Goal: Task Accomplishment & Management: Complete application form

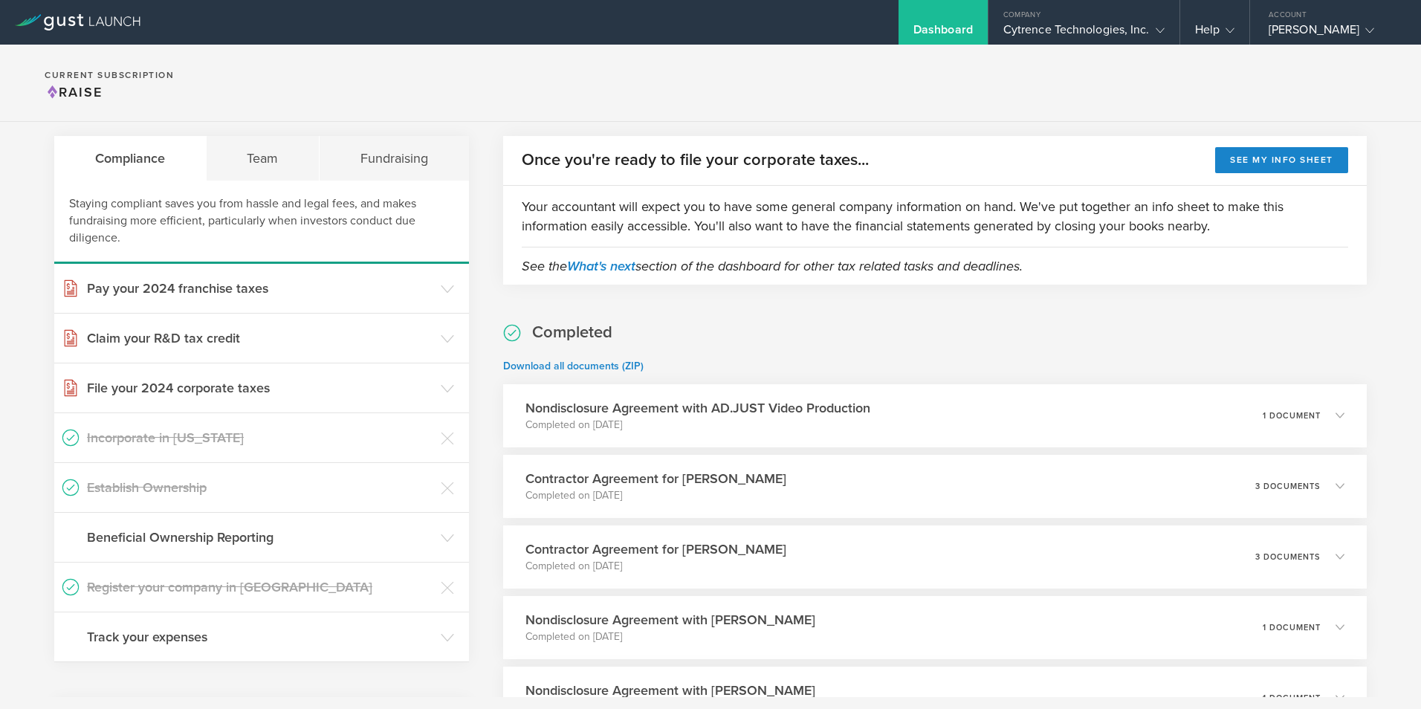
scroll to position [42, 0]
click at [265, 157] on div "Team" at bounding box center [264, 157] width 114 height 45
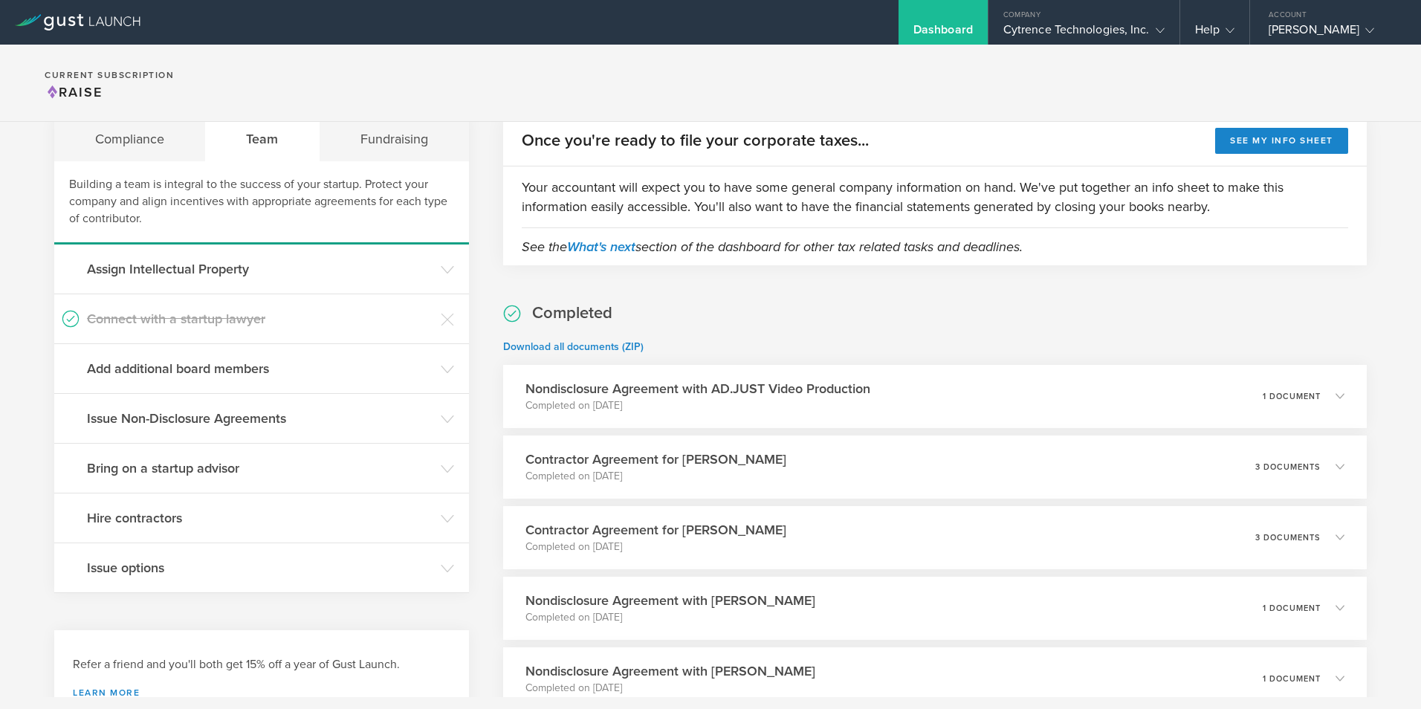
scroll to position [0, 0]
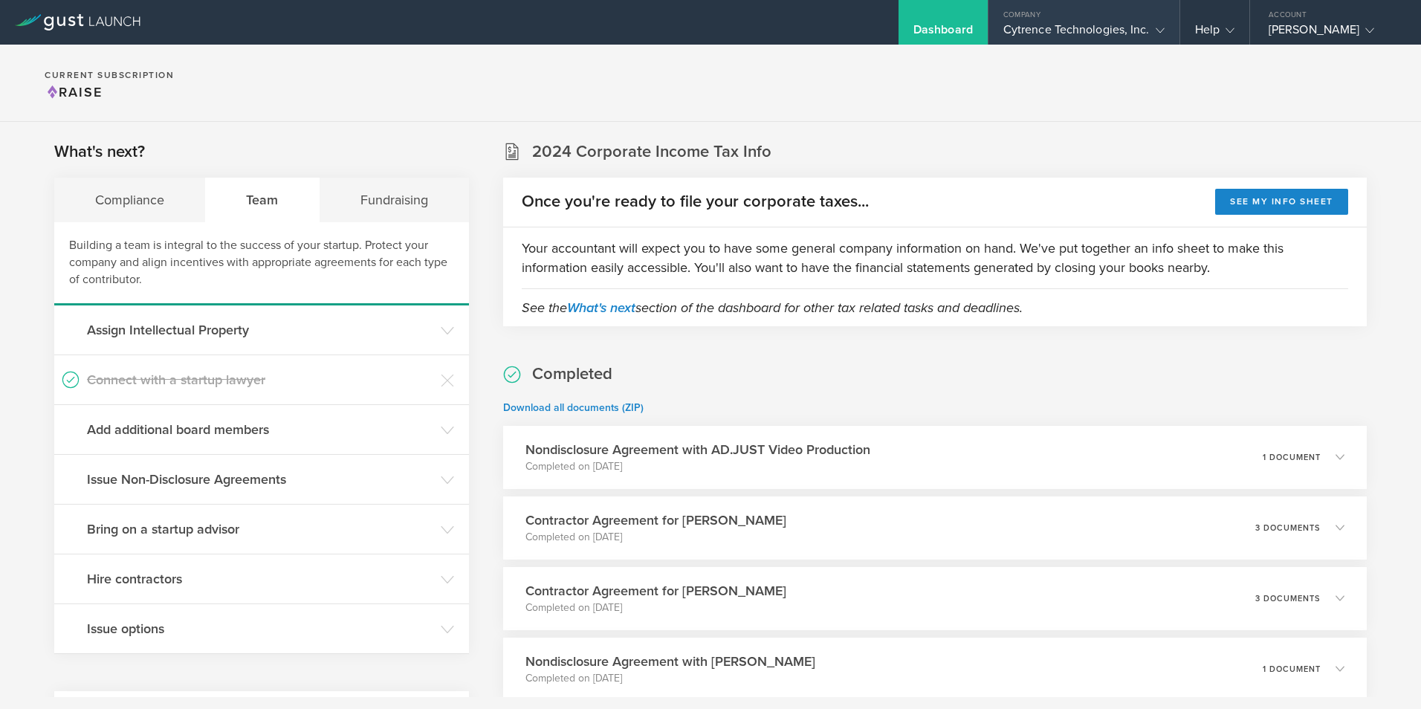
click at [1096, 24] on div "Cytrence Technologies, Inc." at bounding box center [1083, 33] width 161 height 22
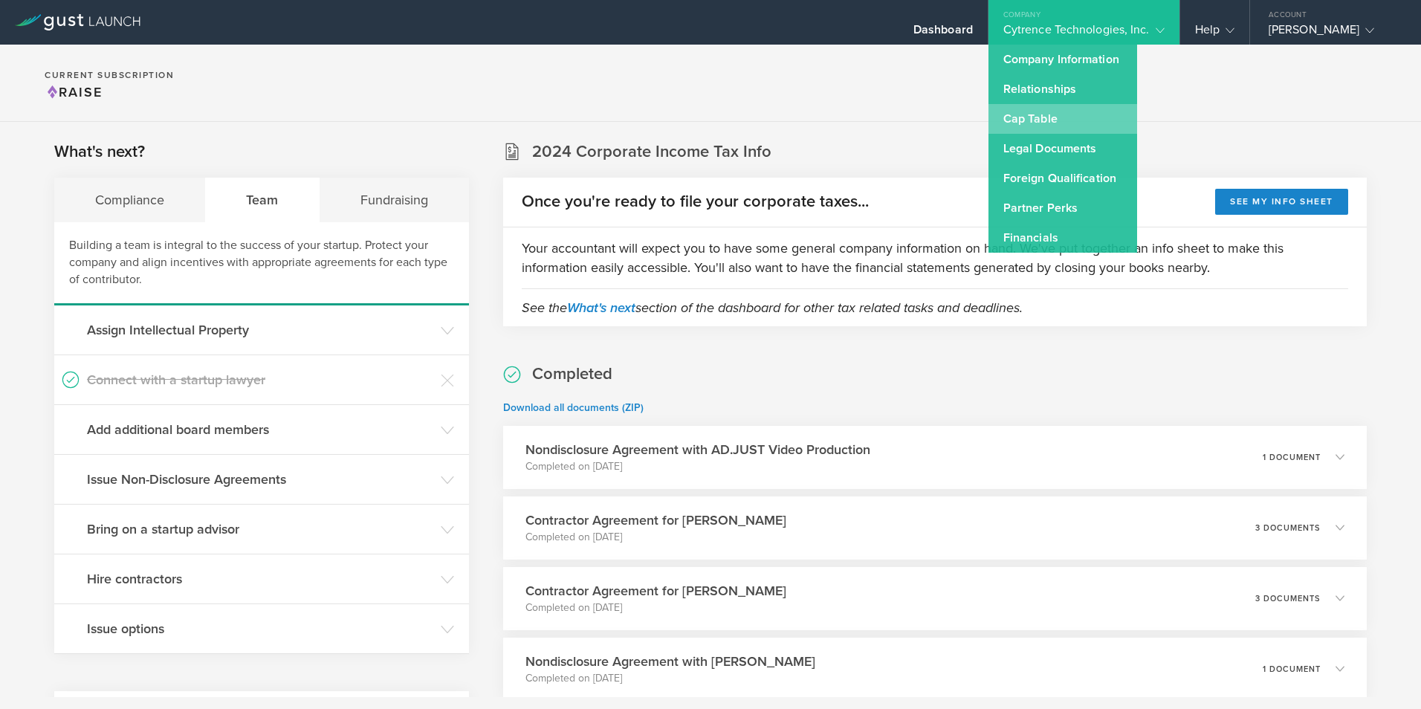
click at [1028, 117] on link "Cap Table" at bounding box center [1063, 119] width 149 height 30
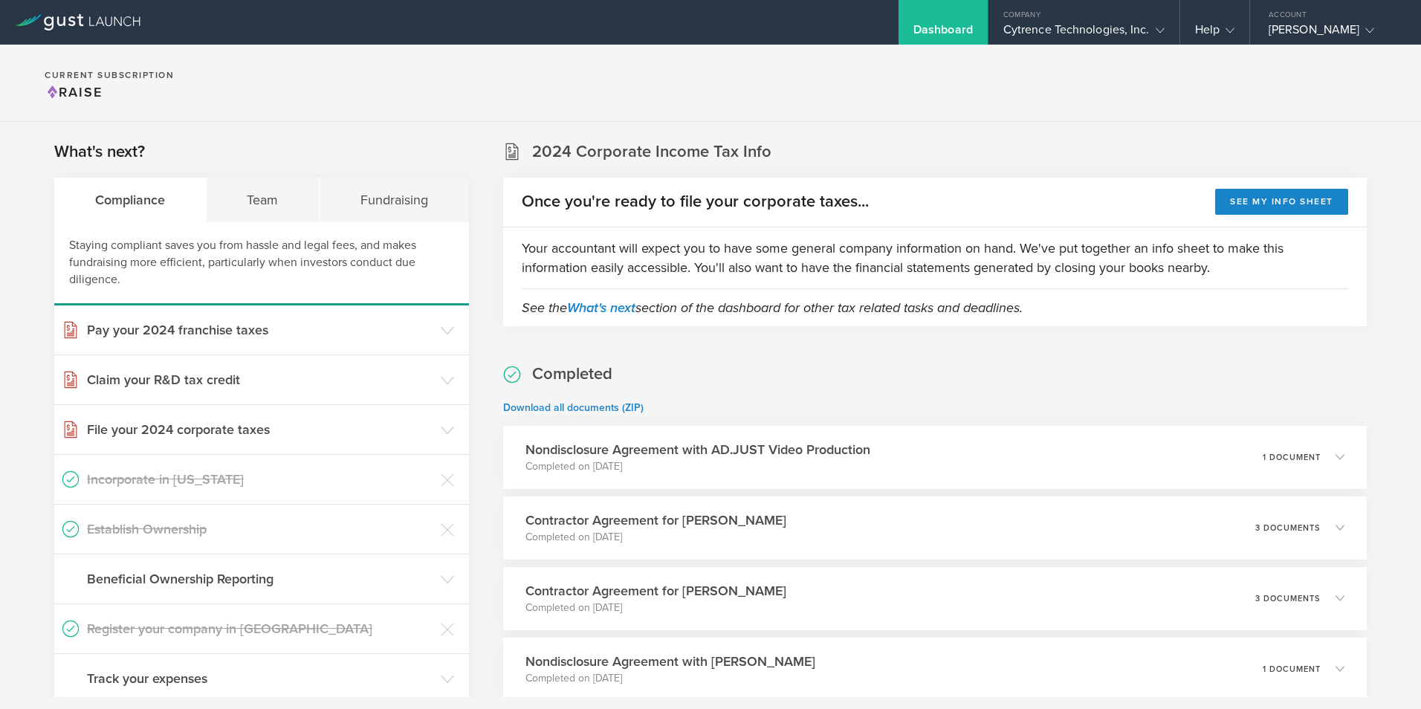
click at [563, 369] on h2 "Completed" at bounding box center [572, 374] width 80 height 22
drag, startPoint x: 563, startPoint y: 369, endPoint x: 636, endPoint y: 378, distance: 73.4
click at [583, 375] on h2 "Completed" at bounding box center [572, 374] width 80 height 22
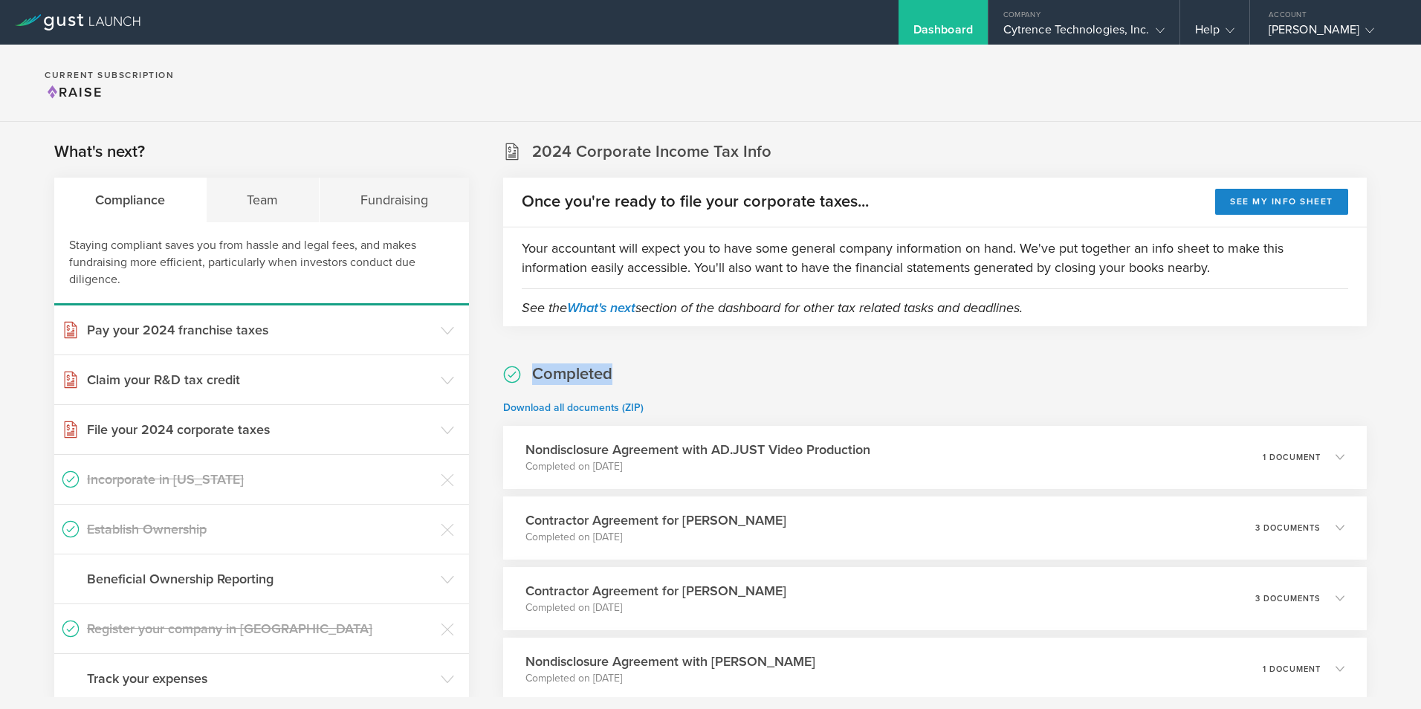
click at [583, 375] on h2 "Completed" at bounding box center [572, 374] width 80 height 22
drag, startPoint x: 583, startPoint y: 375, endPoint x: 641, endPoint y: 377, distance: 57.3
click at [589, 373] on h2 "Completed" at bounding box center [572, 374] width 80 height 22
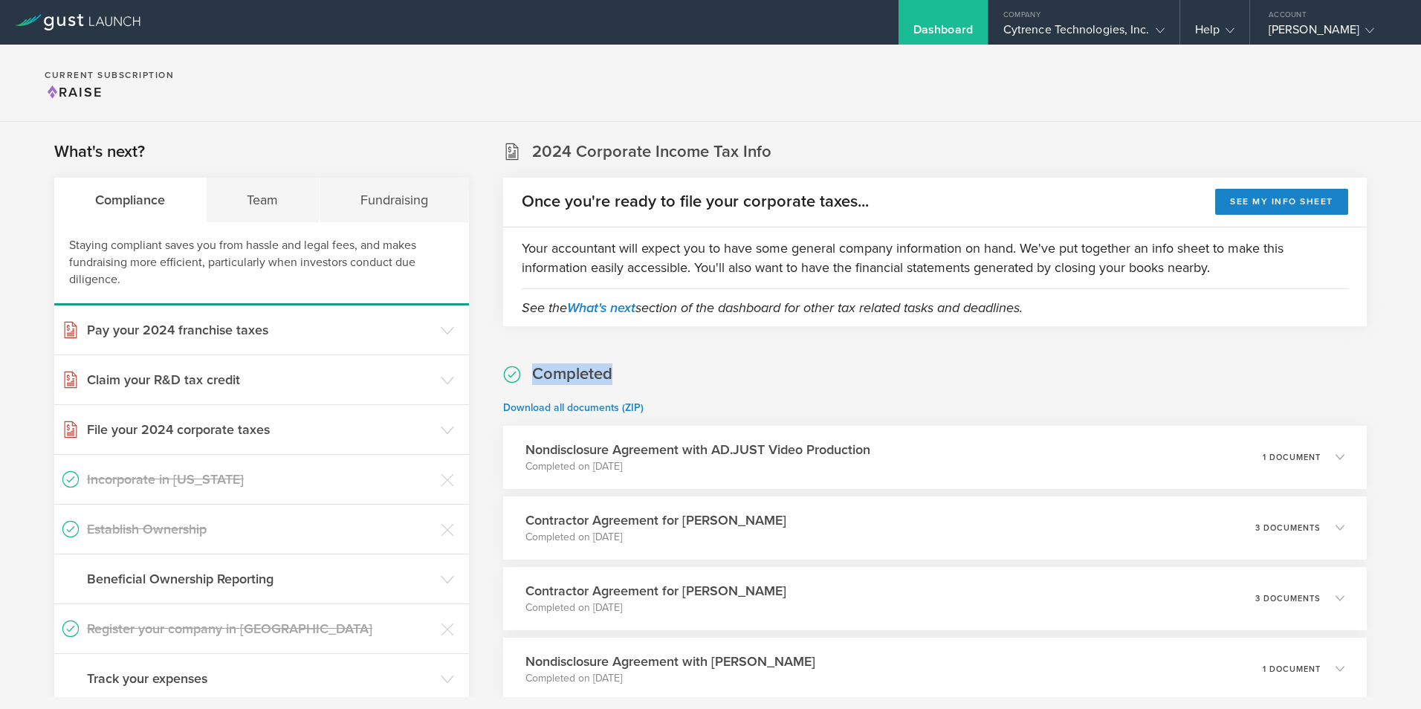
drag, startPoint x: 589, startPoint y: 373, endPoint x: 624, endPoint y: 375, distance: 35.0
click at [1081, 30] on div "Cytrence Technologies, Inc." at bounding box center [1083, 33] width 161 height 22
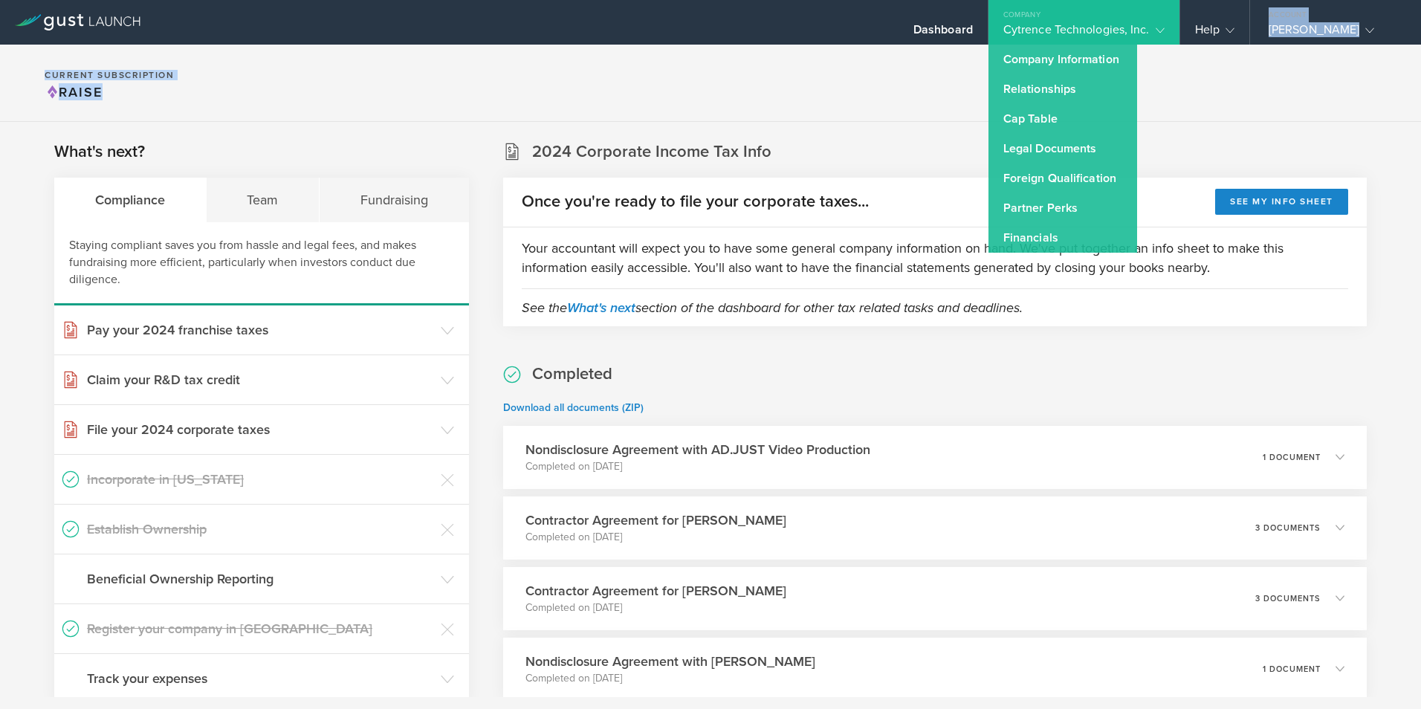
drag, startPoint x: 946, startPoint y: 120, endPoint x: 1159, endPoint y: 42, distance: 226.2
click at [1159, 45] on div "Dashboard Company Cytrence Technologies, Inc. Company Information Relationships…" at bounding box center [710, 83] width 1421 height 77
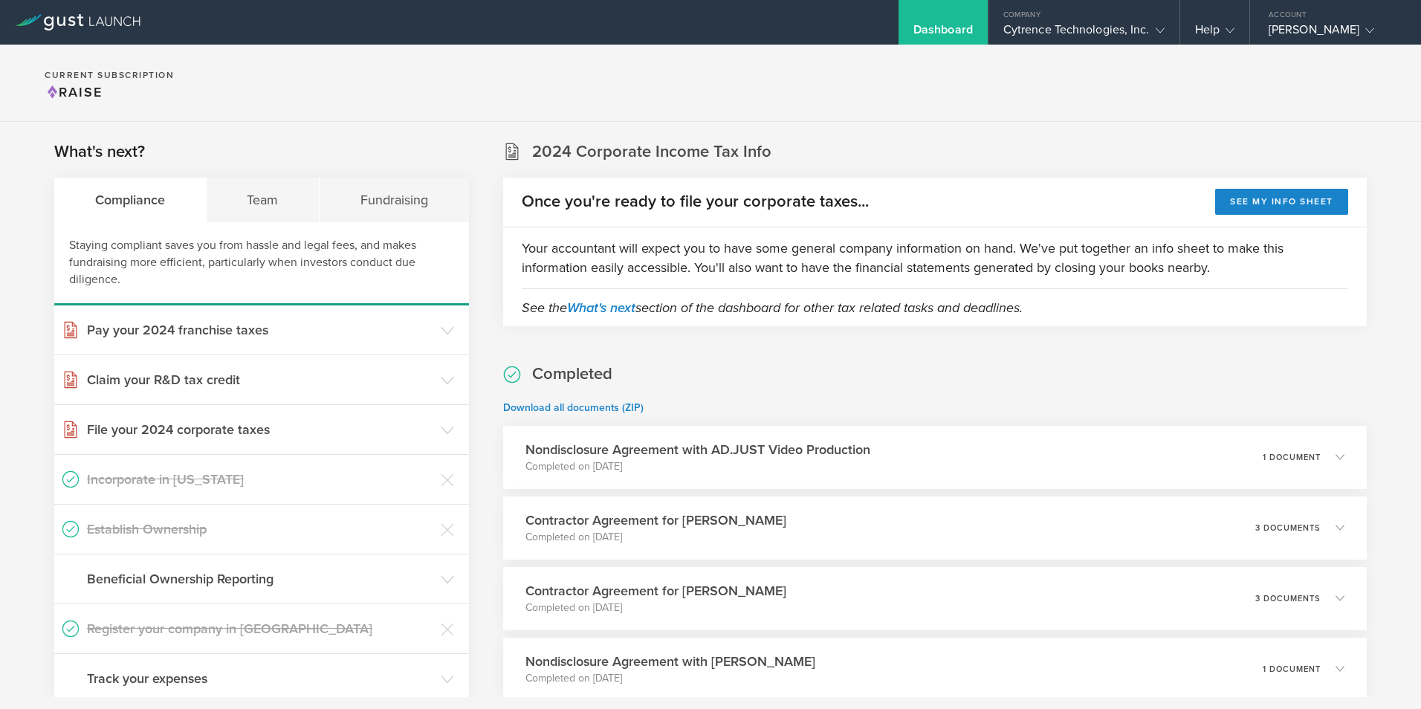
click at [1044, 31] on div "Cytrence Technologies, Inc." at bounding box center [1083, 33] width 161 height 22
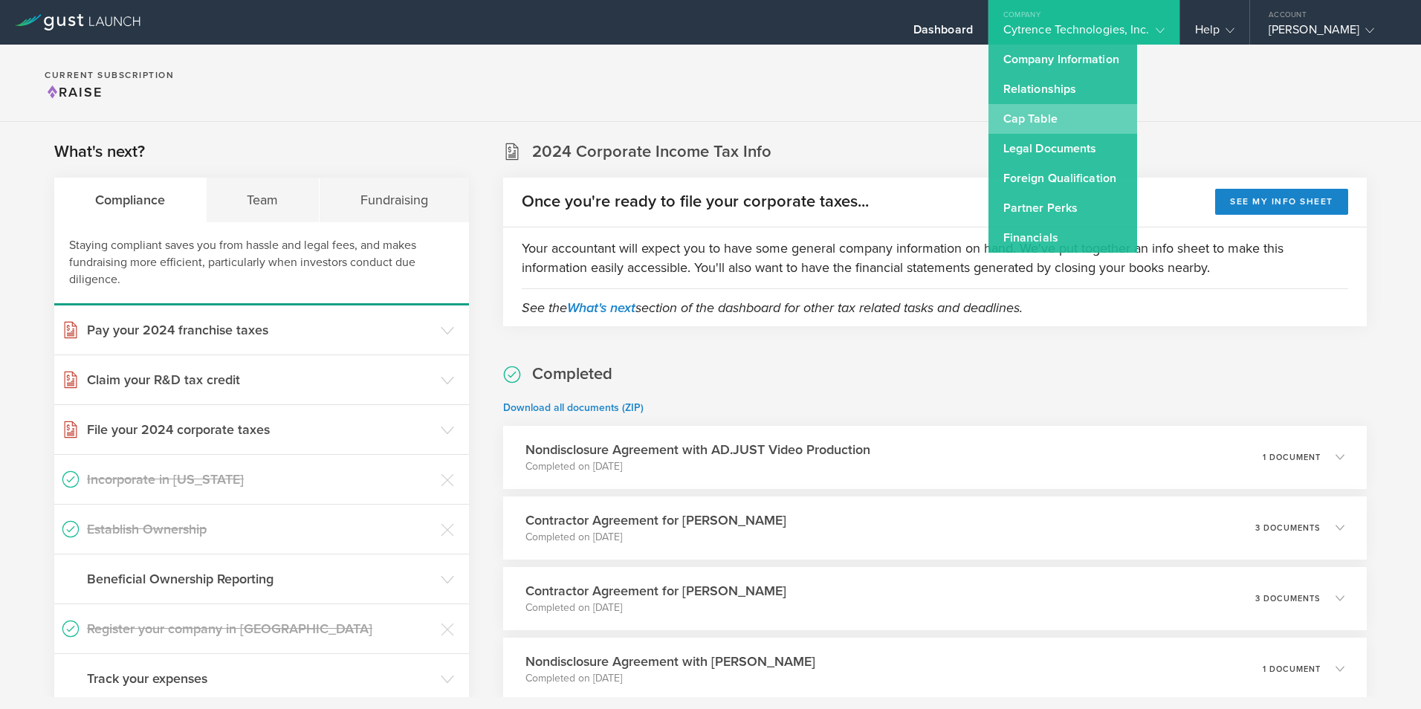
click at [1055, 124] on link "Cap Table" at bounding box center [1063, 119] width 149 height 30
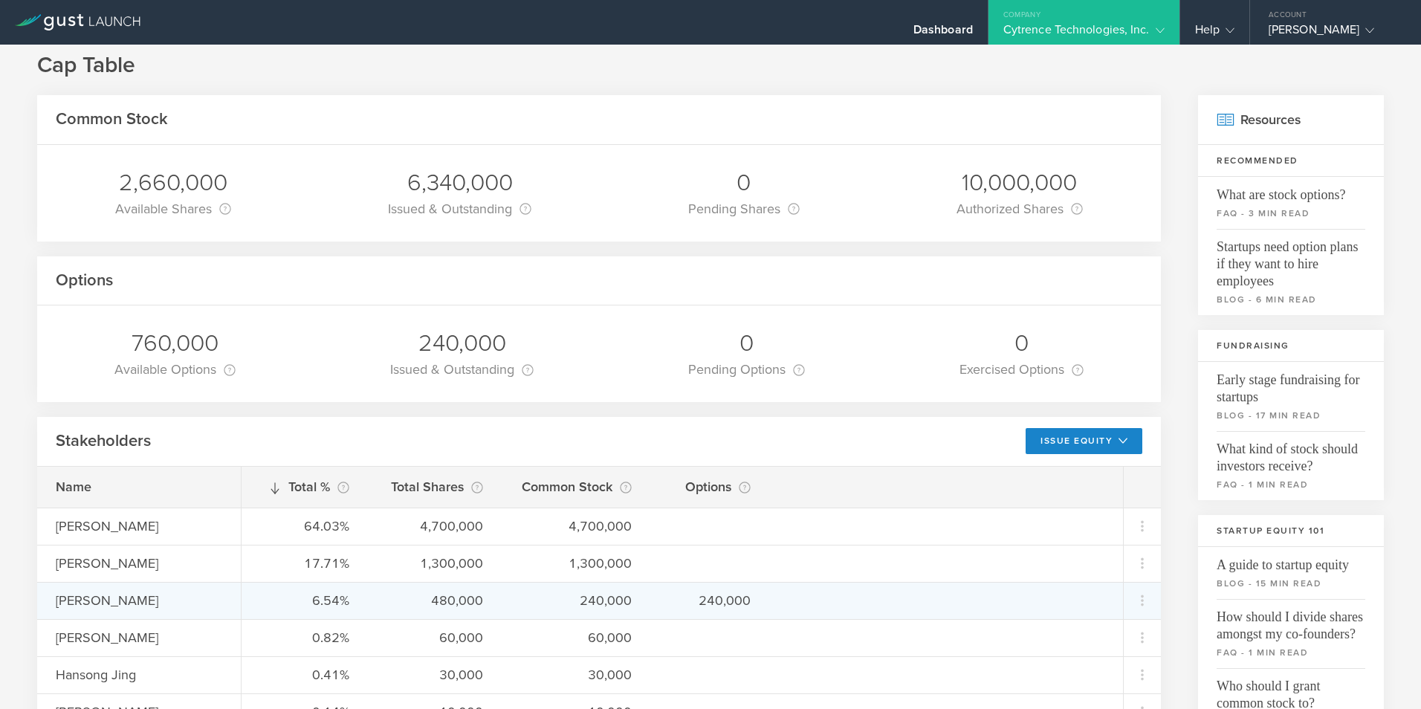
scroll to position [16, 0]
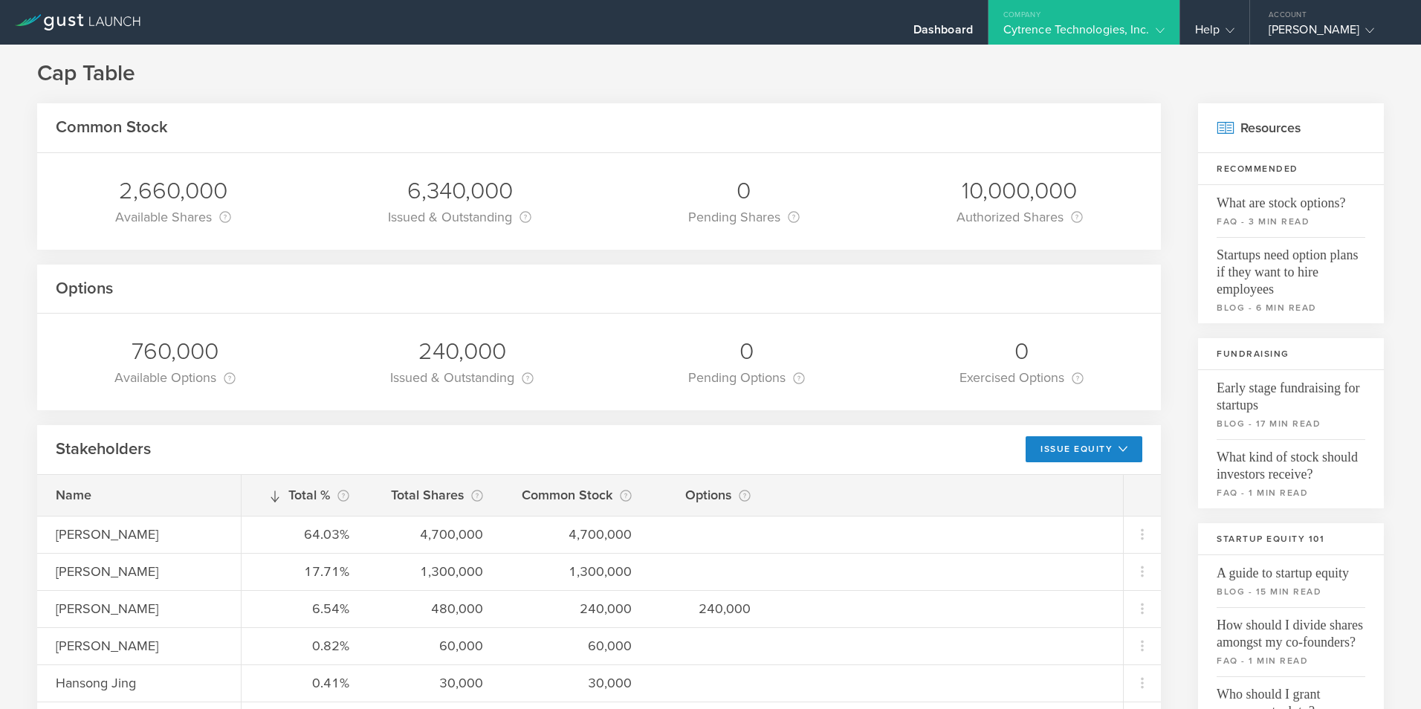
click at [1052, 29] on div "Cytrence Technologies, Inc." at bounding box center [1083, 33] width 161 height 22
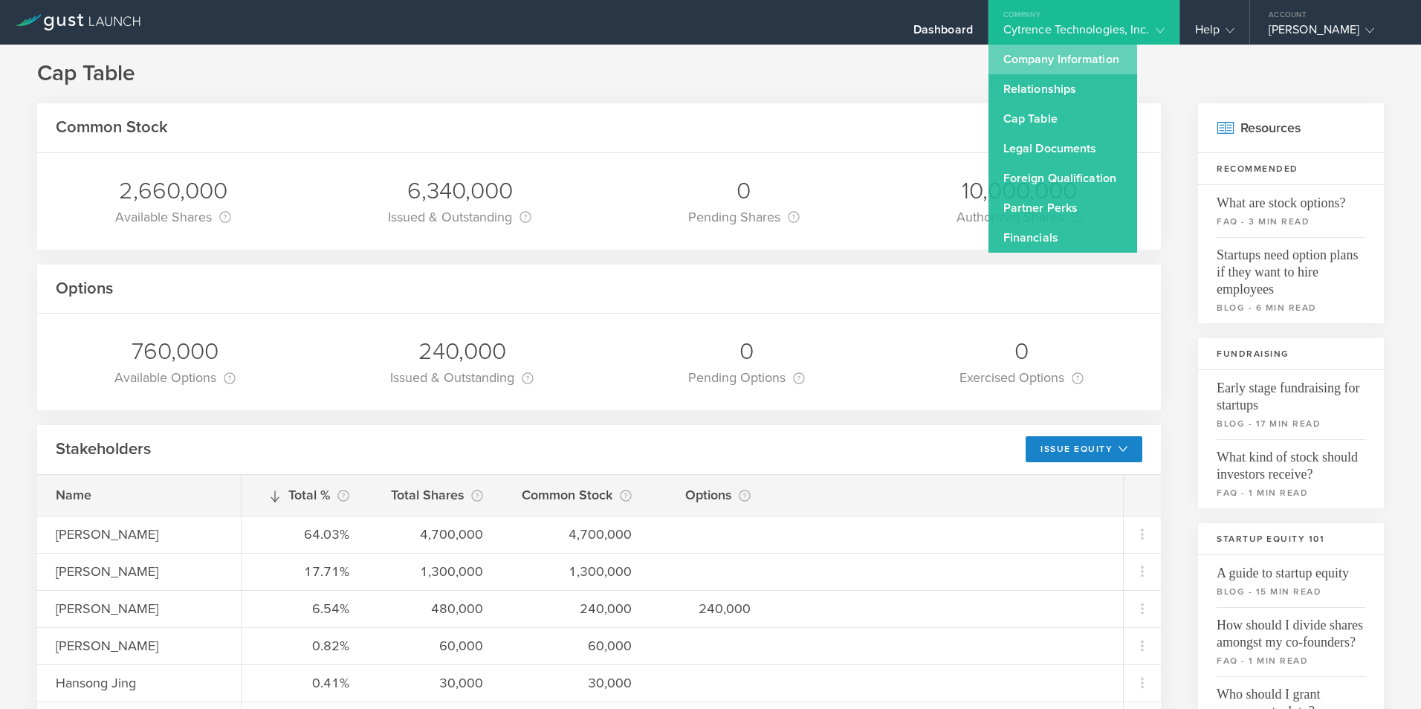
click at [1050, 50] on link "Company Information" at bounding box center [1063, 60] width 149 height 30
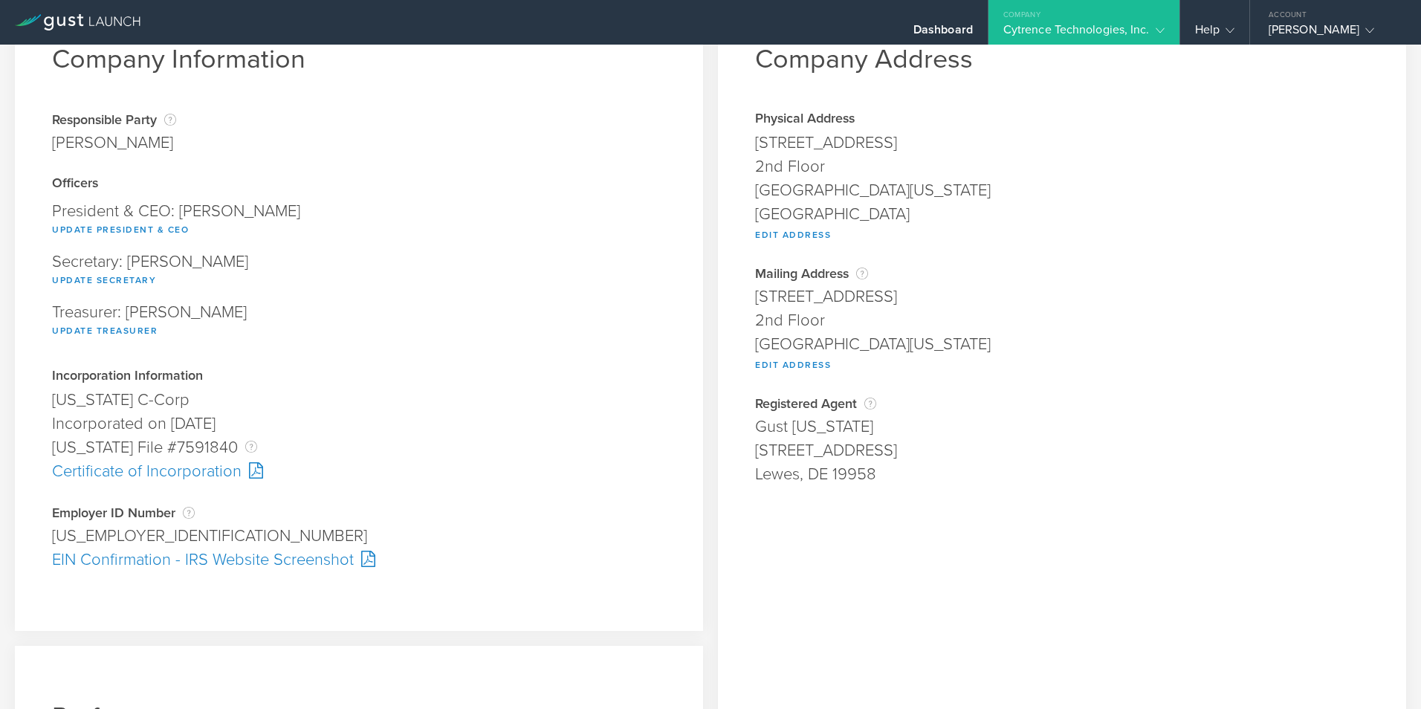
scroll to position [54, 0]
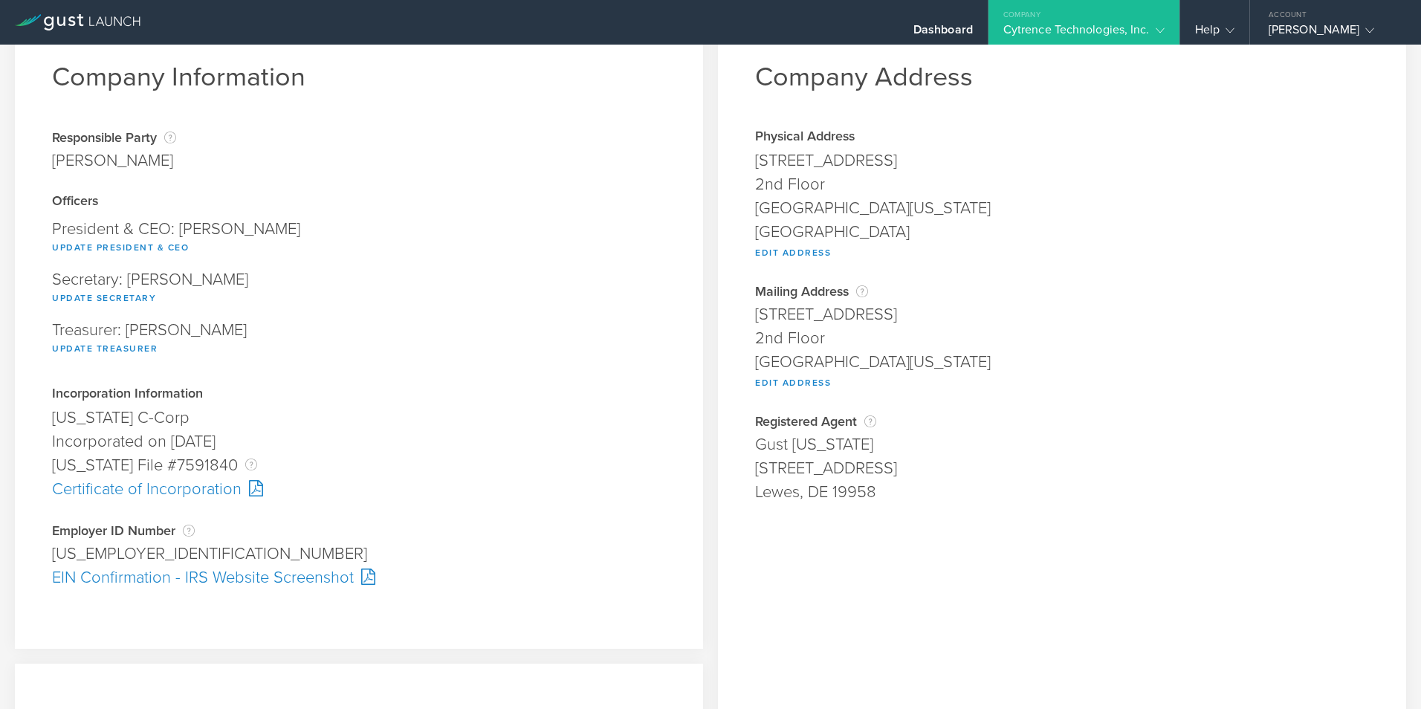
click at [650, 506] on div "Incorporation Information Delaware C-Corp Founder submitted on July 27, 2023 Re…" at bounding box center [359, 455] width 614 height 136
drag, startPoint x: 889, startPoint y: 489, endPoint x: 748, endPoint y: 442, distance: 149.0
click at [748, 442] on div "Company Address Physical Address 1500 District Ave 2nd Floor Burlington, Massac…" at bounding box center [1062, 498] width 688 height 985
drag, startPoint x: 748, startPoint y: 442, endPoint x: 786, endPoint y: 485, distance: 58.0
drag, startPoint x: 786, startPoint y: 485, endPoint x: 919, endPoint y: 524, distance: 139.3
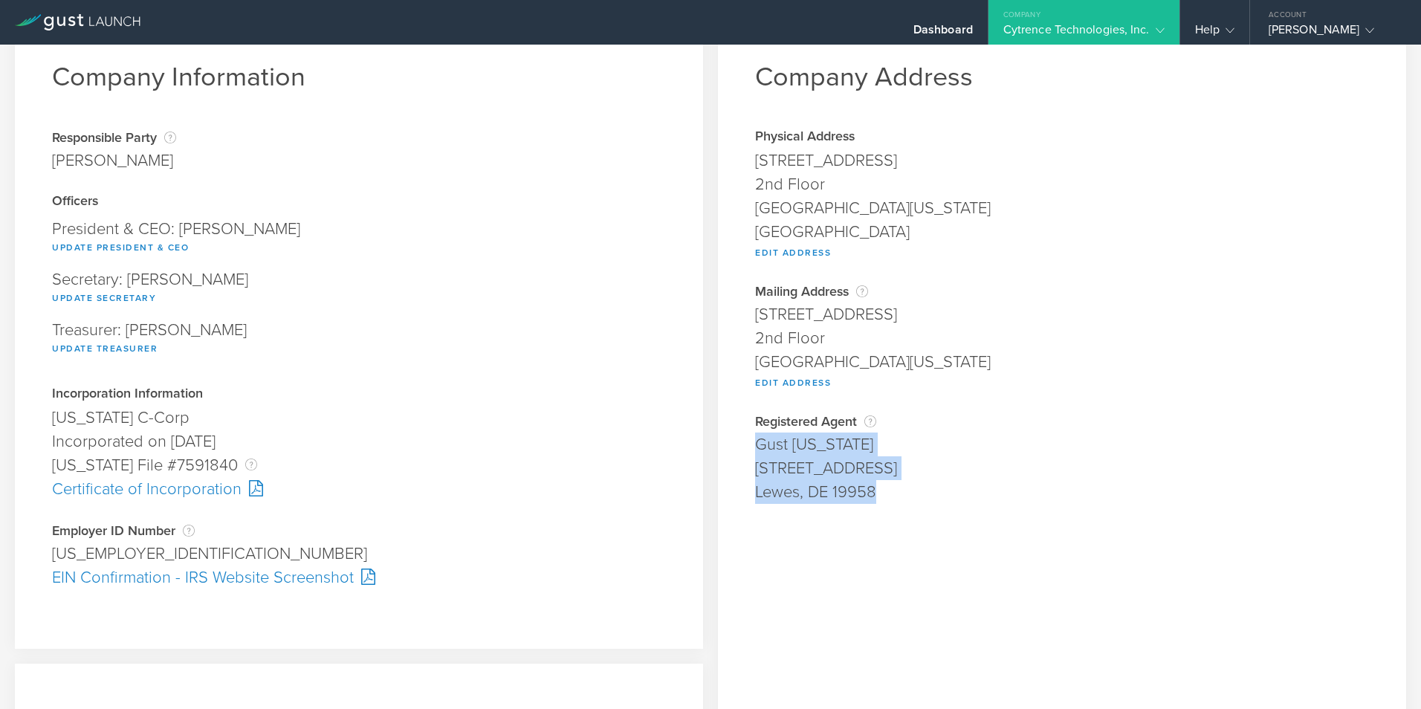
click at [919, 524] on div "Company Address Physical Address 1500 District Ave 2nd Floor Burlington, Massac…" at bounding box center [1062, 498] width 688 height 985
drag, startPoint x: 879, startPoint y: 493, endPoint x: 747, endPoint y: 447, distance: 139.9
click at [747, 447] on div "Company Address Physical Address 1500 District Ave 2nd Floor Burlington, Massac…" at bounding box center [1062, 498] width 688 height 985
drag, startPoint x: 747, startPoint y: 447, endPoint x: 769, endPoint y: 482, distance: 40.8
click at [769, 482] on div "Lewes, DE 19958" at bounding box center [1062, 492] width 614 height 24
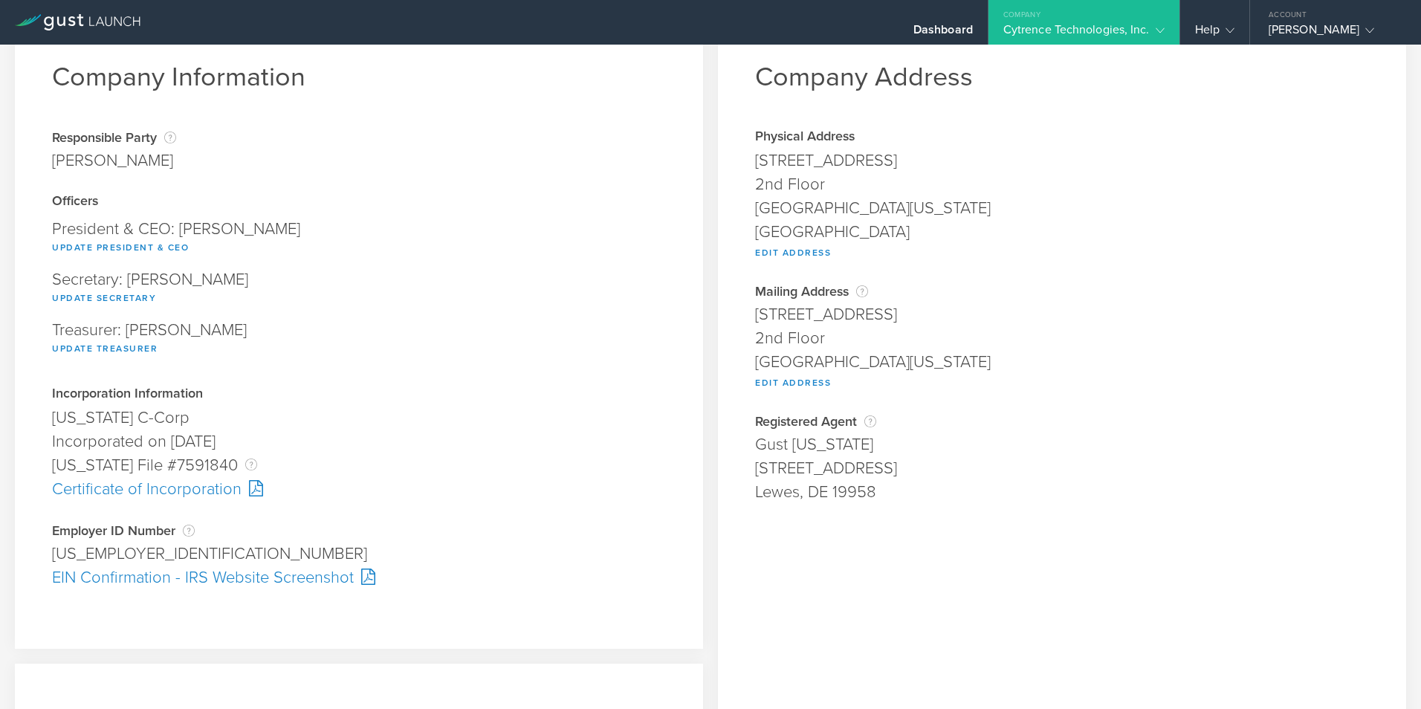
drag, startPoint x: 889, startPoint y: 492, endPoint x: 775, endPoint y: 455, distance: 120.3
drag, startPoint x: 775, startPoint y: 455, endPoint x: 751, endPoint y: 459, distance: 24.2
click at [755, 459] on div "16192 Coastal Highway" at bounding box center [1062, 468] width 614 height 24
drag, startPoint x: 873, startPoint y: 489, endPoint x: 751, endPoint y: 444, distance: 130.5
click at [755, 444] on div "Registered Agent Your registered agent is an entity formed in Delaware that is …" at bounding box center [1062, 459] width 614 height 90
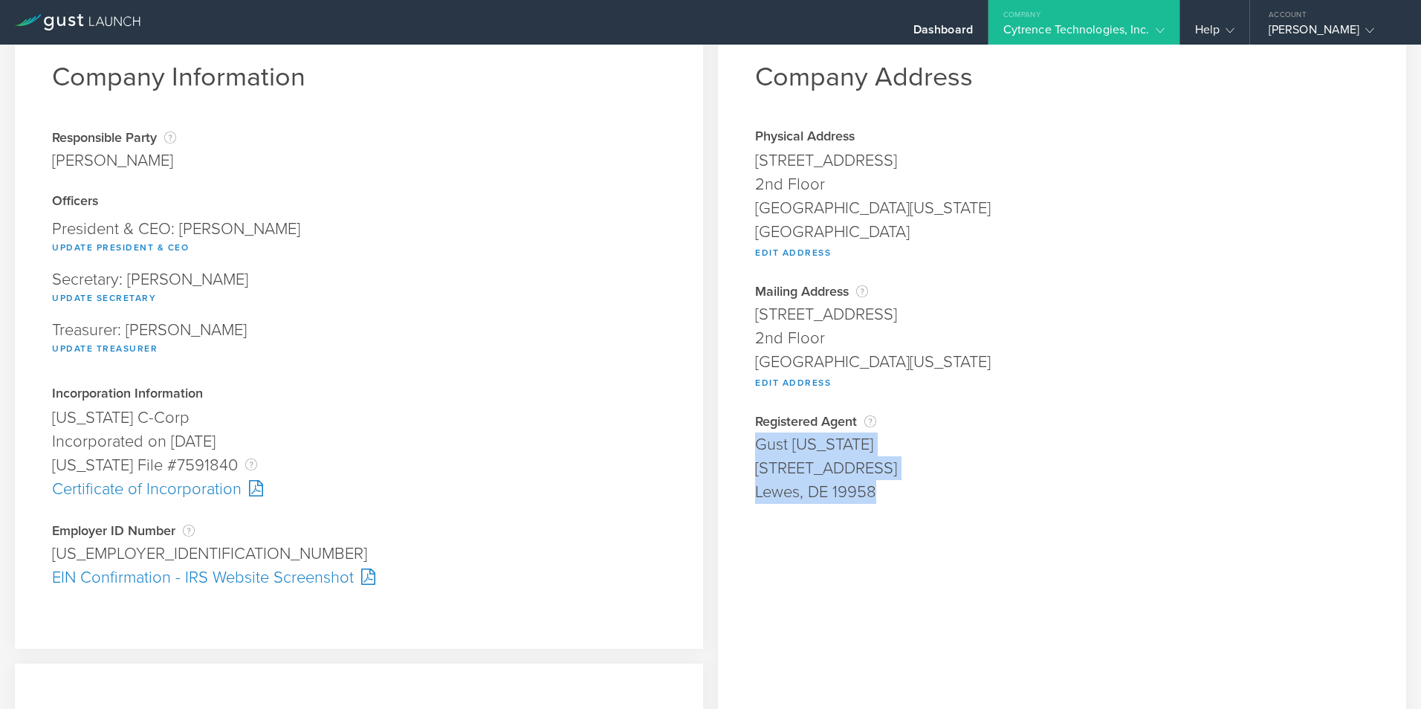
drag, startPoint x: 751, startPoint y: 444, endPoint x: 766, endPoint y: 479, distance: 37.3
click at [766, 479] on div "16192 Coastal Highway" at bounding box center [1062, 468] width 614 height 24
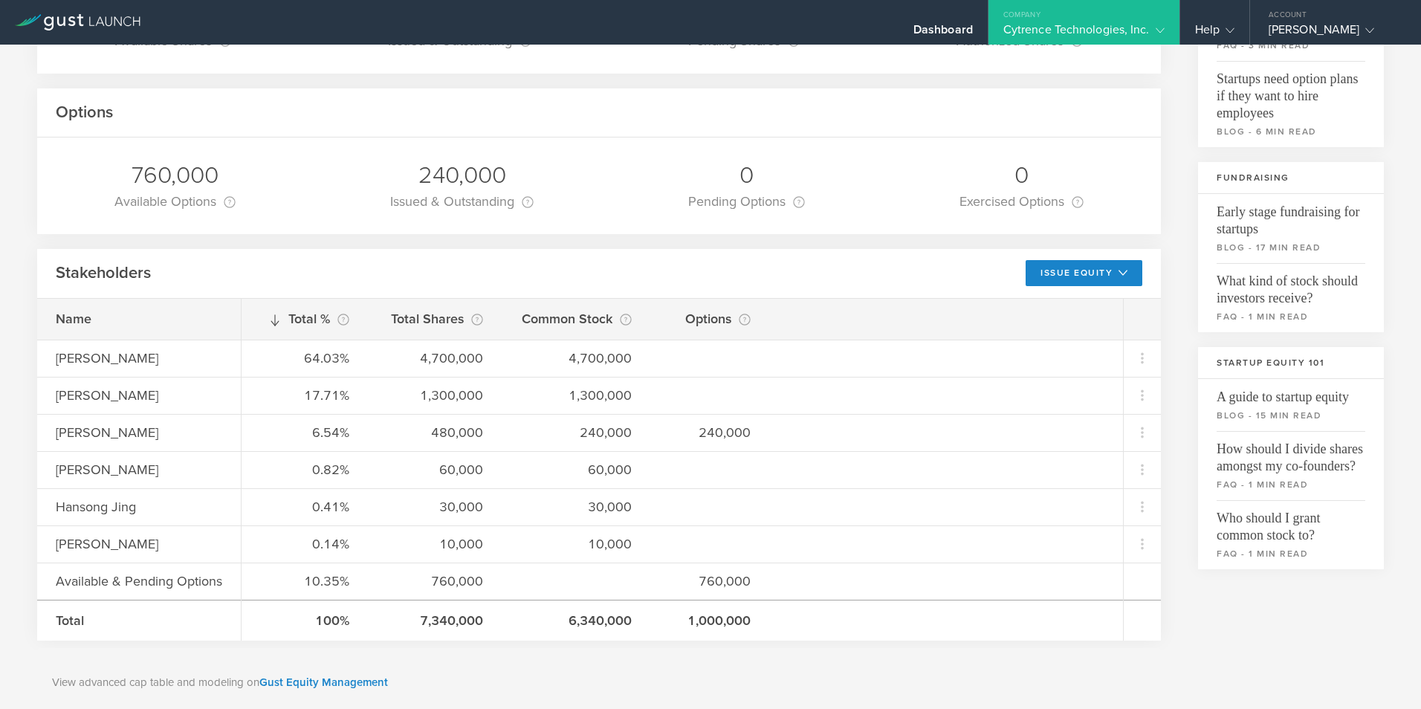
scroll to position [193, 0]
click at [934, 24] on div "Dashboard" at bounding box center [943, 33] width 59 height 22
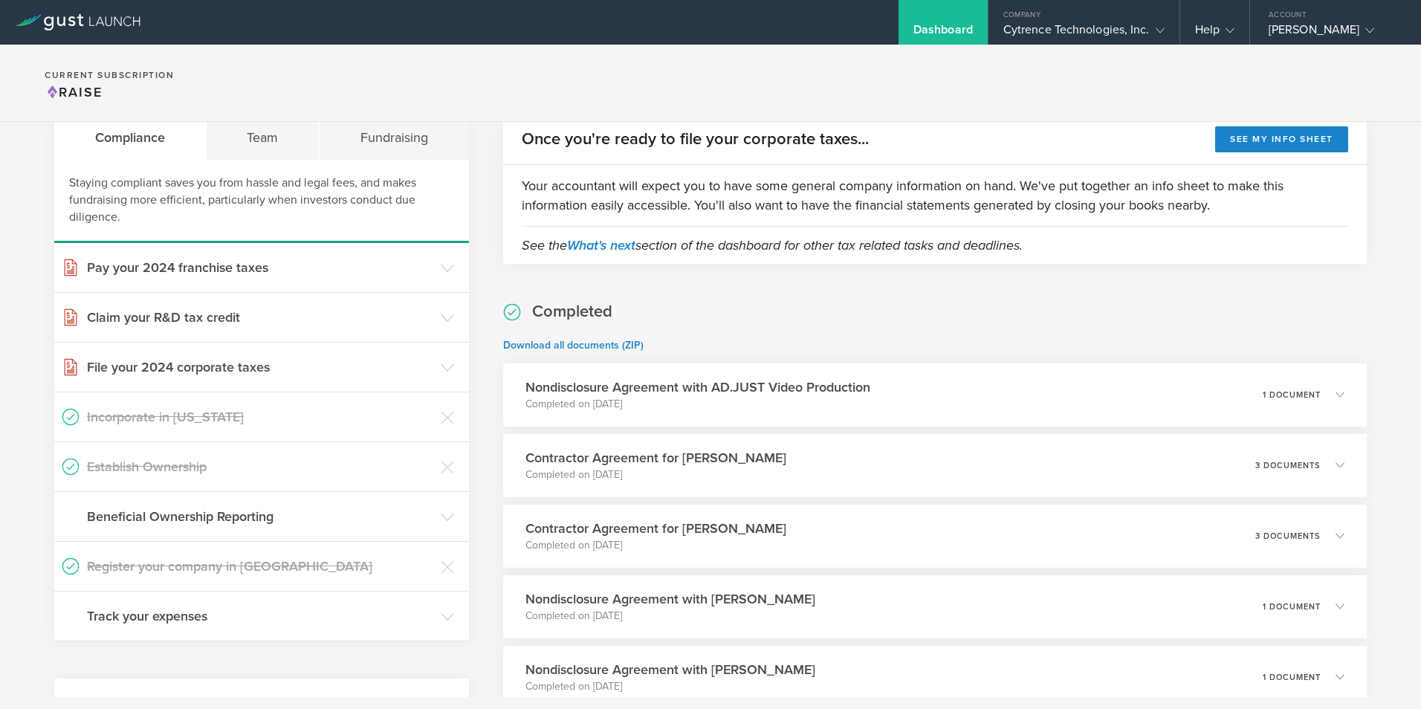
scroll to position [63, 0]
click at [1072, 28] on div "Cytrence Technologies, Inc." at bounding box center [1083, 33] width 161 height 22
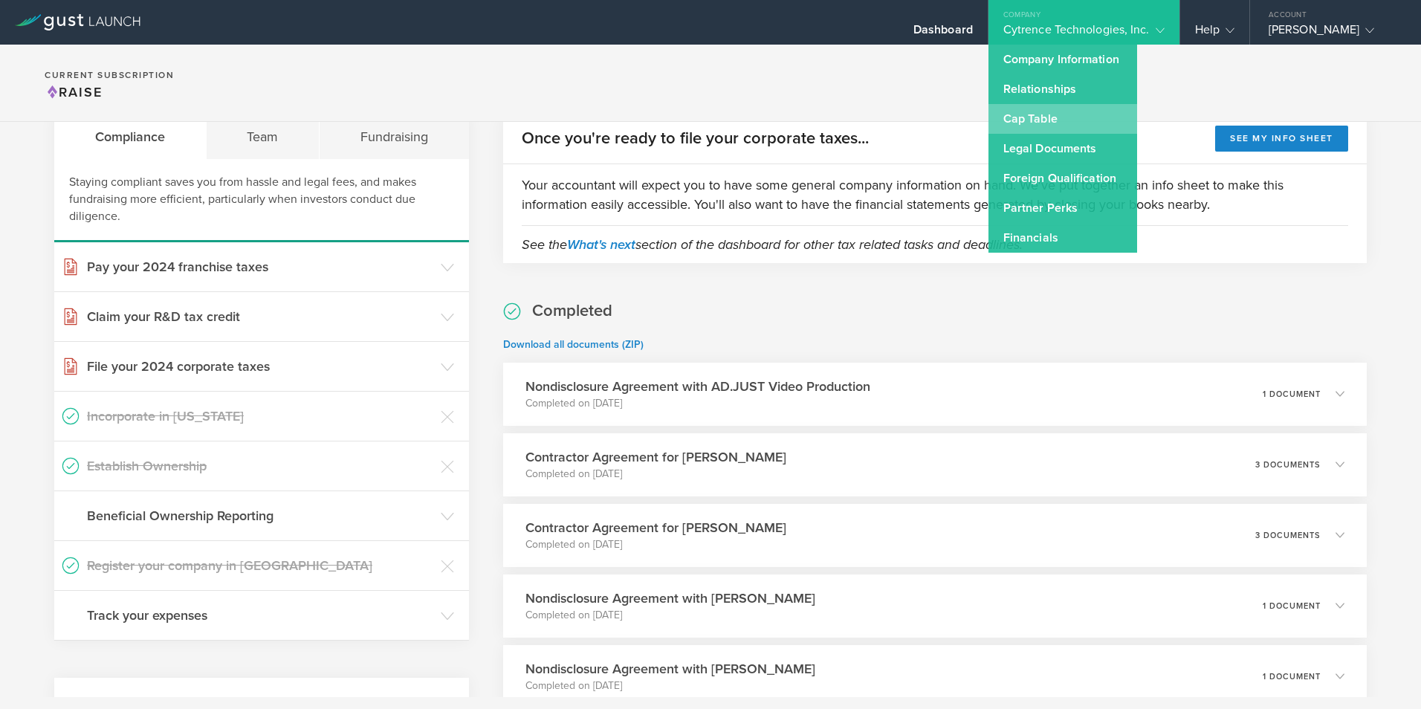
click at [1013, 116] on link "Cap Table" at bounding box center [1063, 119] width 149 height 30
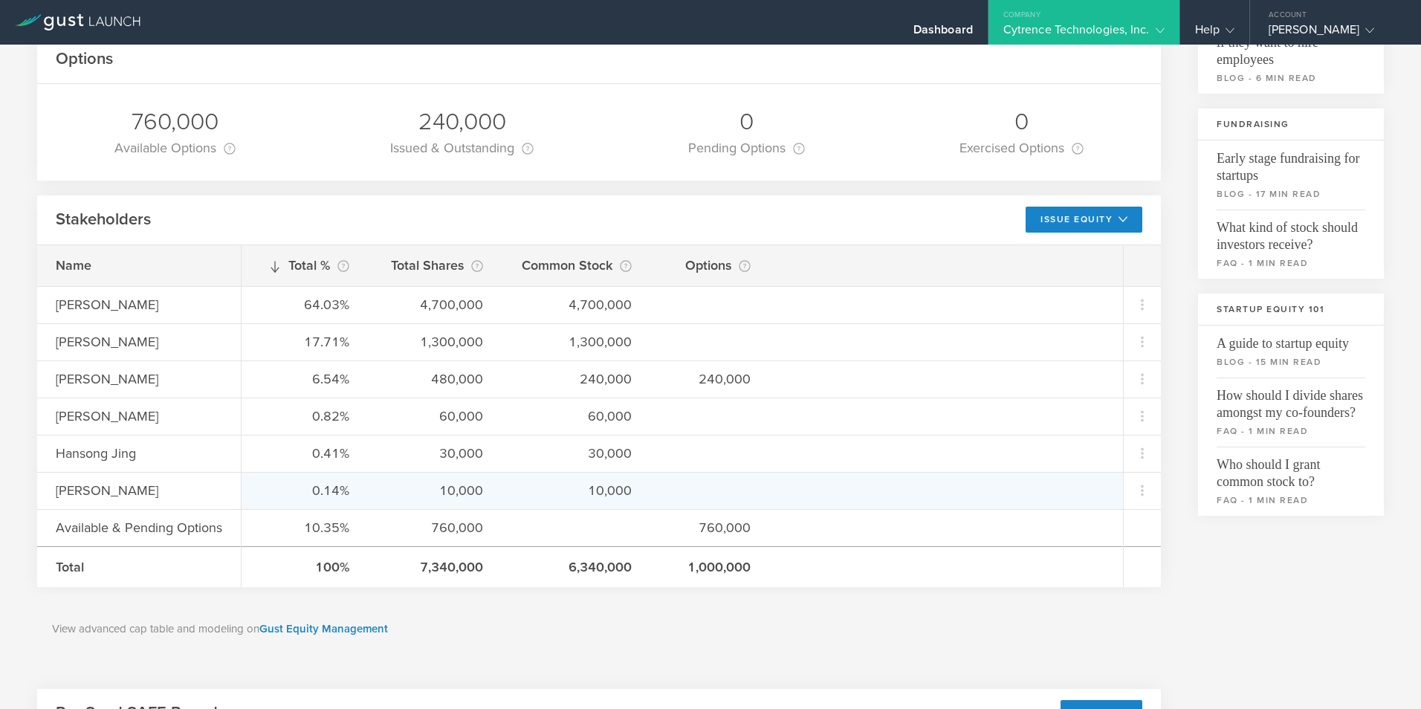
scroll to position [184, 0]
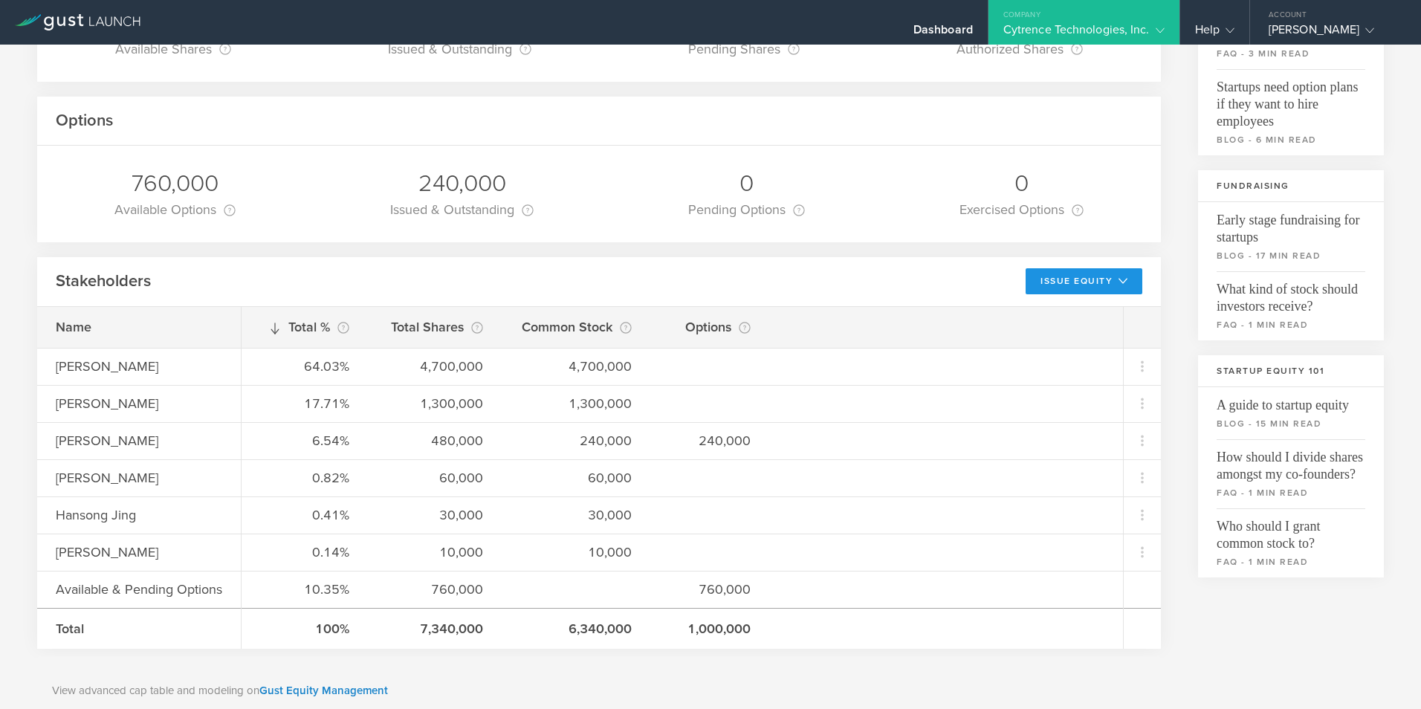
click at [1070, 277] on button "Issue Equity" at bounding box center [1084, 281] width 117 height 26
click at [1029, 314] on li "Grant Stock Options" at bounding box center [1072, 314] width 129 height 29
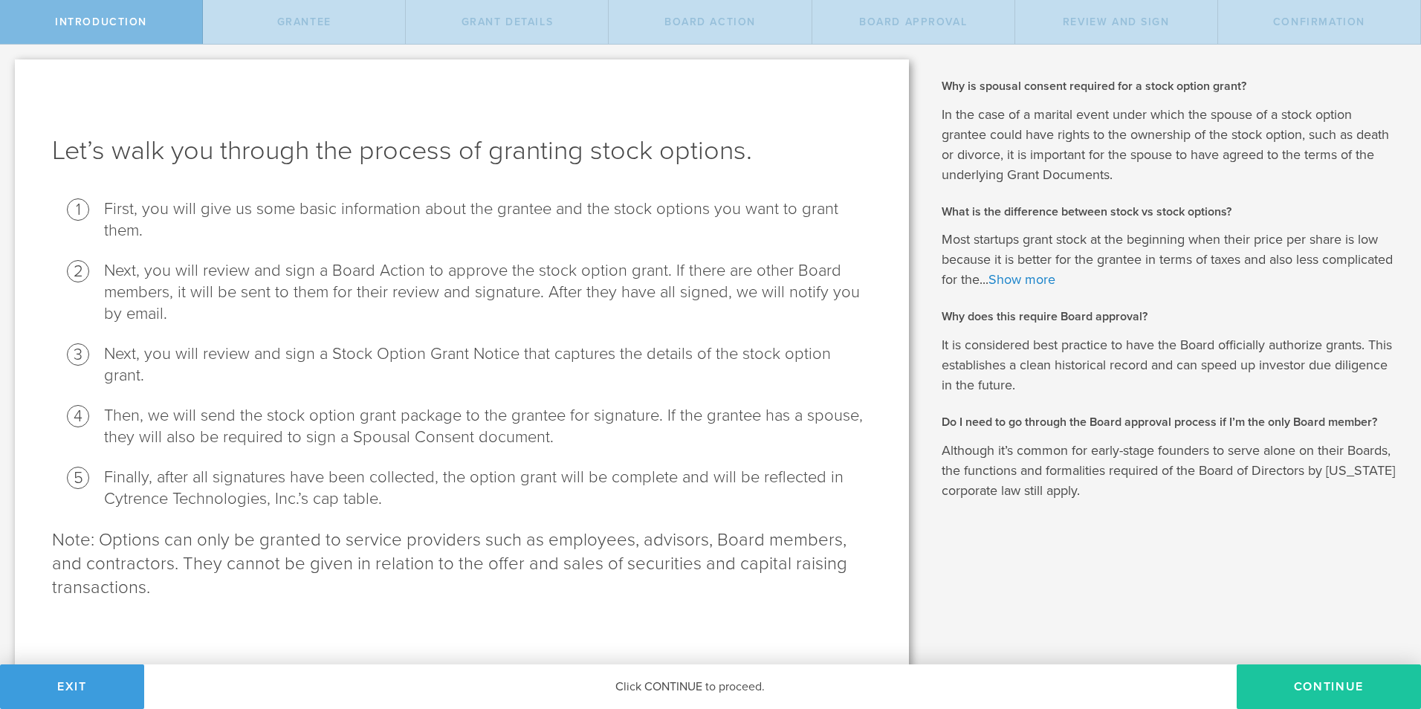
click at [1321, 684] on button "Continue" at bounding box center [1329, 687] width 184 height 45
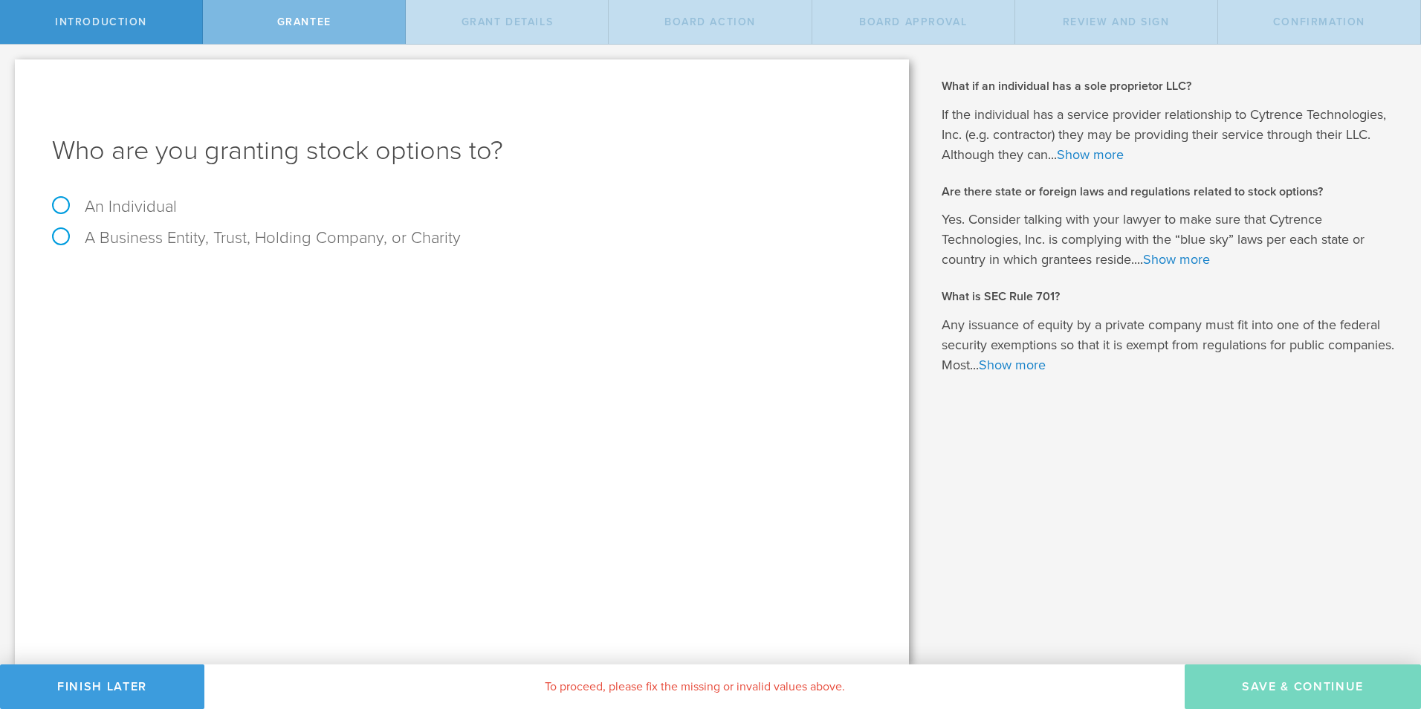
click at [125, 206] on label "An Individual" at bounding box center [114, 206] width 125 height 19
click at [10, 68] on input "An Individual" at bounding box center [5, 57] width 10 height 24
radio input "true"
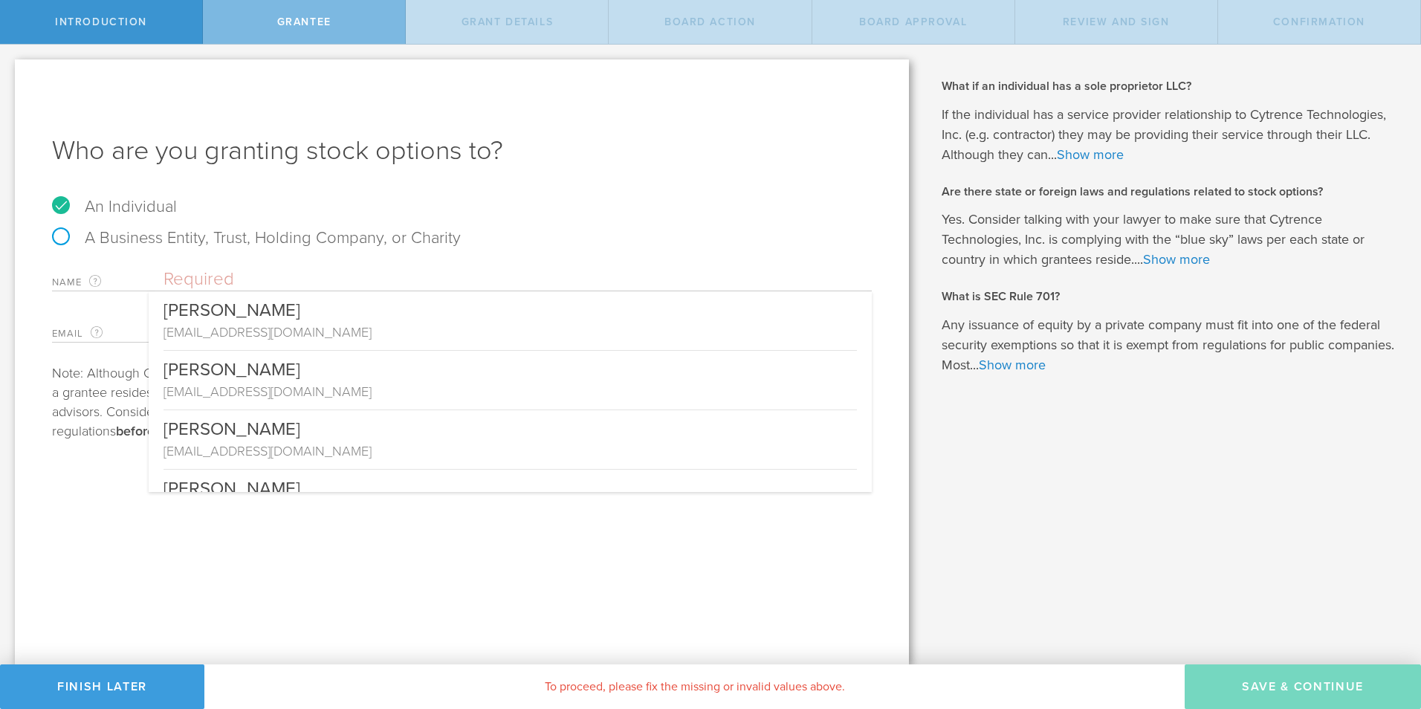
click at [254, 277] on input "text" at bounding box center [518, 279] width 708 height 22
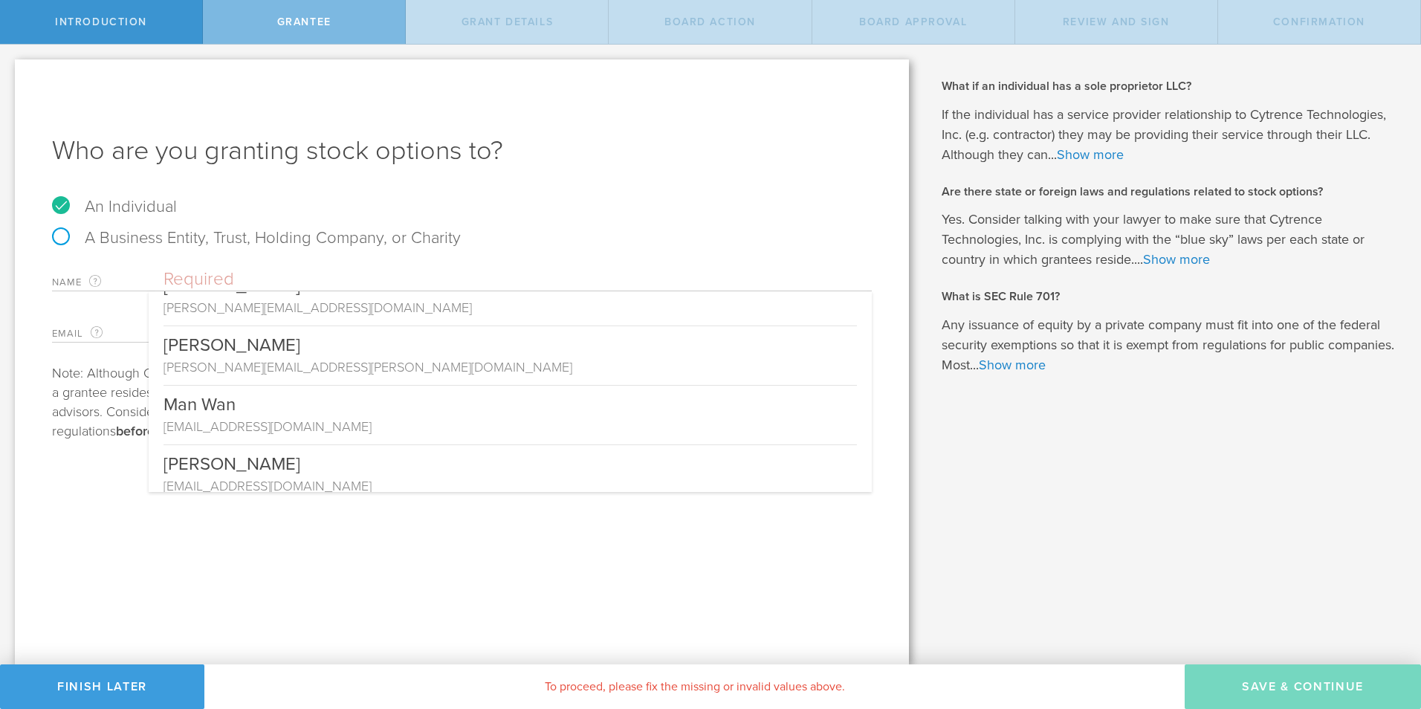
scroll to position [560, 0]
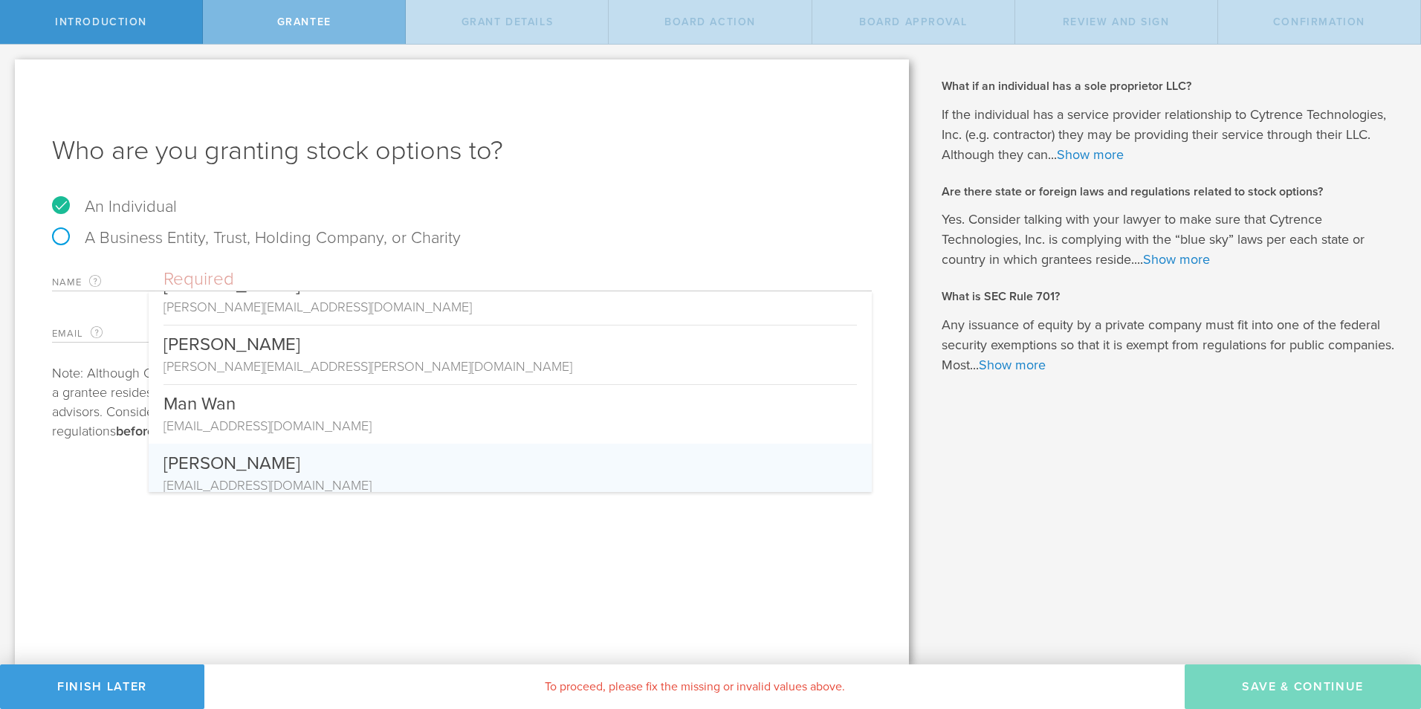
click at [304, 465] on div "[PERSON_NAME]" at bounding box center [510, 460] width 693 height 32
type input "[PERSON_NAME]"
type input "meng.shi2011@gmail.com"
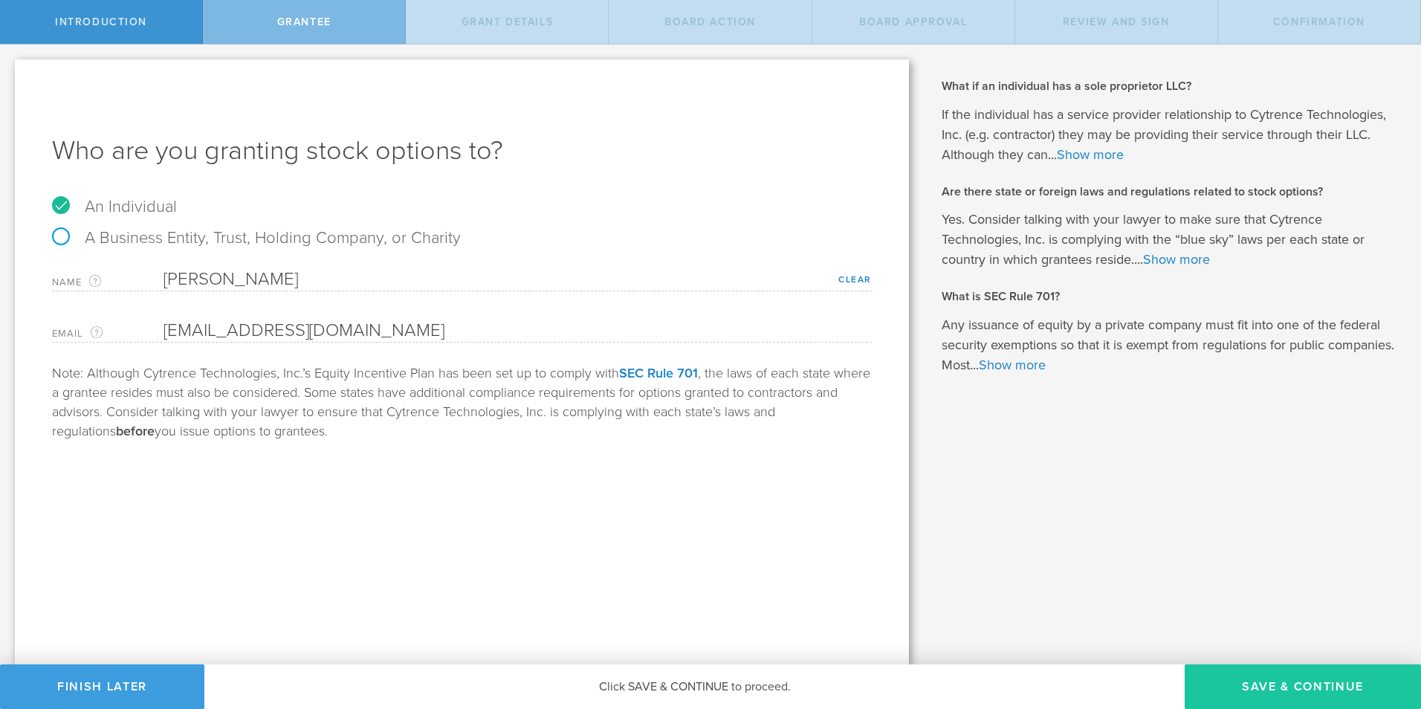
click at [1291, 690] on button "Save & Continue" at bounding box center [1303, 687] width 236 height 45
type input "48"
type input "12"
select select "none"
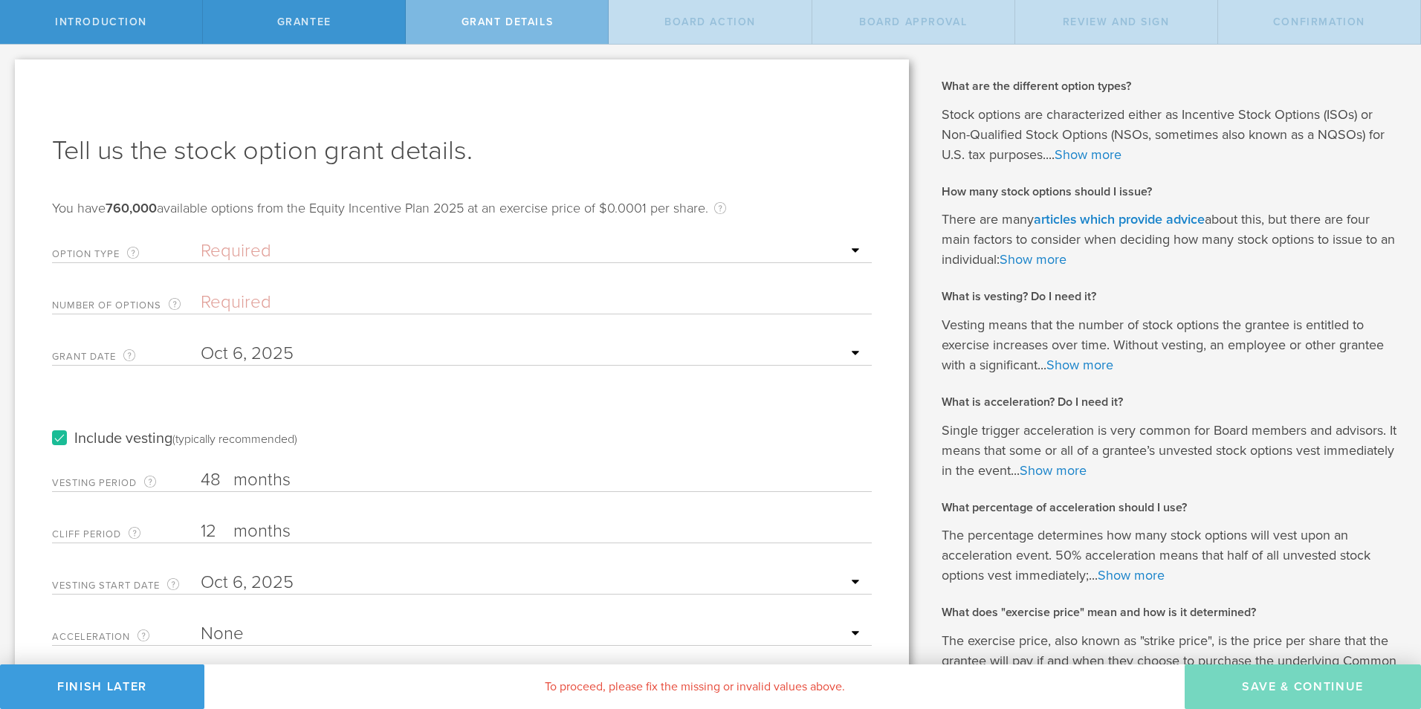
click at [334, 247] on select "Required ISO - Incentive stock option (for employees only) NSO - Non-qualified …" at bounding box center [533, 251] width 664 height 22
select select "iso"
click at [201, 240] on select "Required ISO - Incentive stock option (for employees only) NSO - Non-qualified …" at bounding box center [533, 251] width 664 height 22
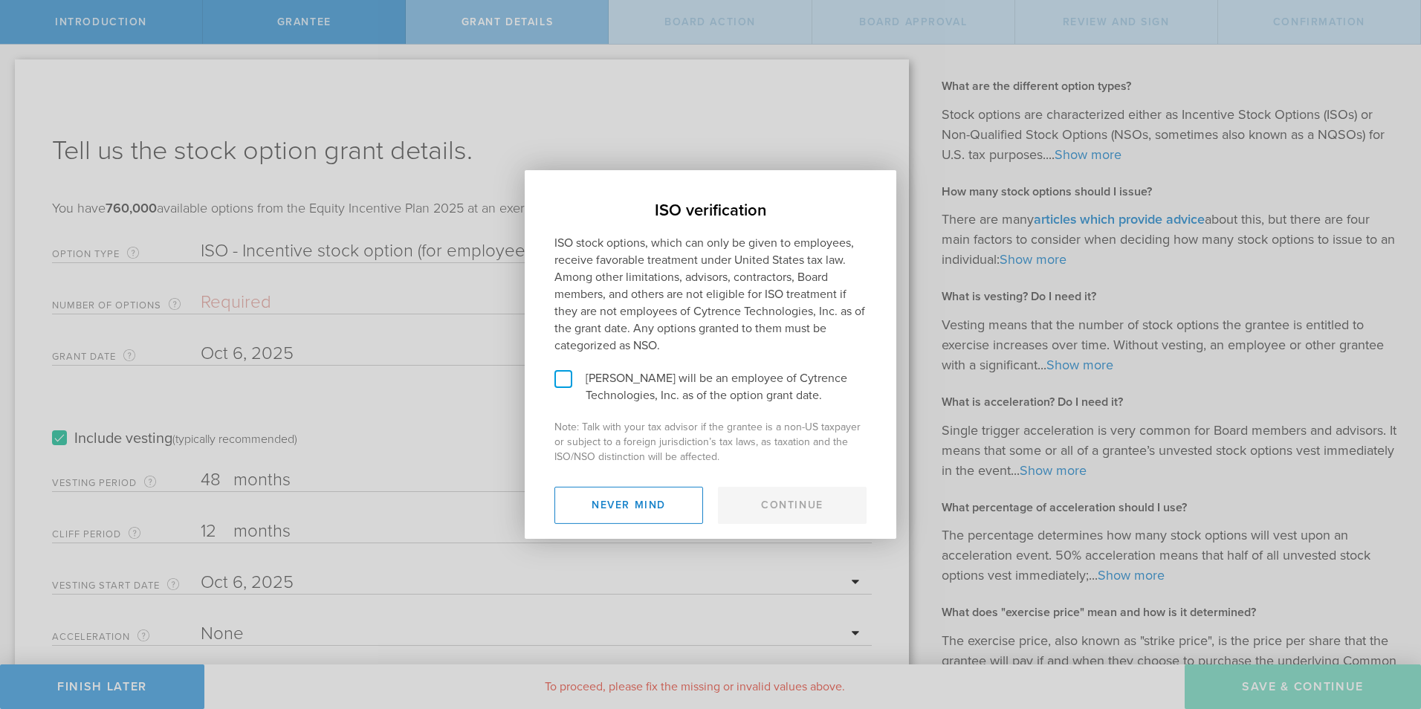
click at [569, 375] on label "Meng Shi will be an employee of Cytrence Technologies, Inc. as of the option gr…" at bounding box center [710, 387] width 312 height 34
click at [534, 194] on input "Meng Shi will be an employee of Cytrence Technologies, Inc. as of the option gr…" at bounding box center [530, 182] width 10 height 24
click at [565, 375] on label "Meng Shi will be an employee of Cytrence Technologies, Inc. as of the option gr…" at bounding box center [710, 387] width 312 height 34
click at [534, 194] on input "Meng Shi will be an employee of Cytrence Technologies, Inc. as of the option gr…" at bounding box center [530, 182] width 10 height 24
checkbox input "false"
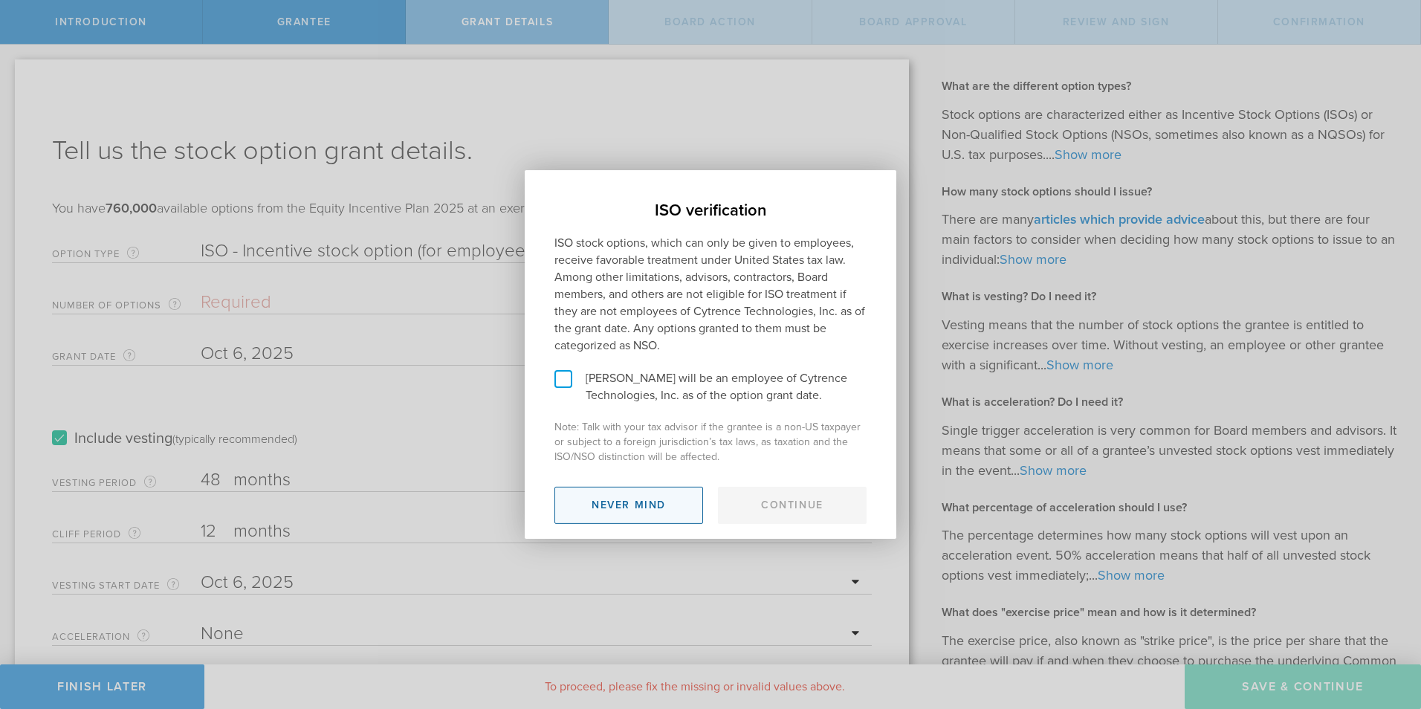
click at [627, 505] on button "Never mind" at bounding box center [628, 505] width 149 height 37
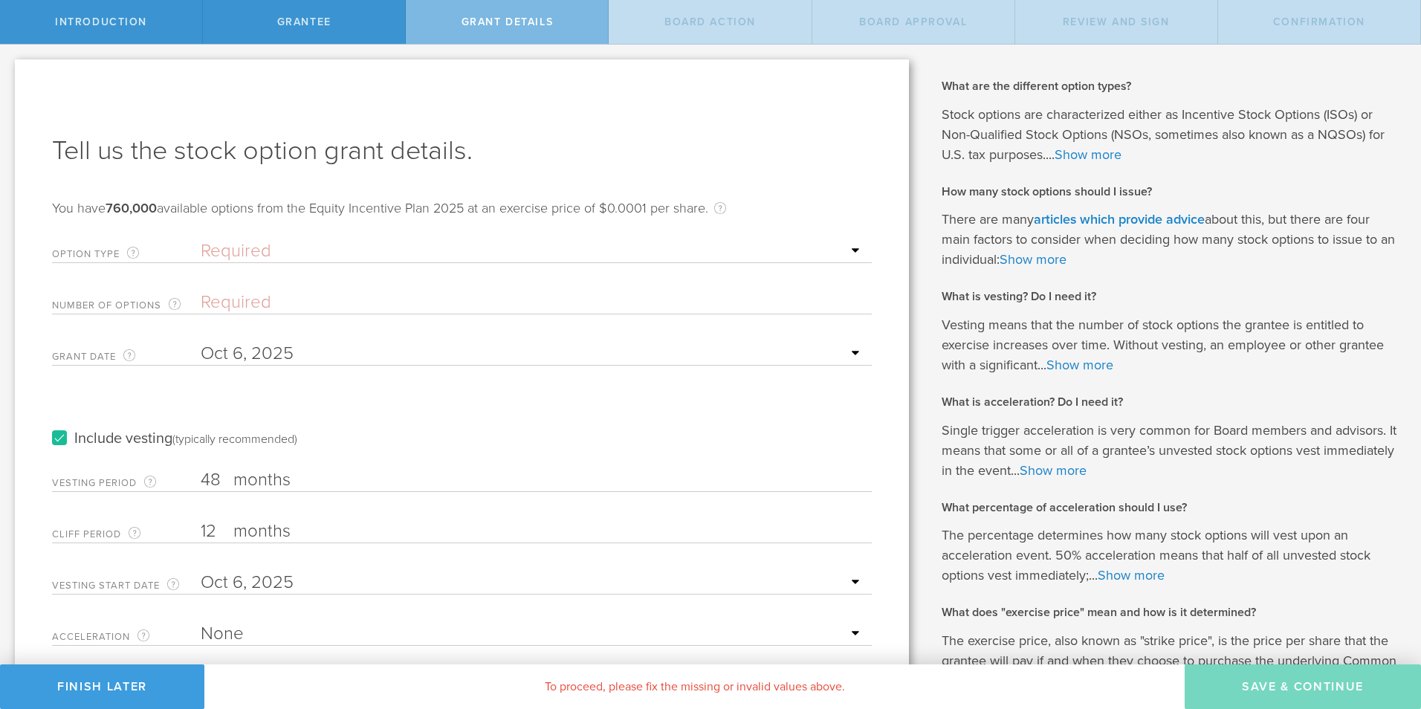
click at [283, 251] on select "Required ISO - Incentive stock option (for employees only) NSO - Non-qualified …" at bounding box center [533, 251] width 664 height 22
select select "iso"
click at [201, 240] on select "Required ISO - Incentive stock option (for employees only) NSO - Non-qualified …" at bounding box center [533, 251] width 664 height 22
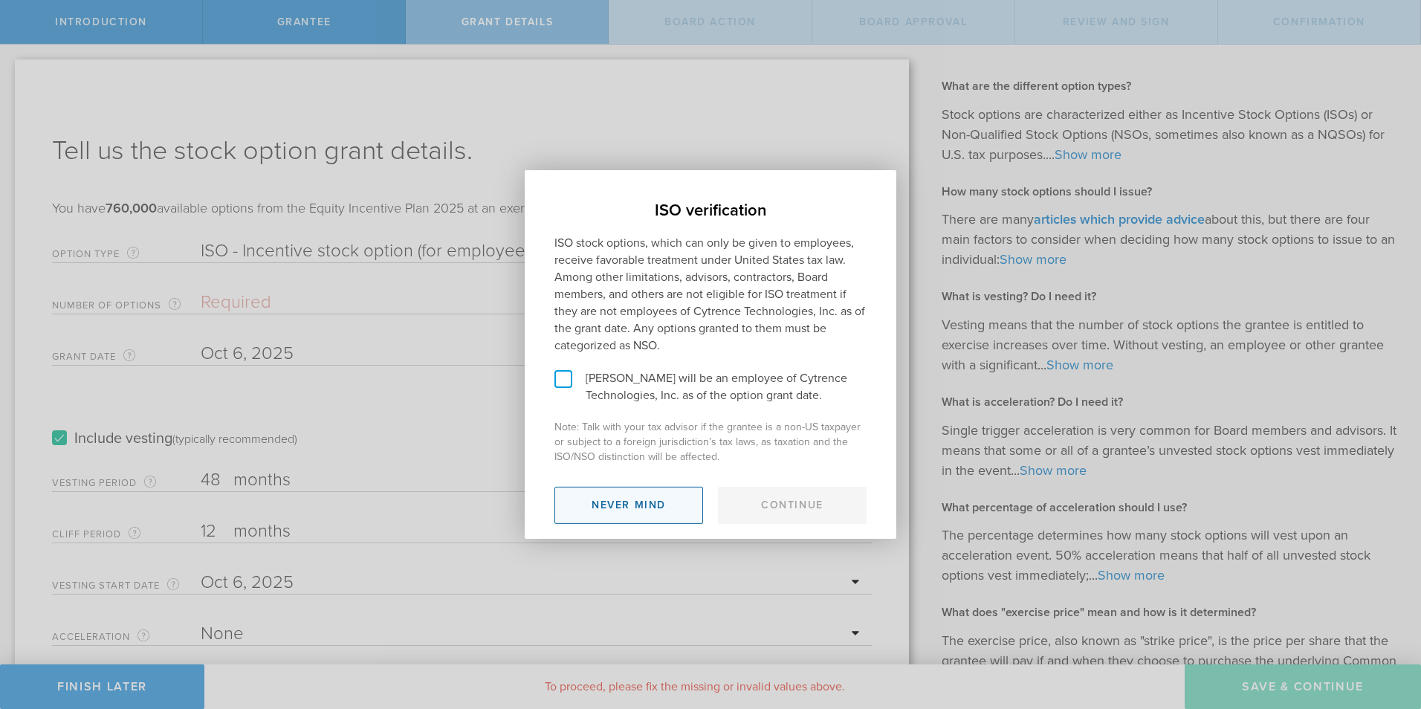
click at [615, 508] on button "Never mind" at bounding box center [628, 505] width 149 height 37
select select
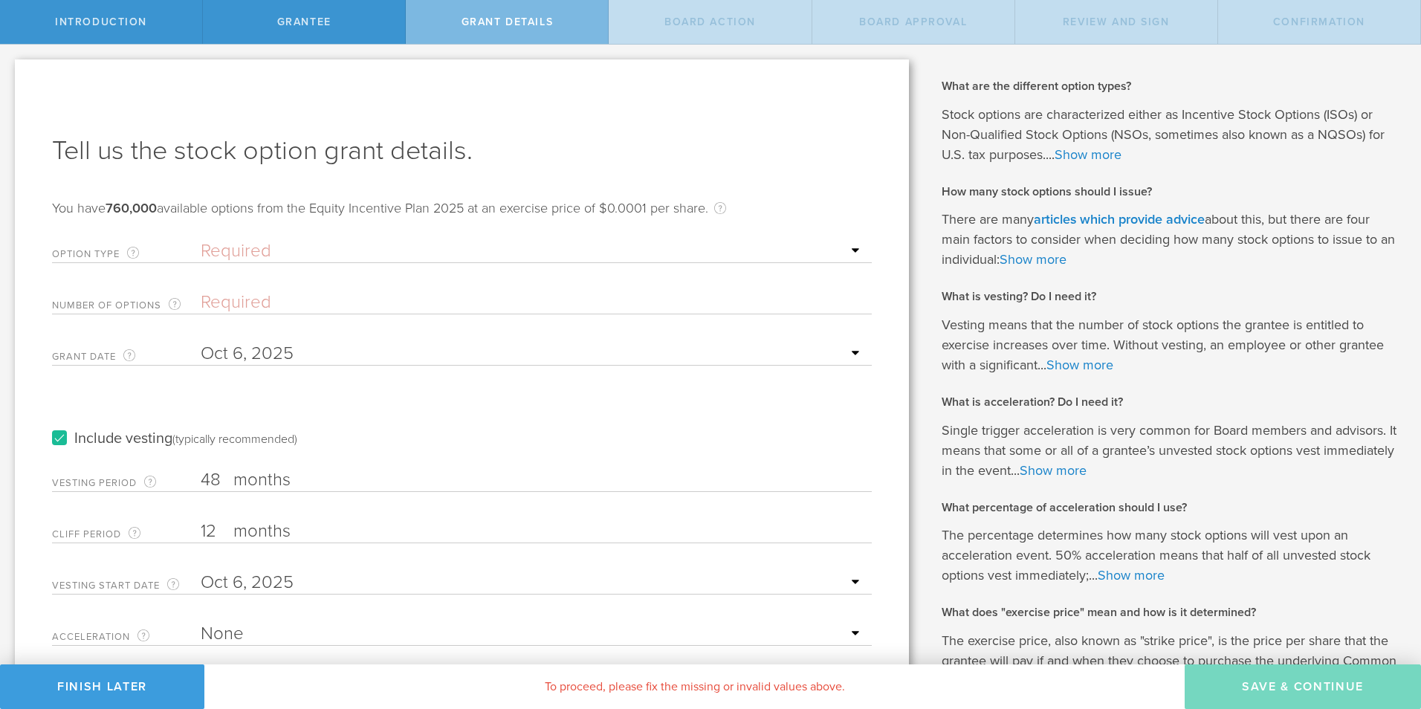
scroll to position [114, 0]
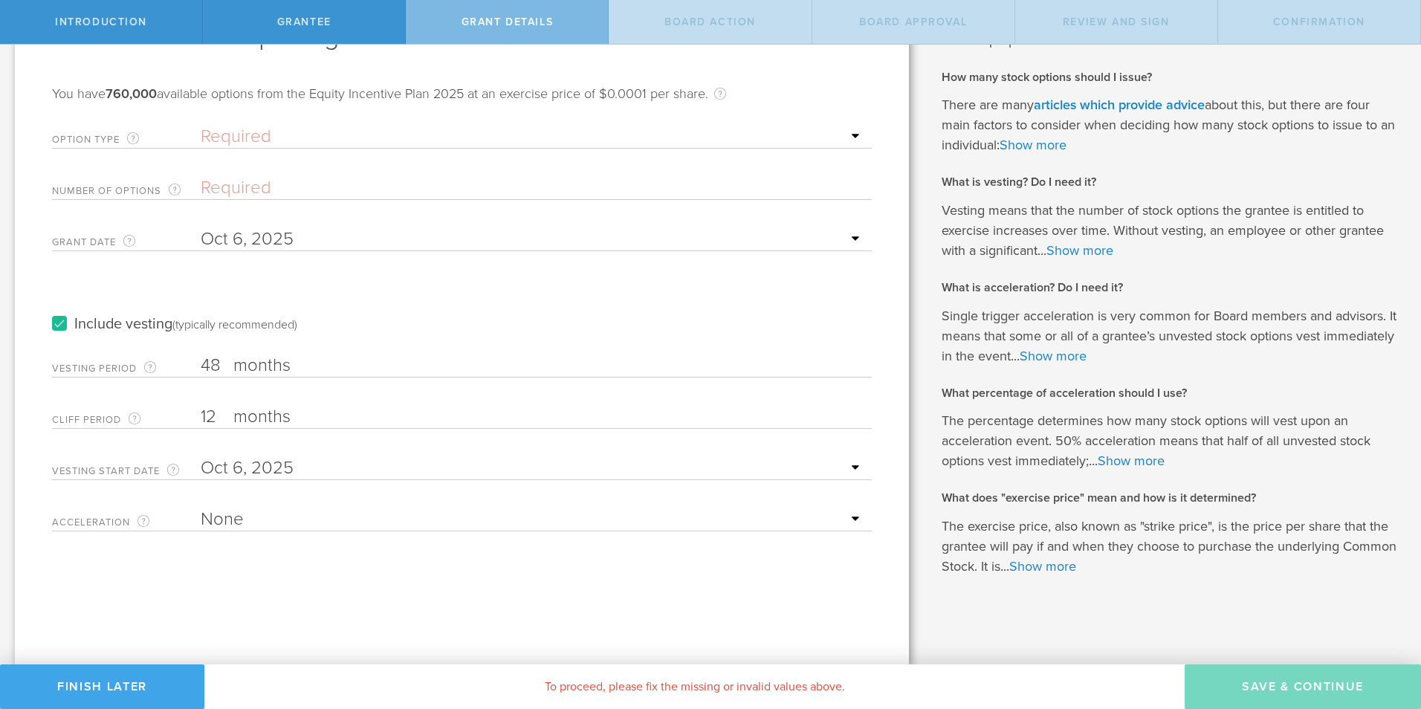
click at [108, 683] on button "Finish Later" at bounding box center [102, 687] width 204 height 45
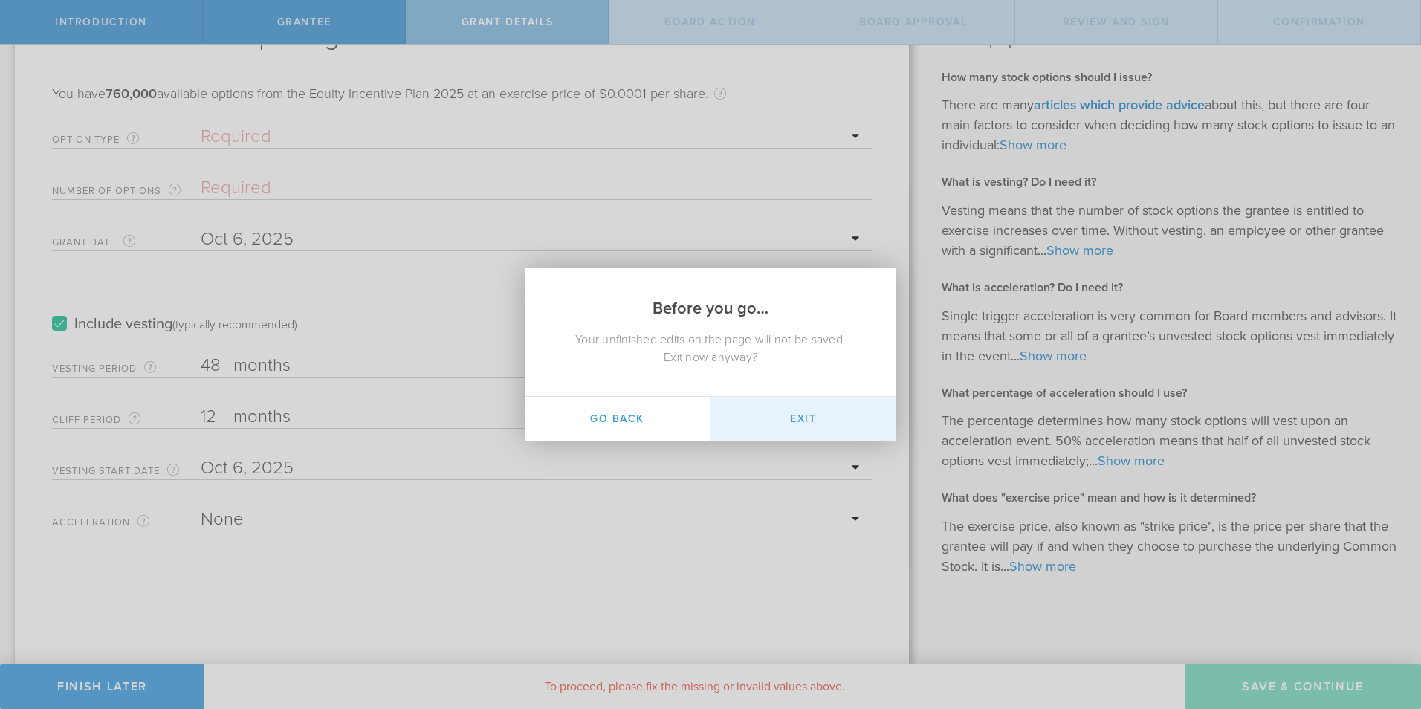
click at [793, 424] on button "Exit" at bounding box center [804, 419] width 186 height 45
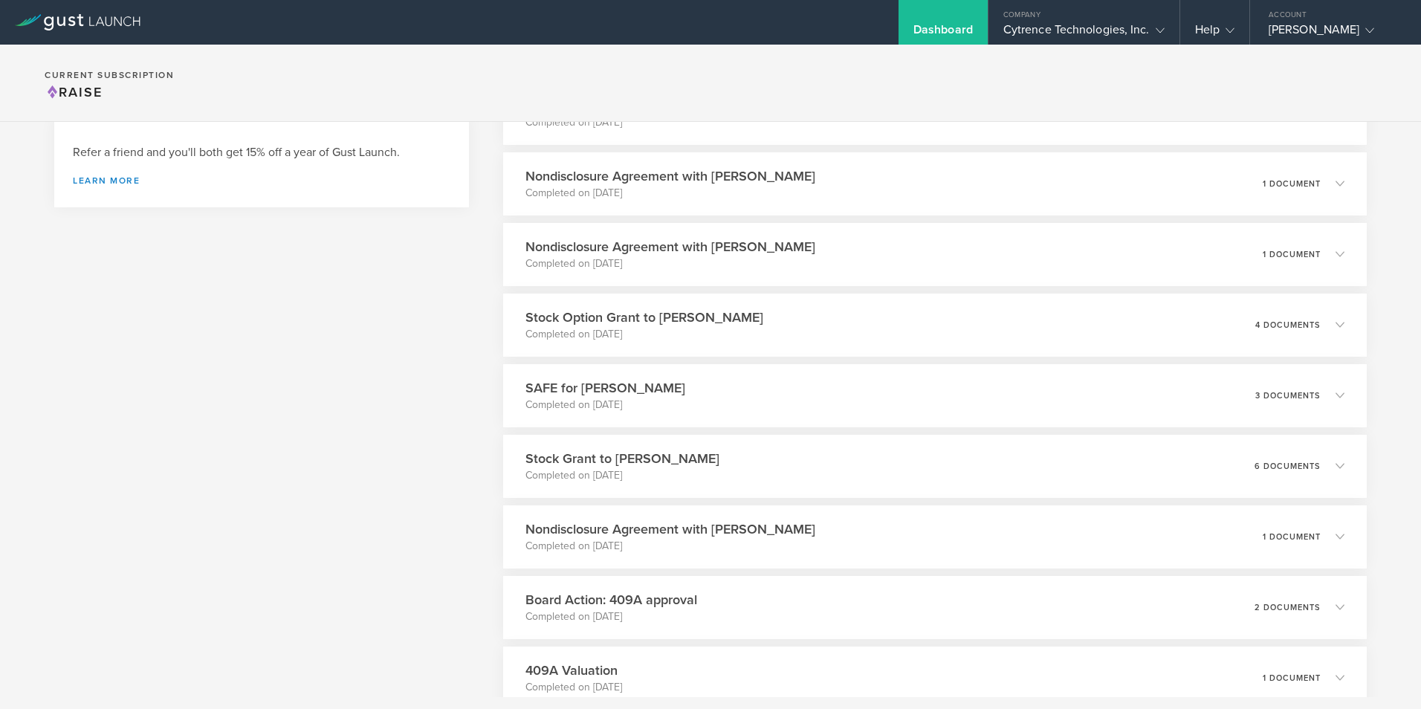
scroll to position [623, 0]
click at [711, 324] on div "Stock Option Grant to [PERSON_NAME] Completed on [DATE] 4 documents" at bounding box center [934, 325] width 881 height 65
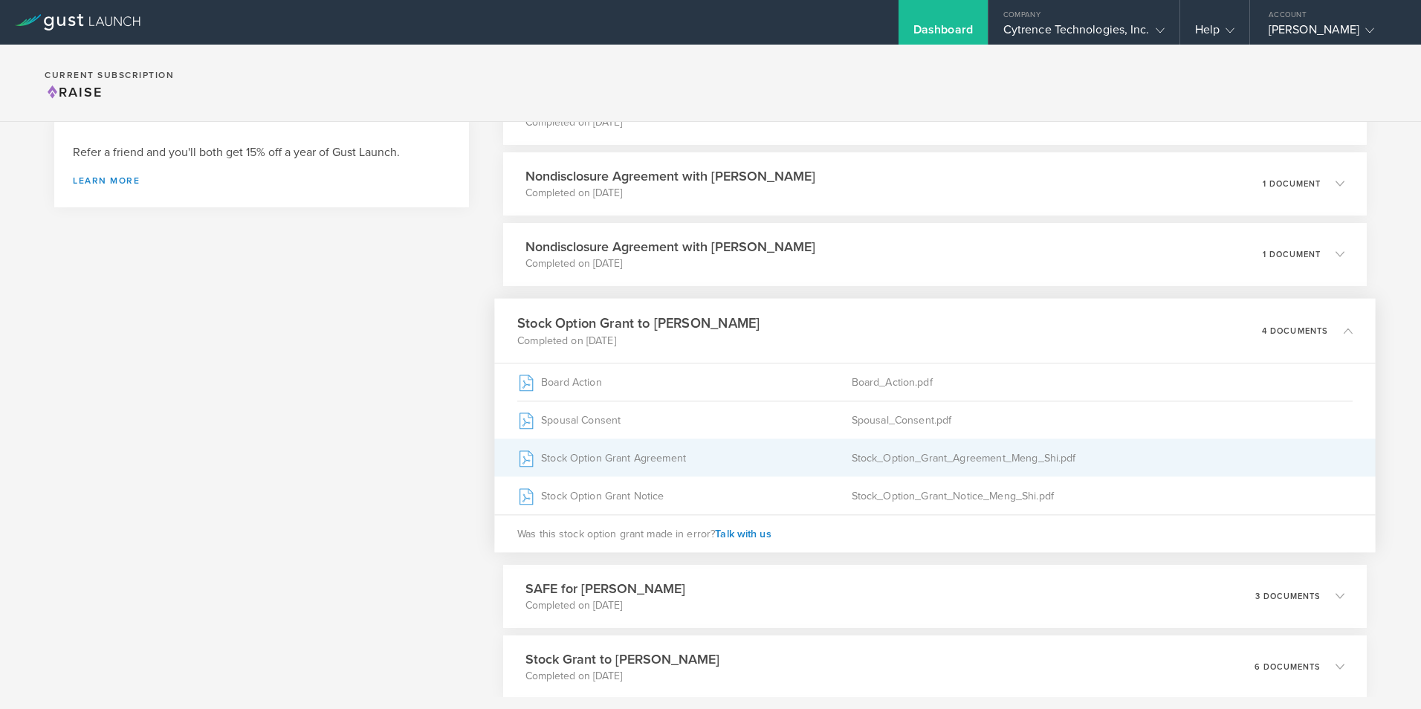
click at [593, 462] on div "Stock Option Grant Agreement" at bounding box center [684, 457] width 334 height 37
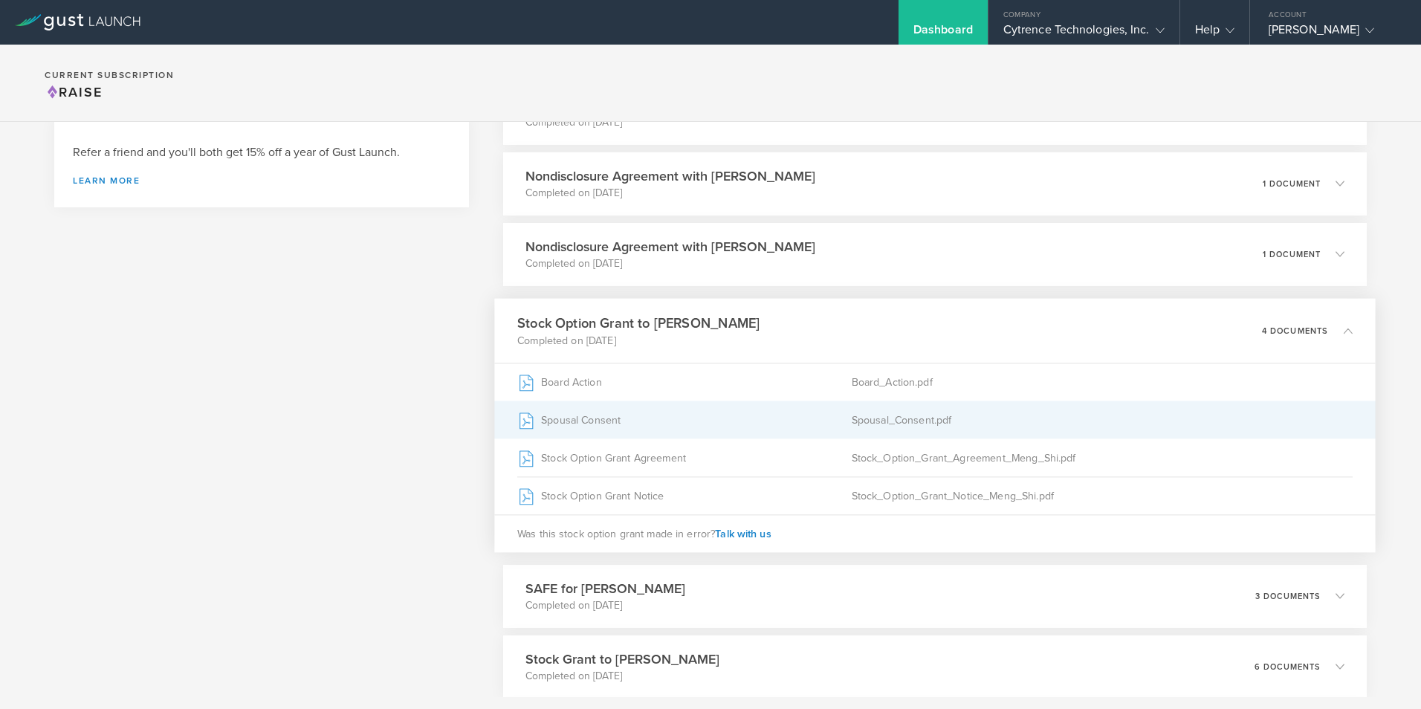
scroll to position [0, 0]
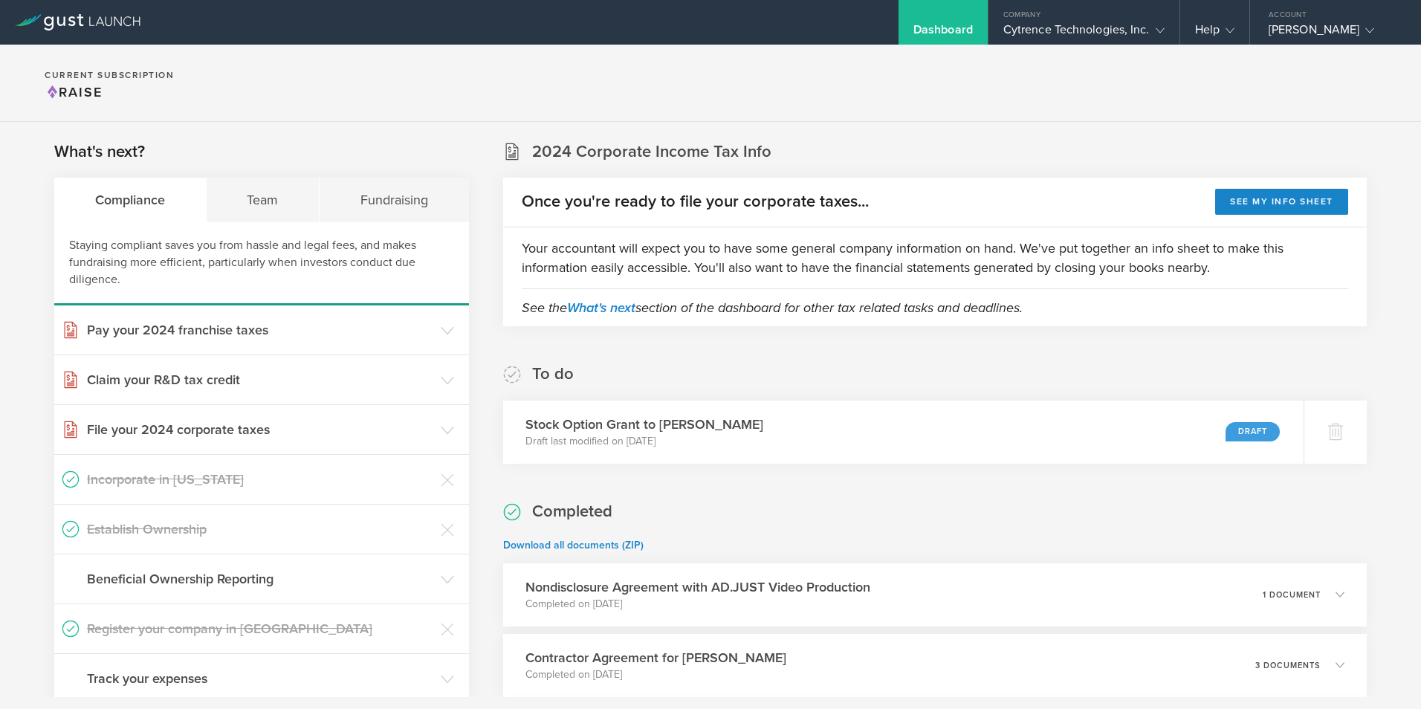
click at [305, 143] on section "What's next? Compliance Team Fundraising Staying compliant saves you from hassl…" at bounding box center [261, 421] width 415 height 563
click at [1334, 444] on div at bounding box center [1343, 432] width 65 height 65
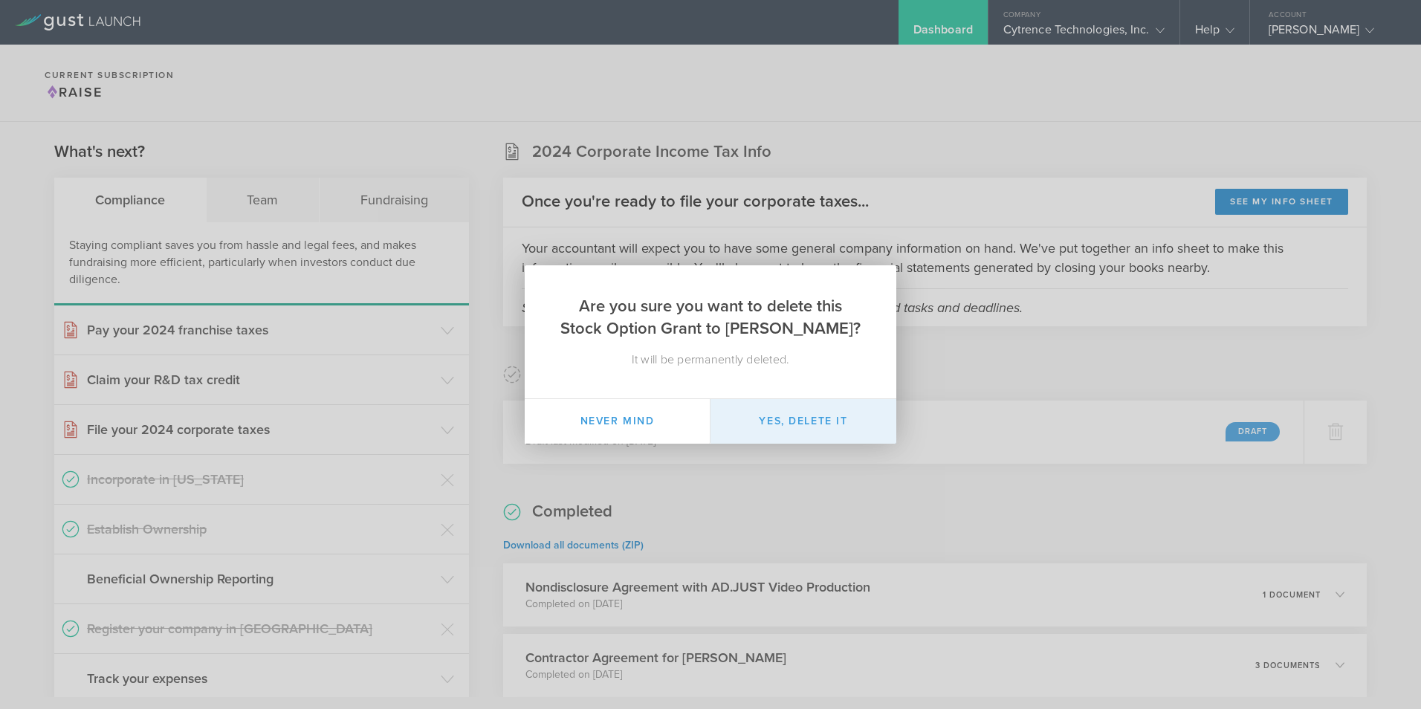
click at [808, 427] on button "Yes, delete it" at bounding box center [804, 421] width 186 height 45
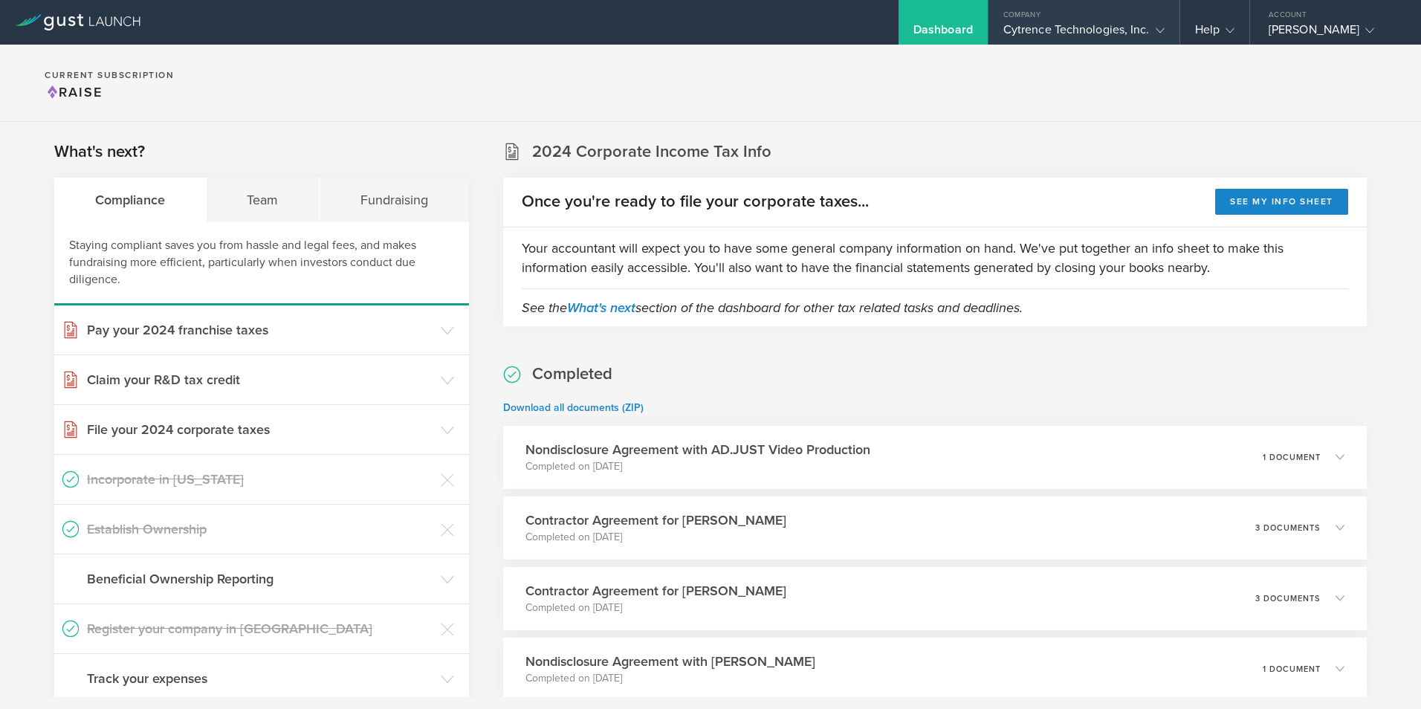
click at [1079, 22] on div "Company" at bounding box center [1084, 11] width 191 height 22
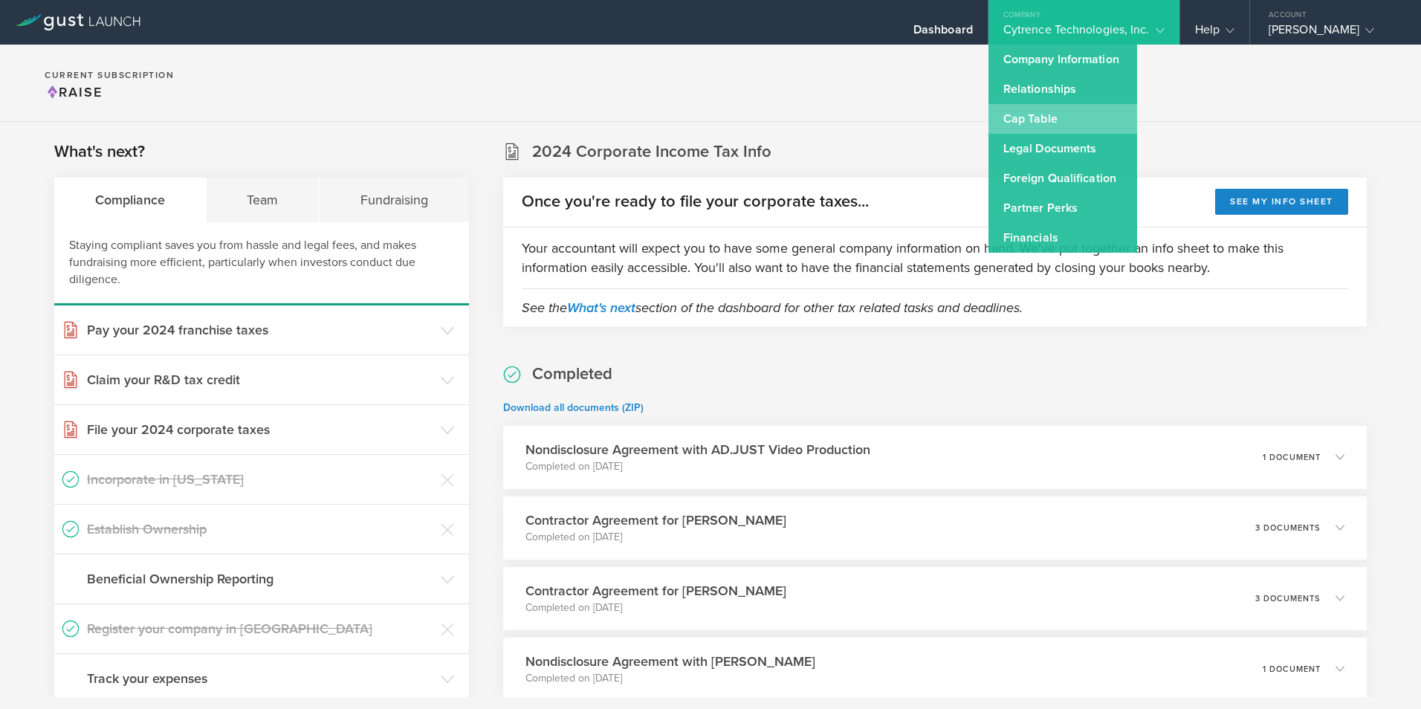
click at [1046, 115] on link "Cap Table" at bounding box center [1063, 119] width 149 height 30
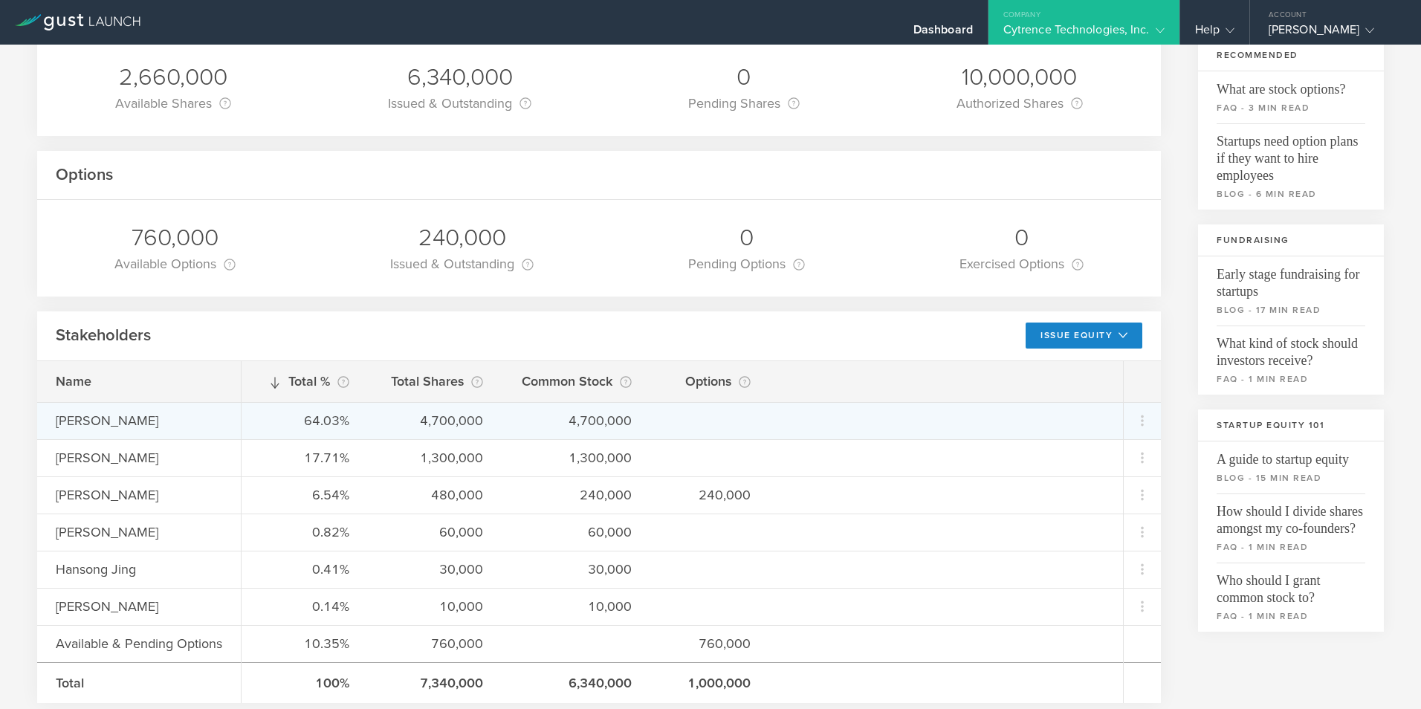
scroll to position [135, 0]
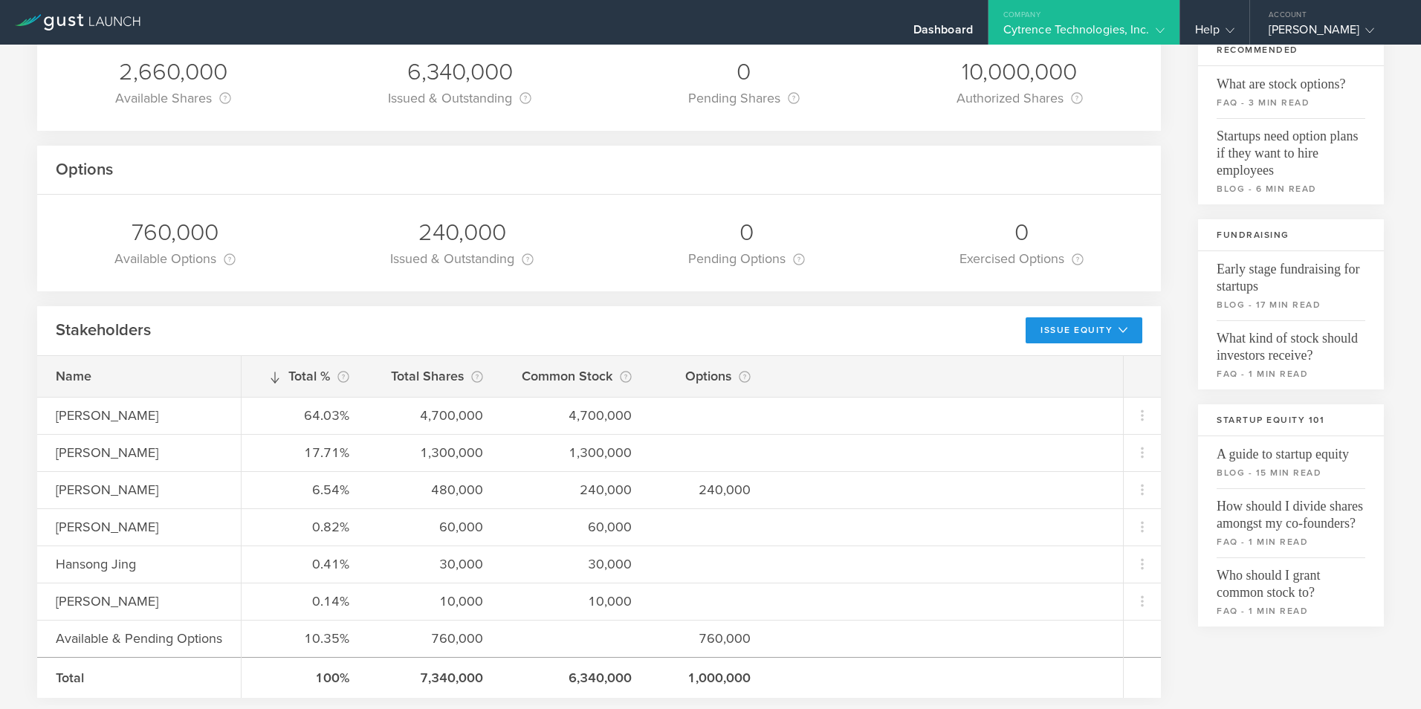
click at [1119, 332] on icon at bounding box center [1123, 330] width 9 height 9
click at [1061, 367] on li "Grant Stock Options" at bounding box center [1072, 363] width 129 height 29
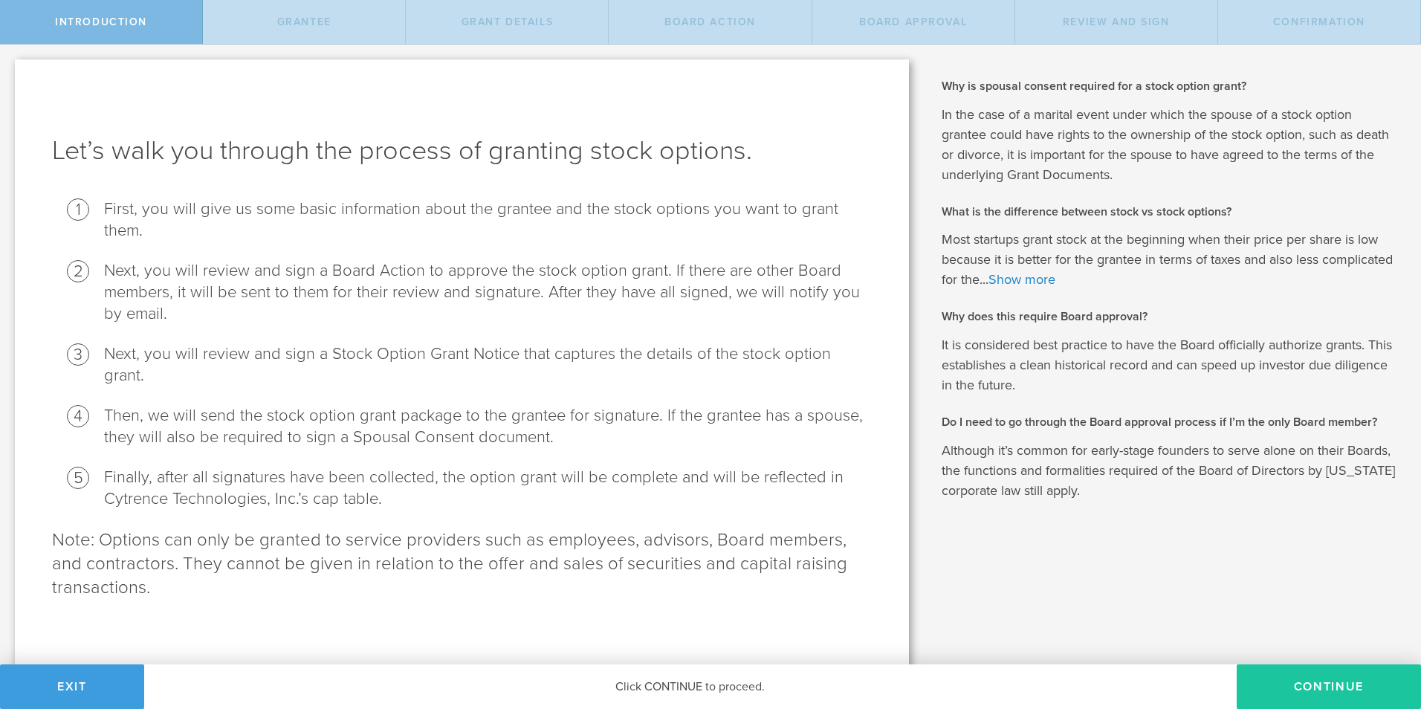
click at [1304, 683] on button "Continue" at bounding box center [1329, 687] width 184 height 45
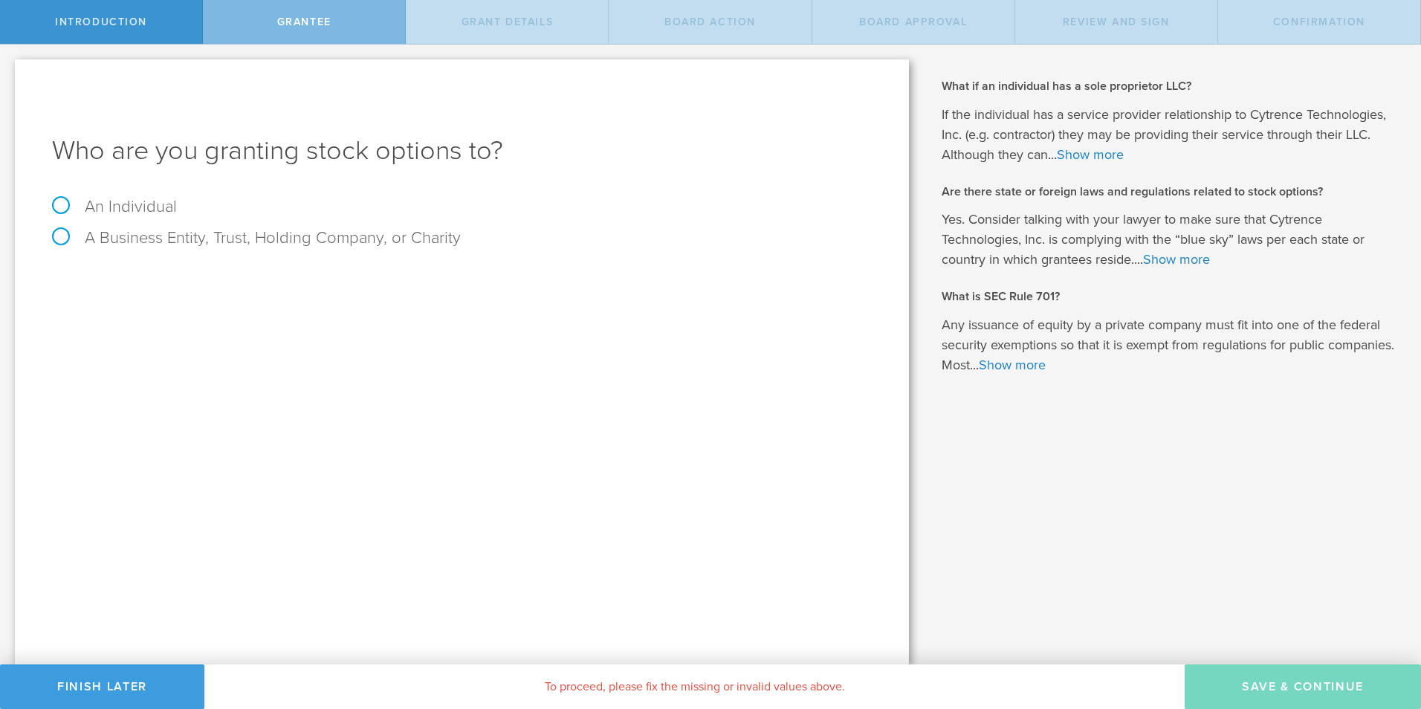
click at [123, 210] on label "An Individual" at bounding box center [114, 206] width 125 height 19
click at [10, 68] on input "An Individual" at bounding box center [5, 57] width 10 height 24
radio input "true"
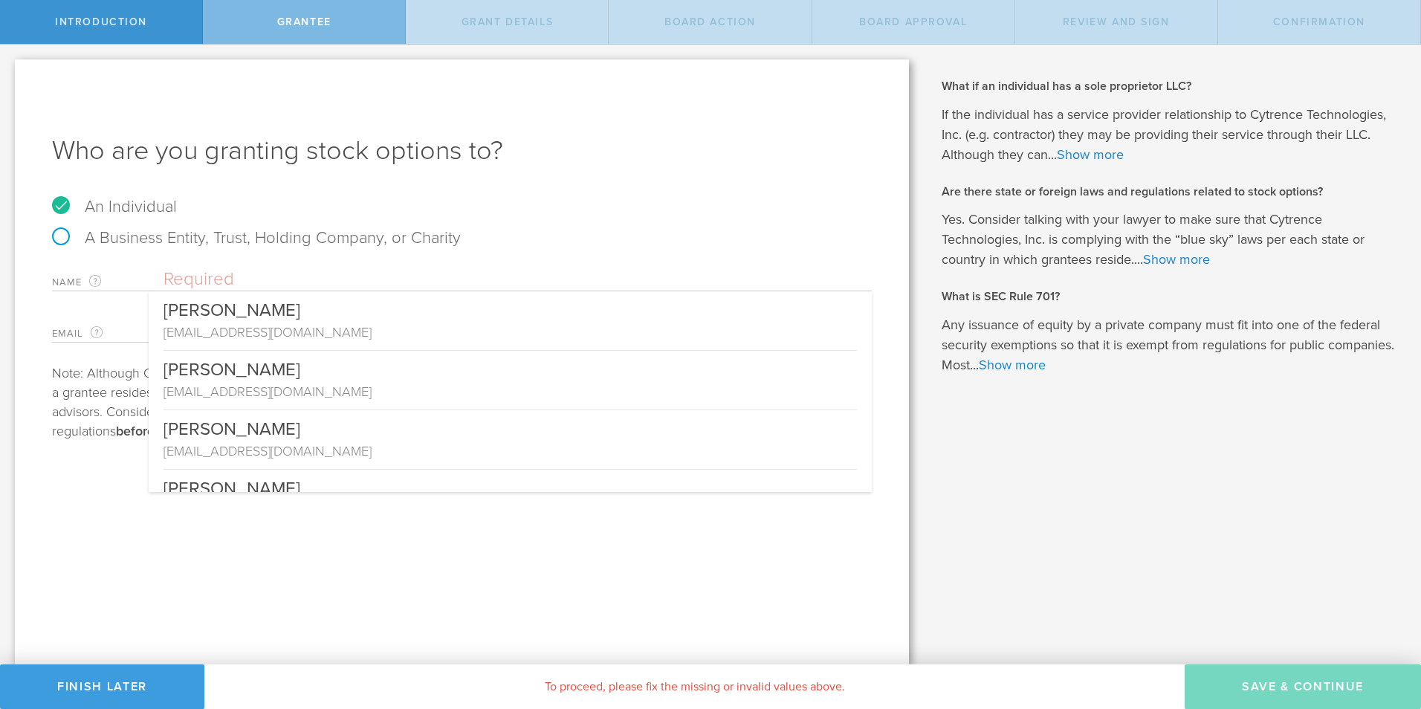
click at [250, 279] on input "text" at bounding box center [518, 279] width 708 height 22
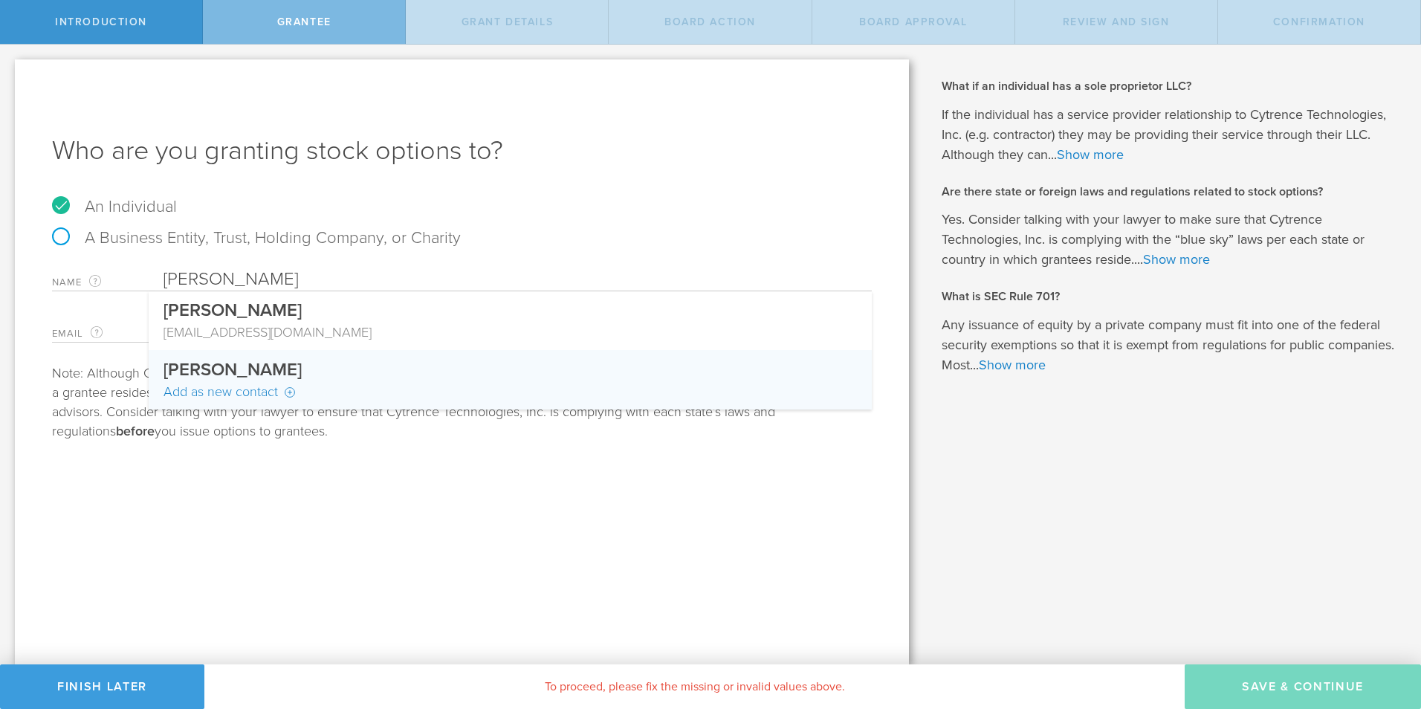
type input "[PERSON_NAME]"
click at [215, 388] on div "Add as new contact" at bounding box center [510, 391] width 693 height 19
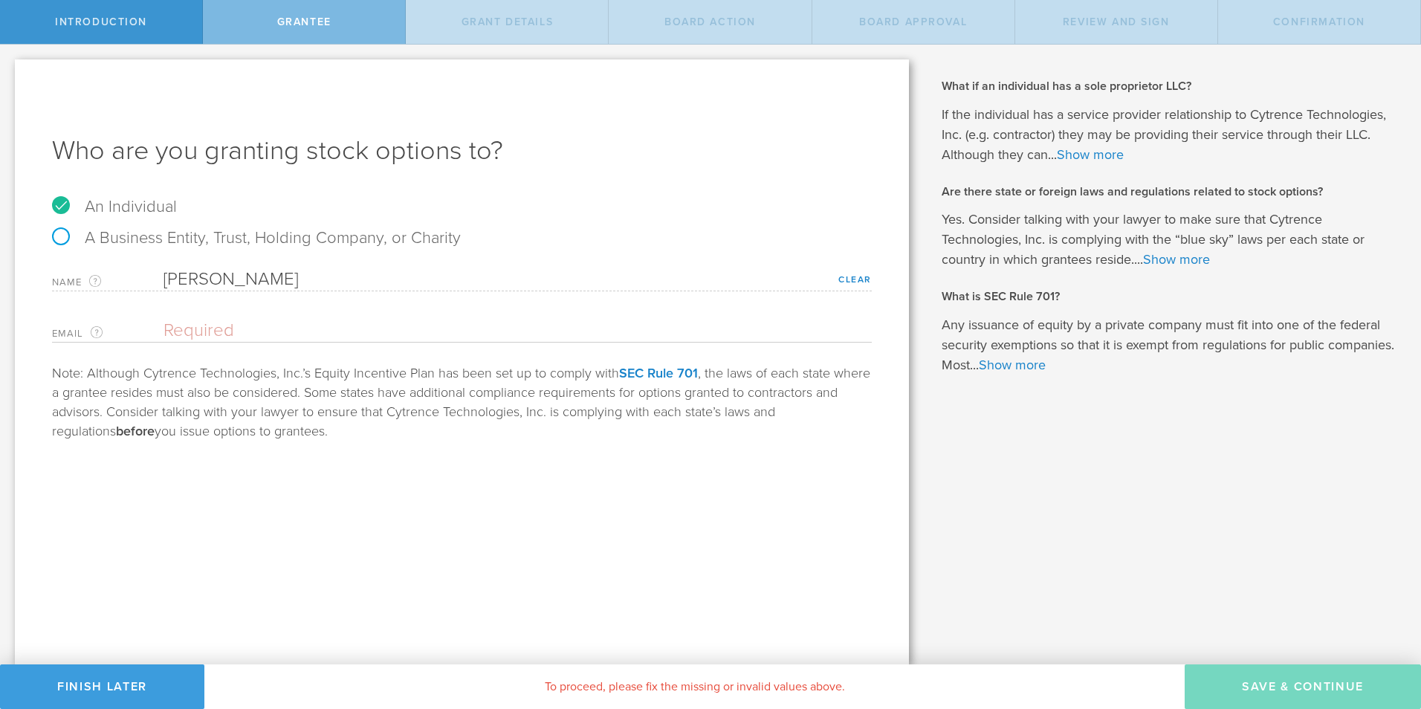
click at [272, 337] on input "email" at bounding box center [514, 331] width 701 height 22
type input "sam@cytrence.com"
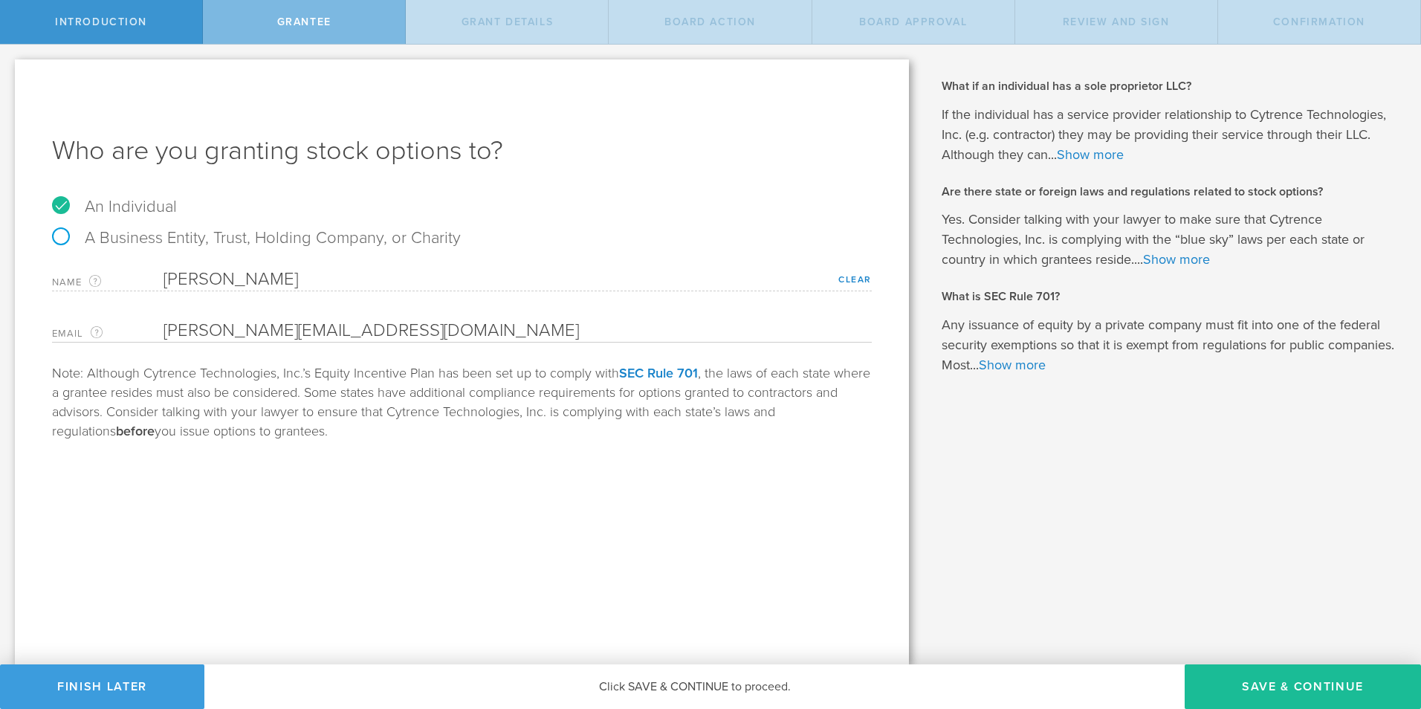
click at [387, 526] on div "Who are you granting stock options to? An Individual A Business Entity, Trust, …" at bounding box center [462, 361] width 894 height 605
click at [1294, 685] on button "Save & Continue" at bounding box center [1303, 687] width 236 height 45
type input "48"
type input "12"
select select "none"
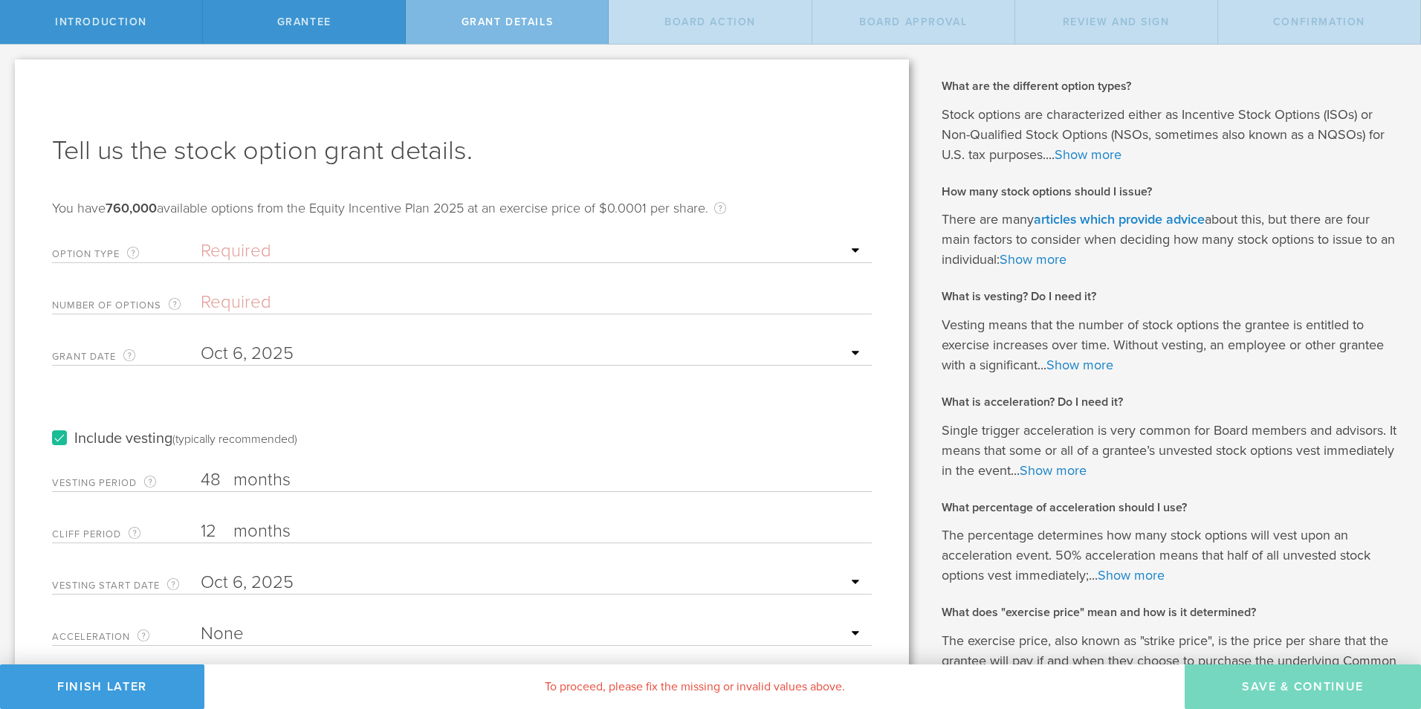
click at [308, 245] on select "Required ISO - Incentive stock option (for employees only) NSO - Non-qualified …" at bounding box center [533, 251] width 664 height 22
select select "iso"
click at [201, 240] on select "Required ISO - Incentive stock option (for employees only) NSO - Non-qualified …" at bounding box center [533, 251] width 664 height 22
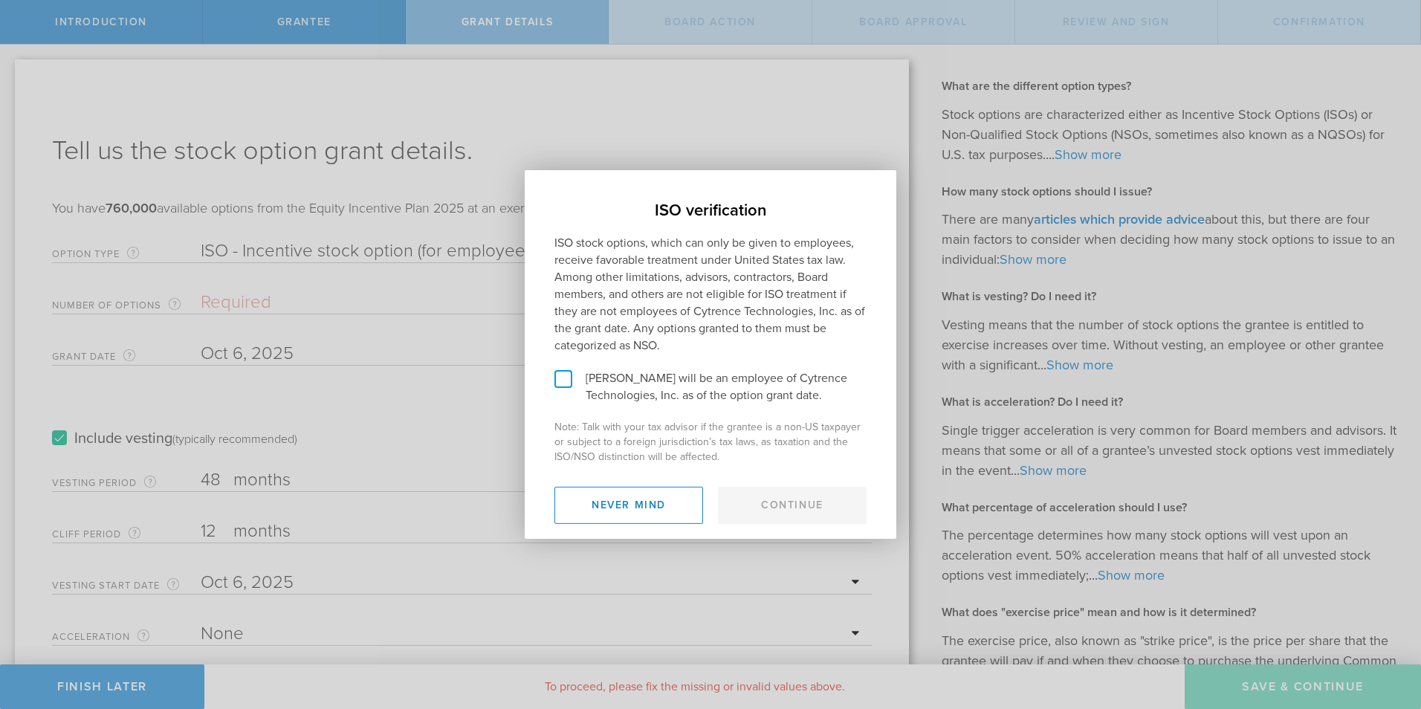
click at [566, 378] on label "Meng Shi will be an employee of Cytrence Technologies, Inc. as of the option gr…" at bounding box center [710, 387] width 312 height 34
click at [534, 194] on input "Meng Shi will be an employee of Cytrence Technologies, Inc. as of the option gr…" at bounding box center [530, 182] width 10 height 24
checkbox input "true"
click at [779, 508] on button "Continue" at bounding box center [792, 505] width 149 height 37
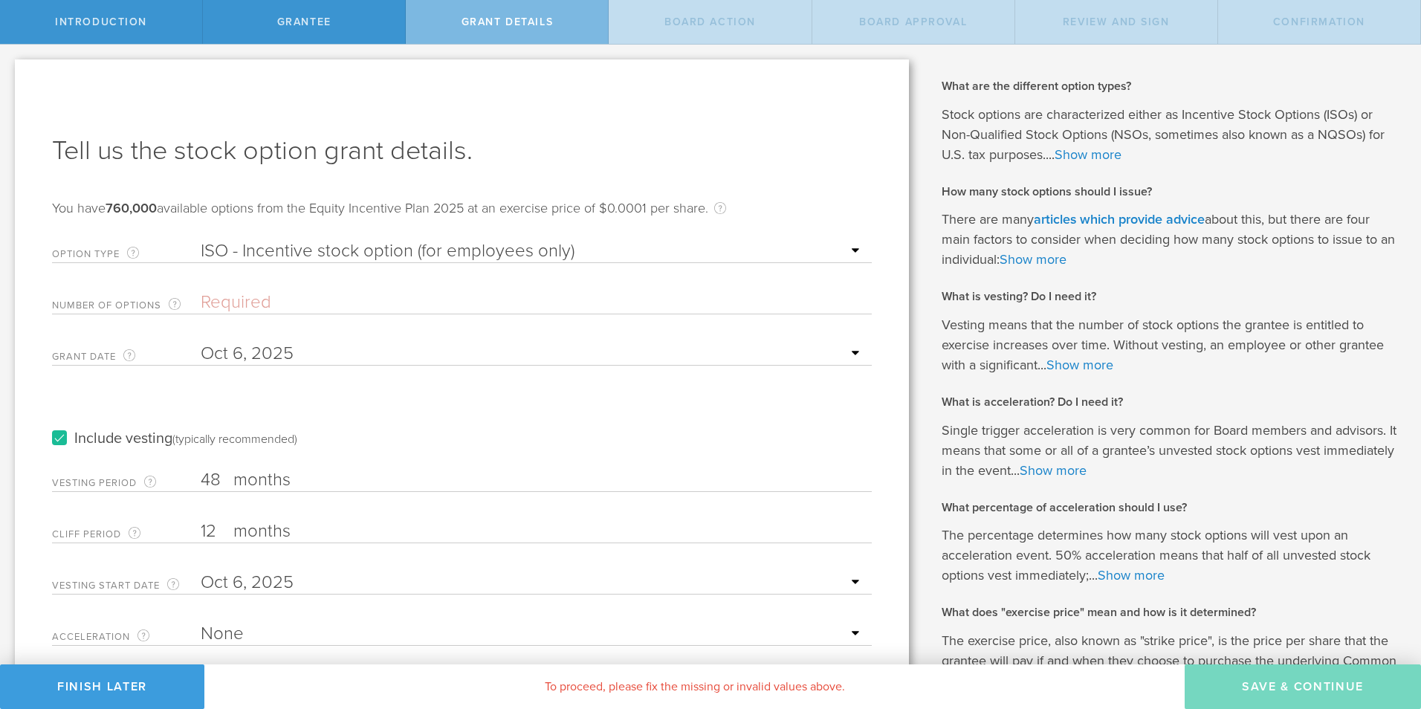
click at [312, 301] on input "Number of Options The total amount of stock options the company is granting to …" at bounding box center [533, 302] width 664 height 22
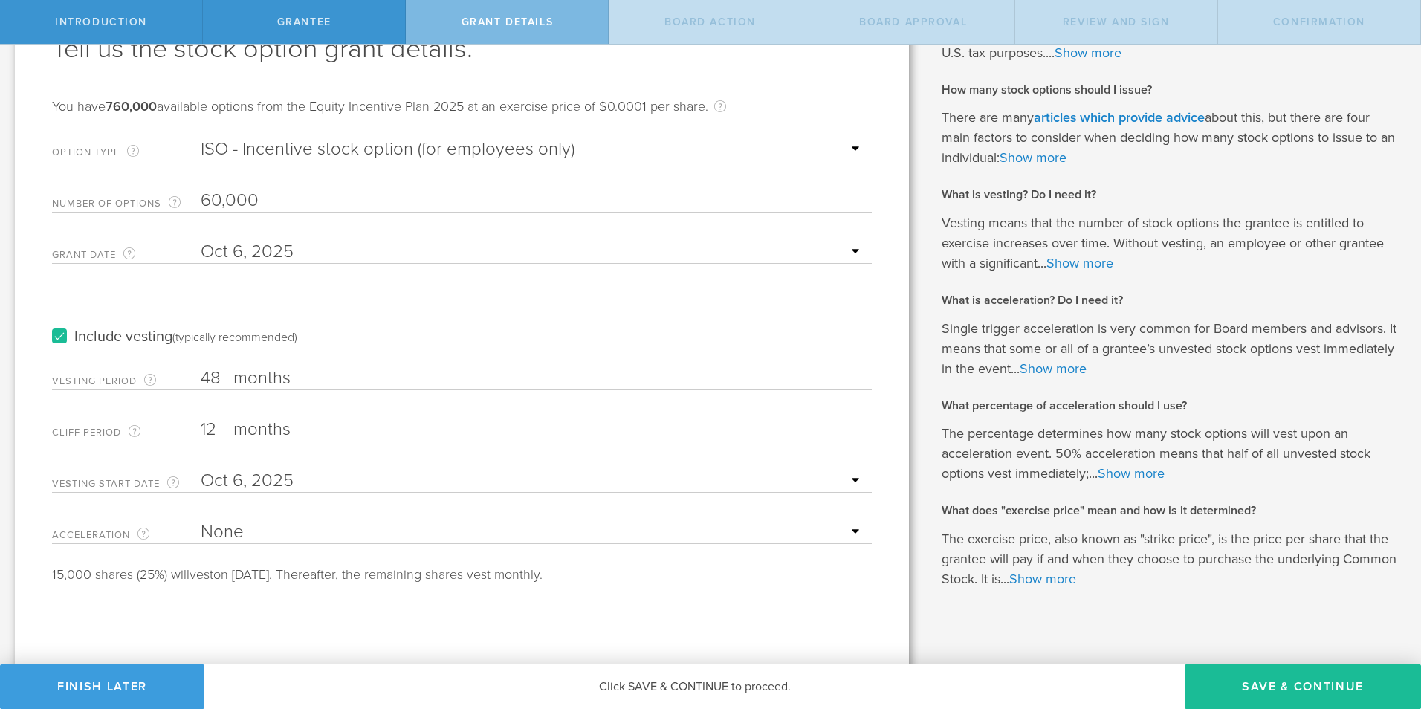
scroll to position [103, 0]
type input "60,000"
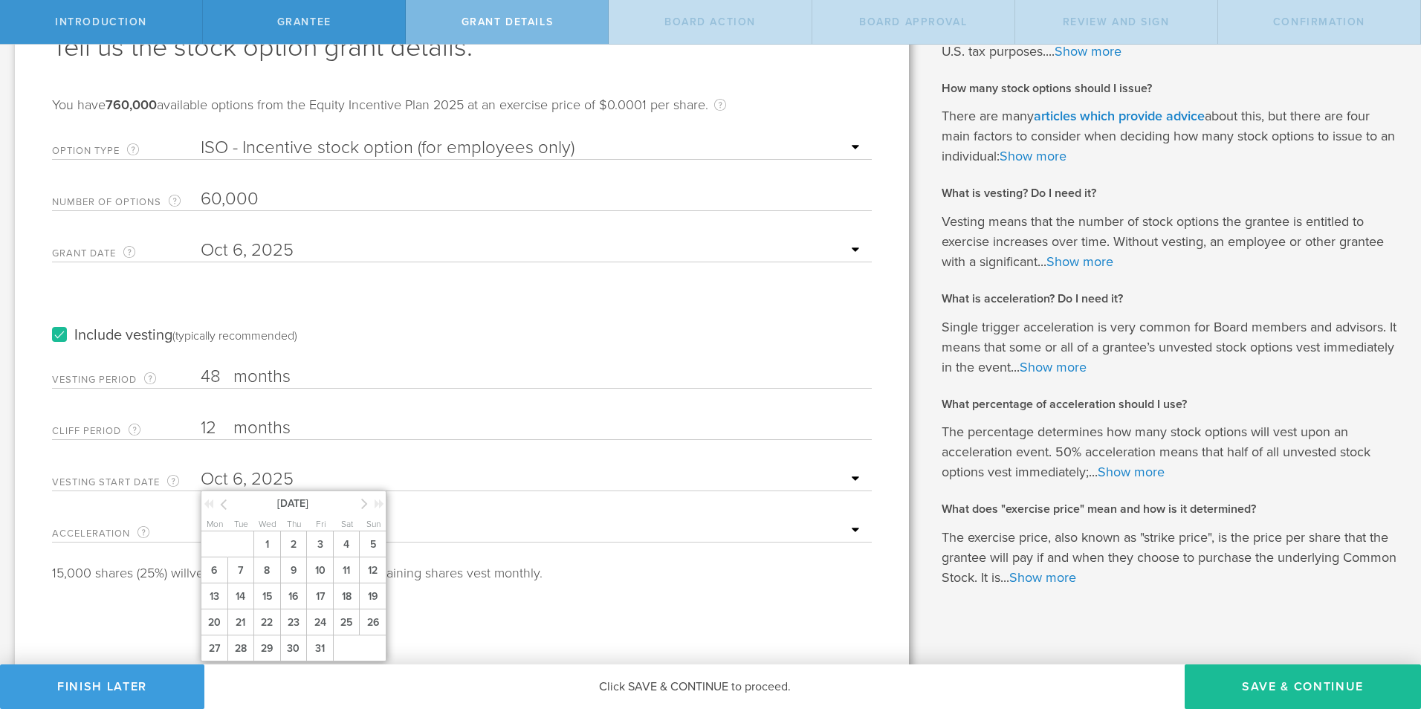
click at [248, 471] on input "text" at bounding box center [533, 479] width 664 height 22
click at [364, 505] on icon at bounding box center [364, 503] width 7 height 19
click at [341, 546] on span "1" at bounding box center [346, 544] width 27 height 26
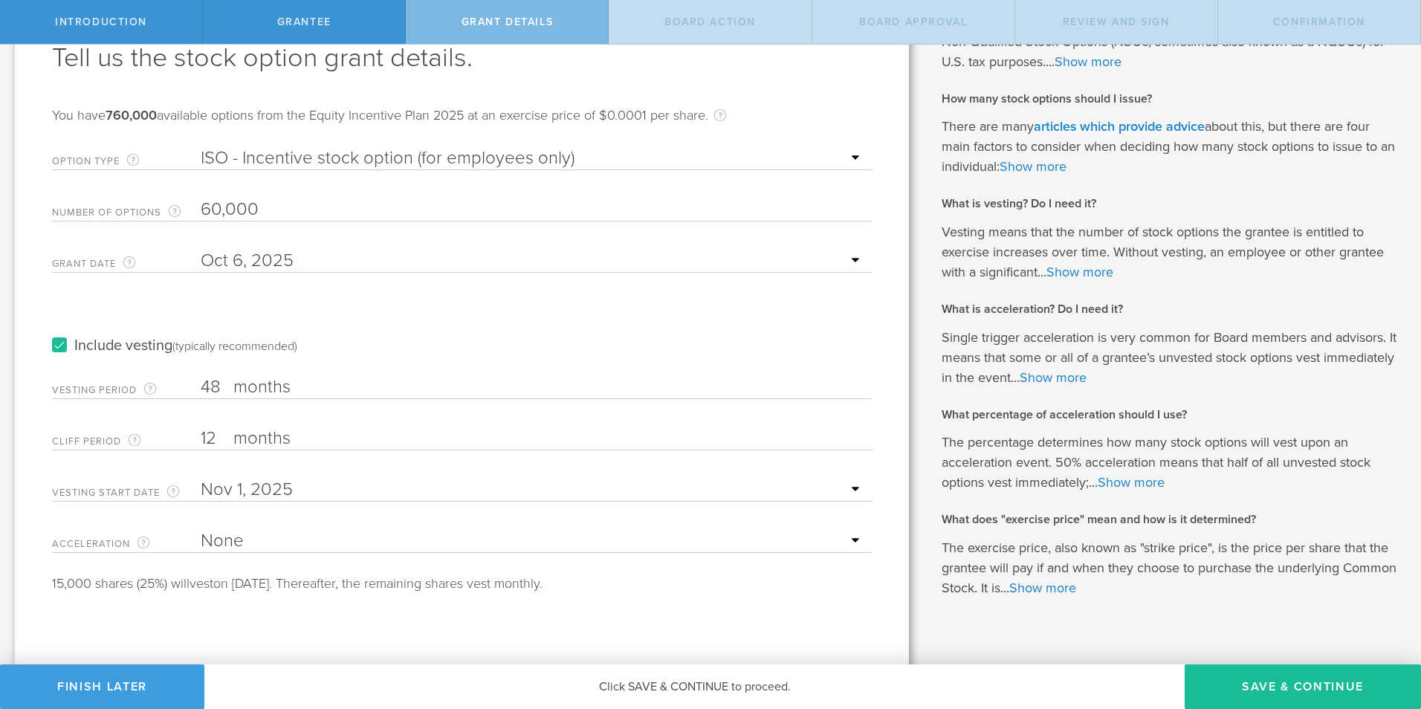
scroll to position [93, 0]
click at [259, 536] on select "None Single Trigger Double Trigger" at bounding box center [533, 541] width 664 height 22
select select "double"
click at [201, 530] on select "None Single Trigger Double Trigger" at bounding box center [533, 541] width 664 height 22
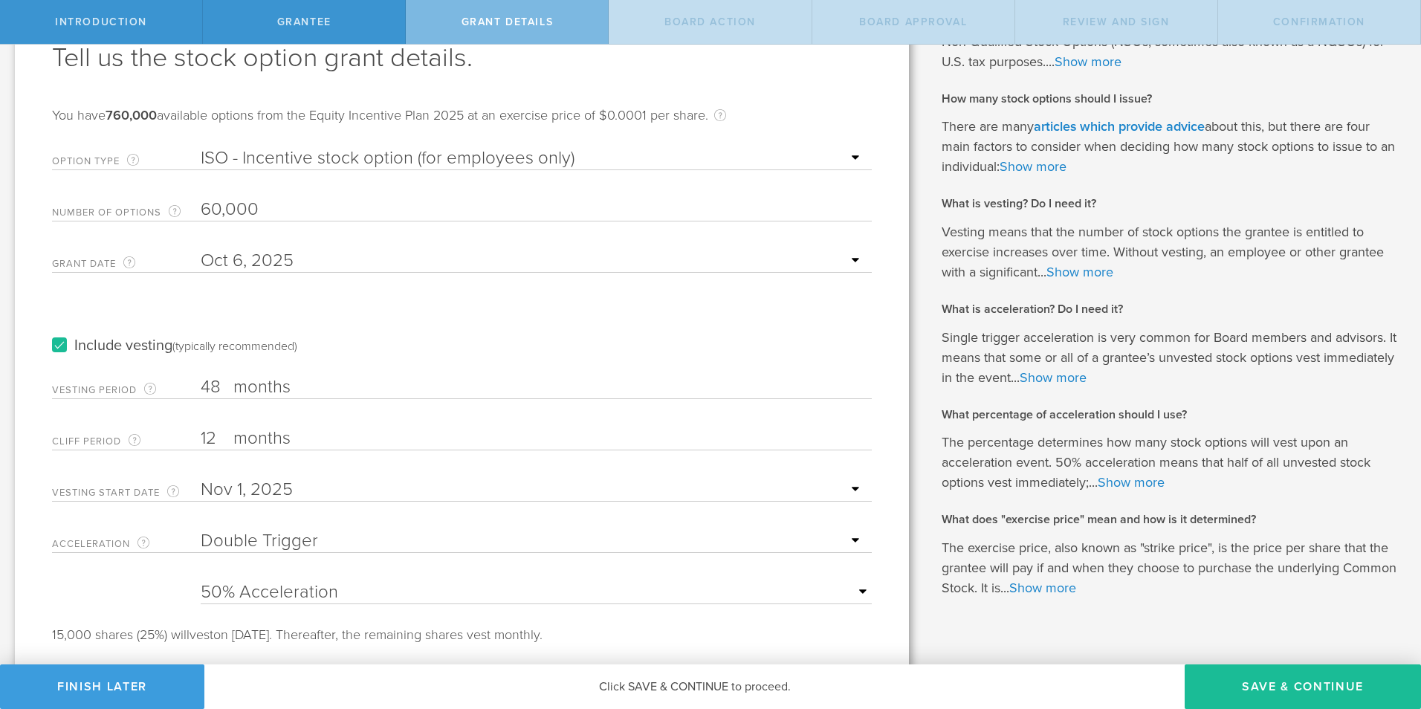
scroll to position [114, 0]
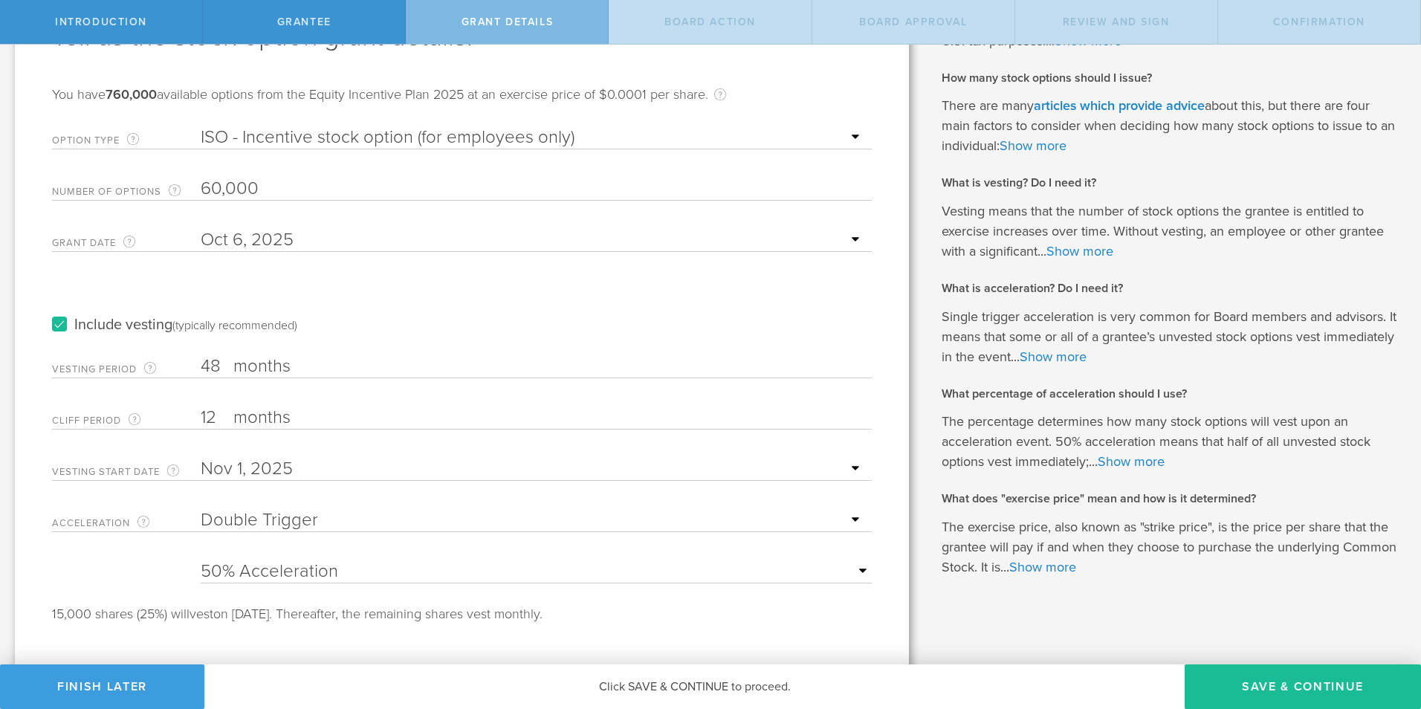
click at [450, 567] on select "25% Acceleration 50% Acceleration 75% Acceleration 100% Acceleration" at bounding box center [536, 571] width 671 height 22
select select "100"
click at [201, 560] on select "25% Acceleration 50% Acceleration 75% Acceleration 100% Acceleration" at bounding box center [536, 571] width 671 height 22
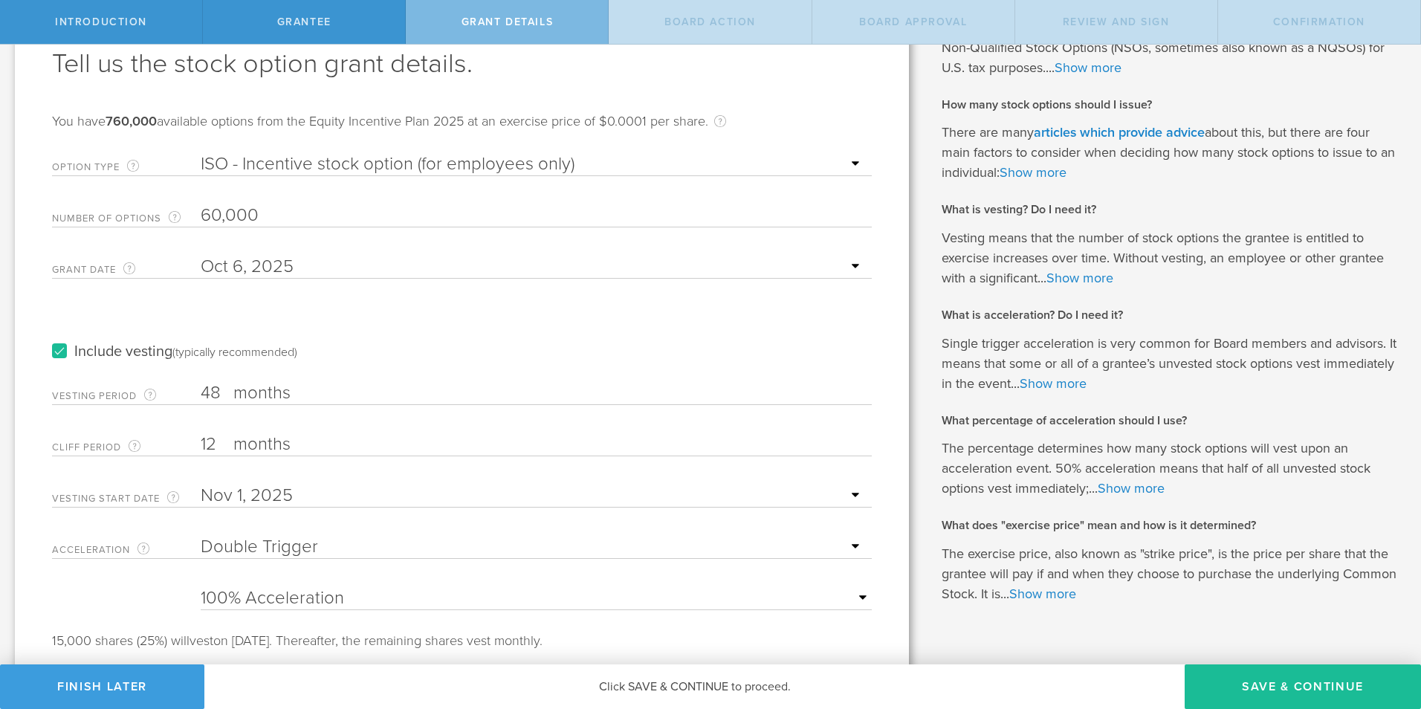
scroll to position [129, 0]
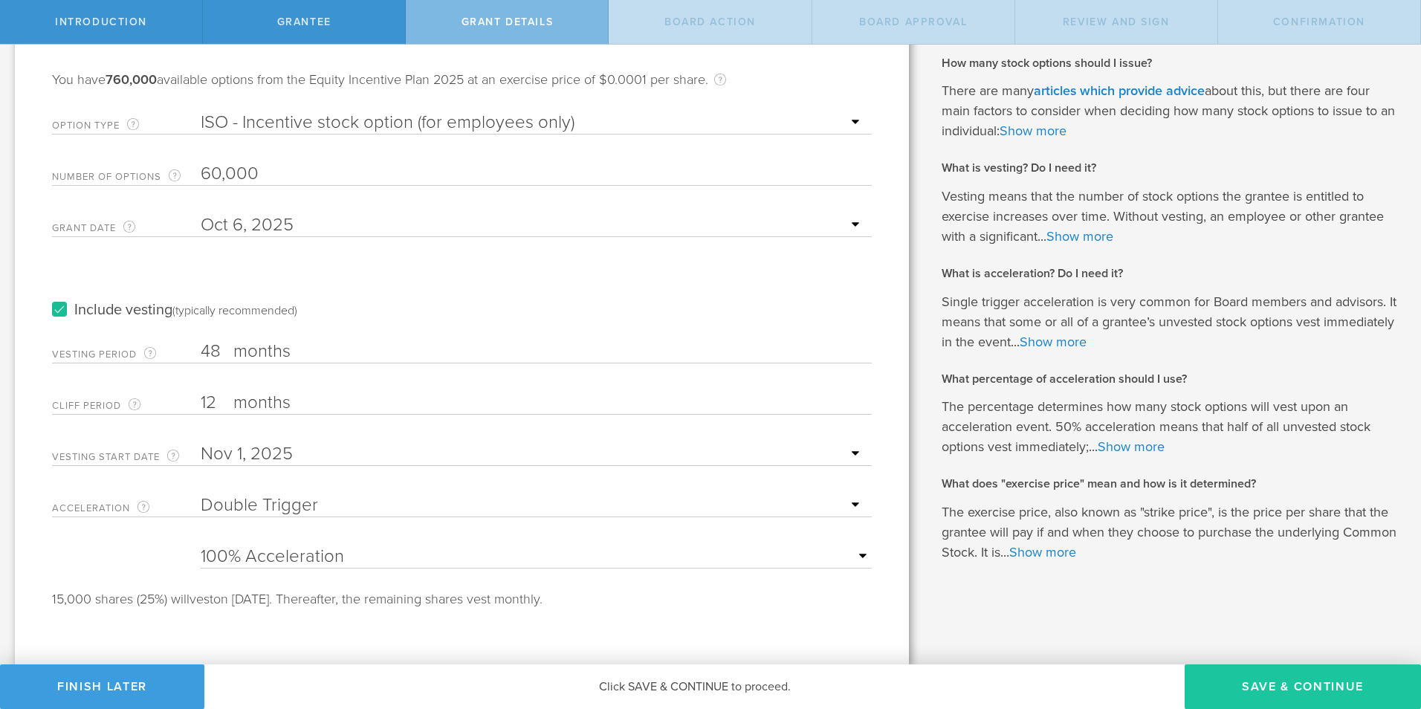
click at [1292, 690] on button "Save & Continue" at bounding box center [1303, 687] width 236 height 45
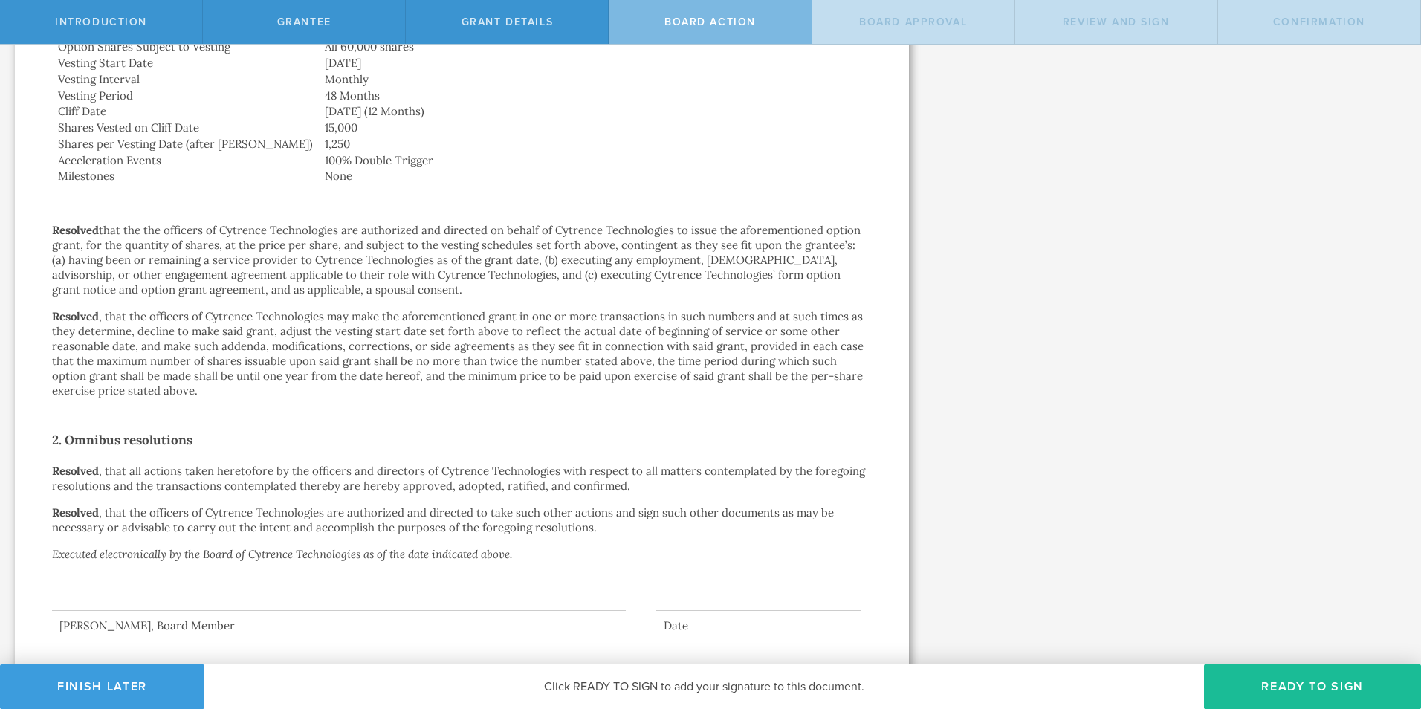
scroll to position [686, 0]
click at [109, 684] on button "Finish Later" at bounding box center [102, 687] width 204 height 45
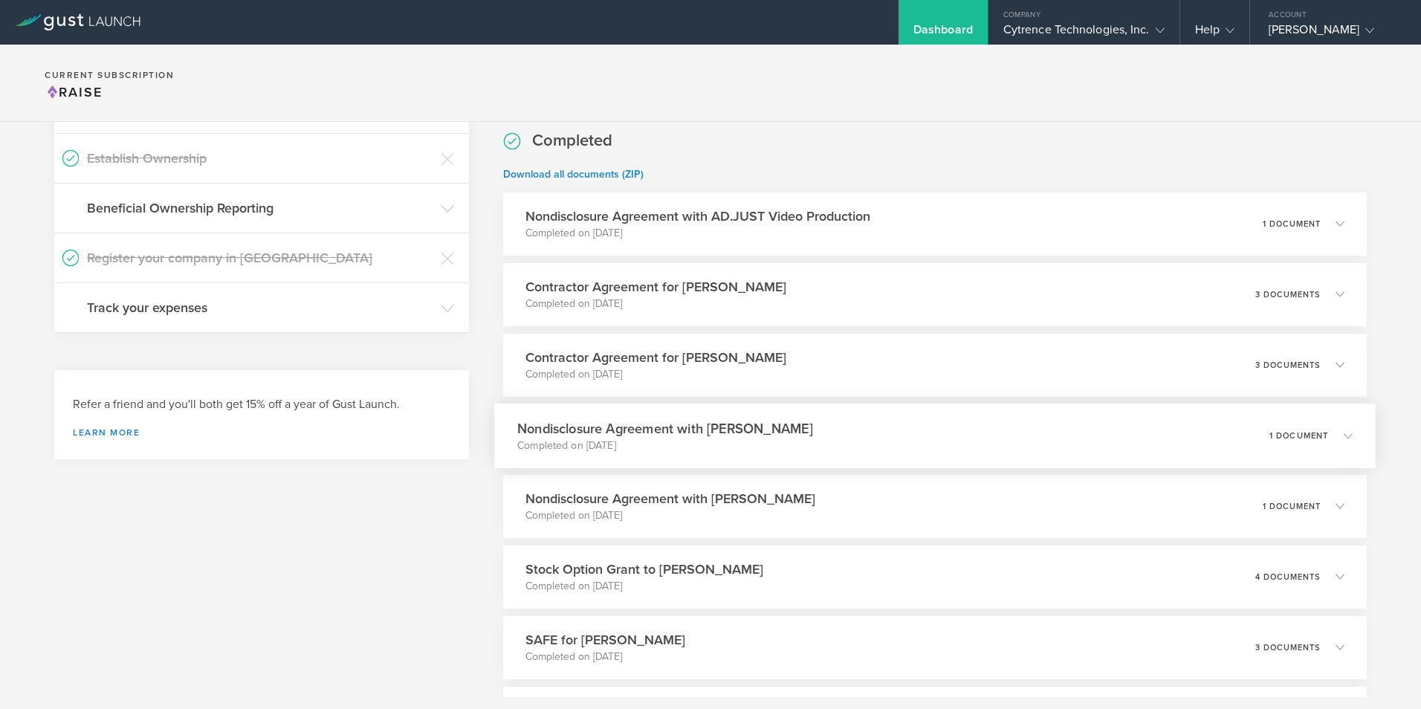
scroll to position [369, 0]
click at [864, 574] on div "Stock Option Grant to [PERSON_NAME] Completed on [DATE] 4 documents" at bounding box center [934, 578] width 881 height 65
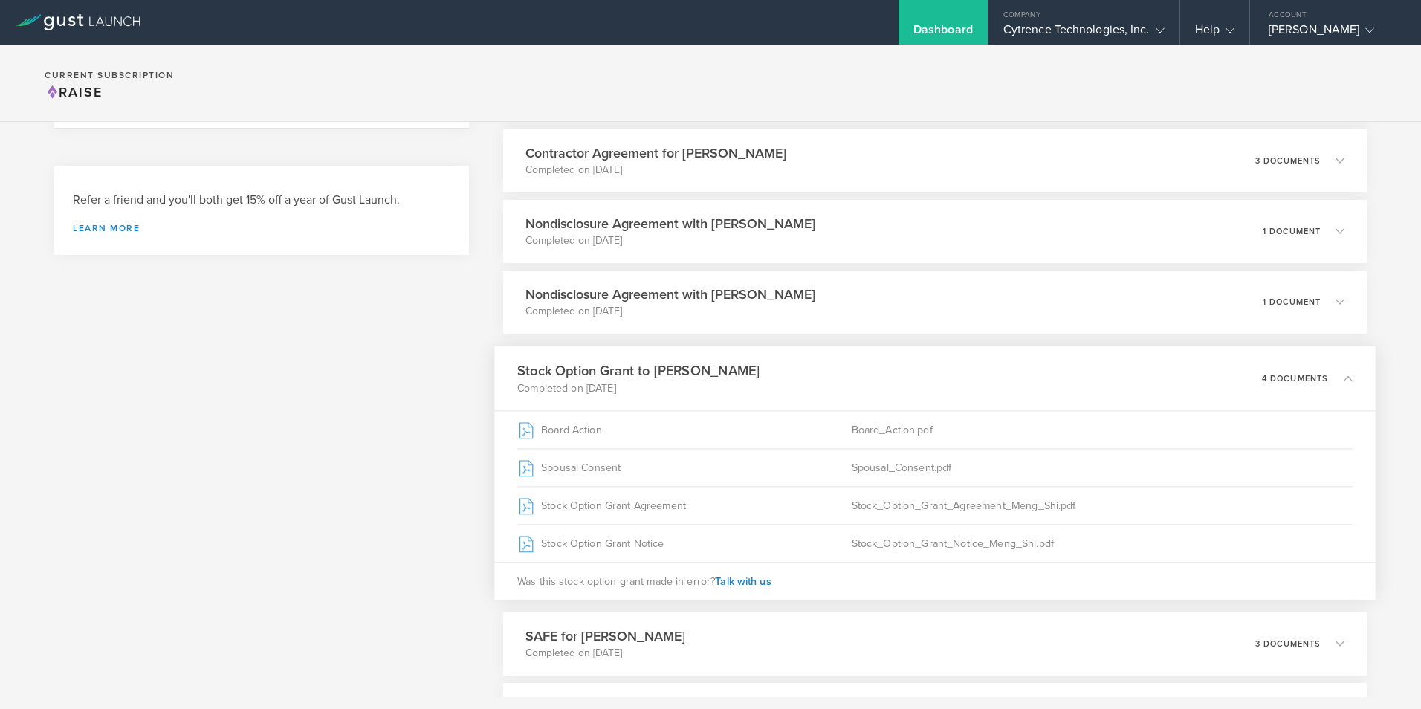
scroll to position [578, 0]
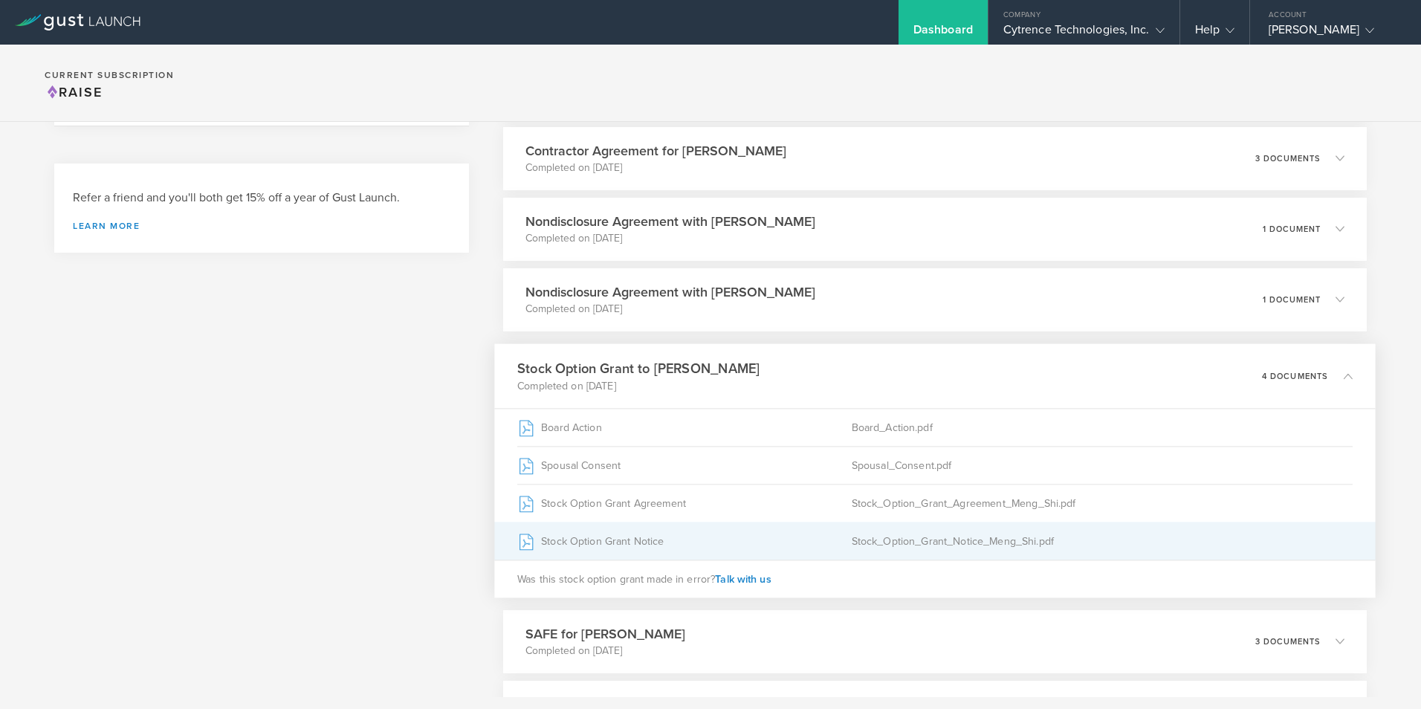
click at [655, 544] on div "Stock Option Grant Notice" at bounding box center [684, 541] width 334 height 37
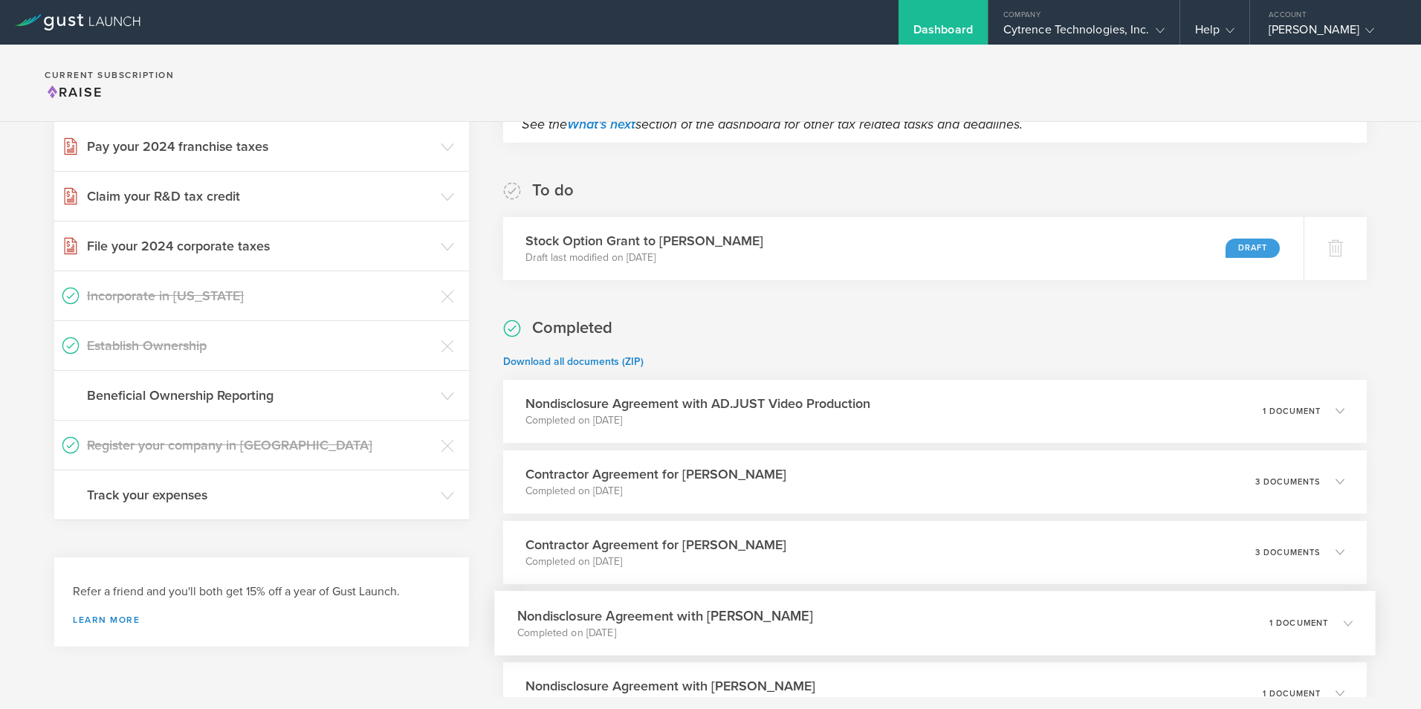
scroll to position [0, 0]
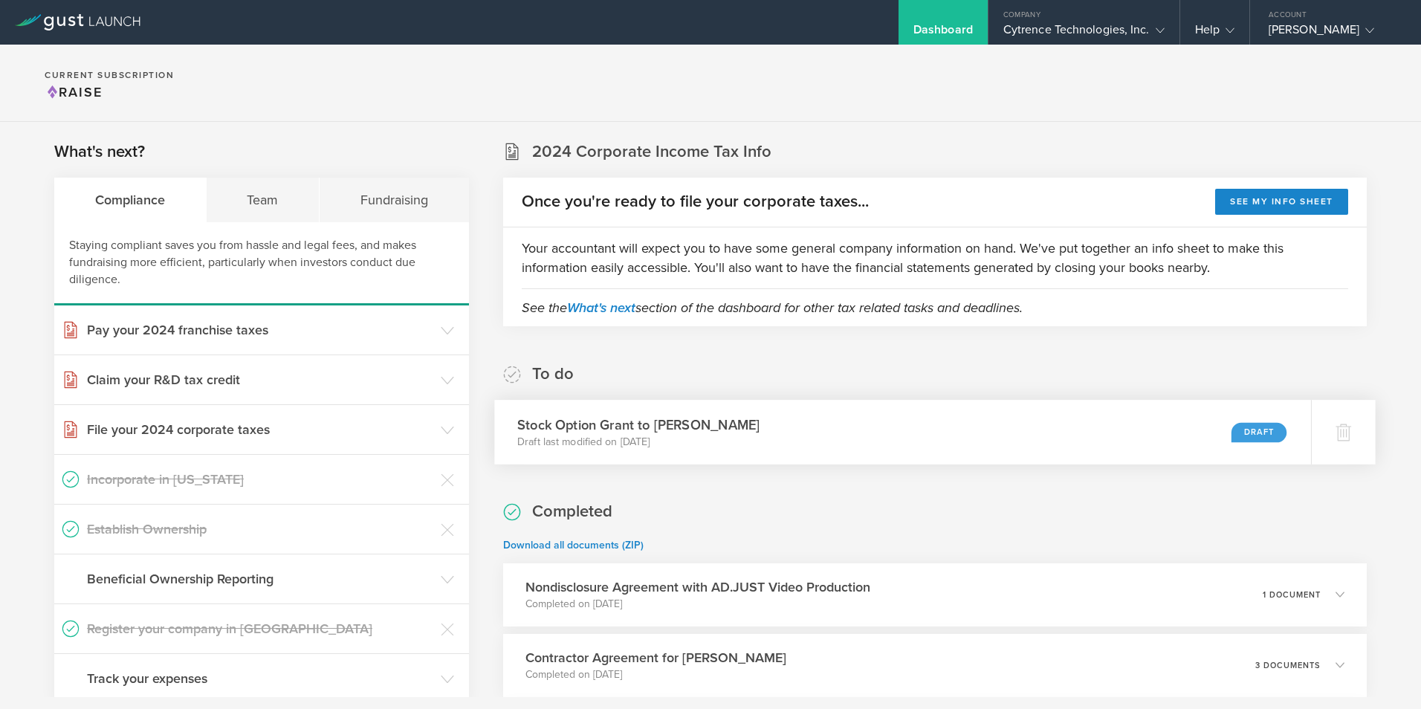
click at [1246, 431] on div "Draft" at bounding box center [1259, 432] width 55 height 20
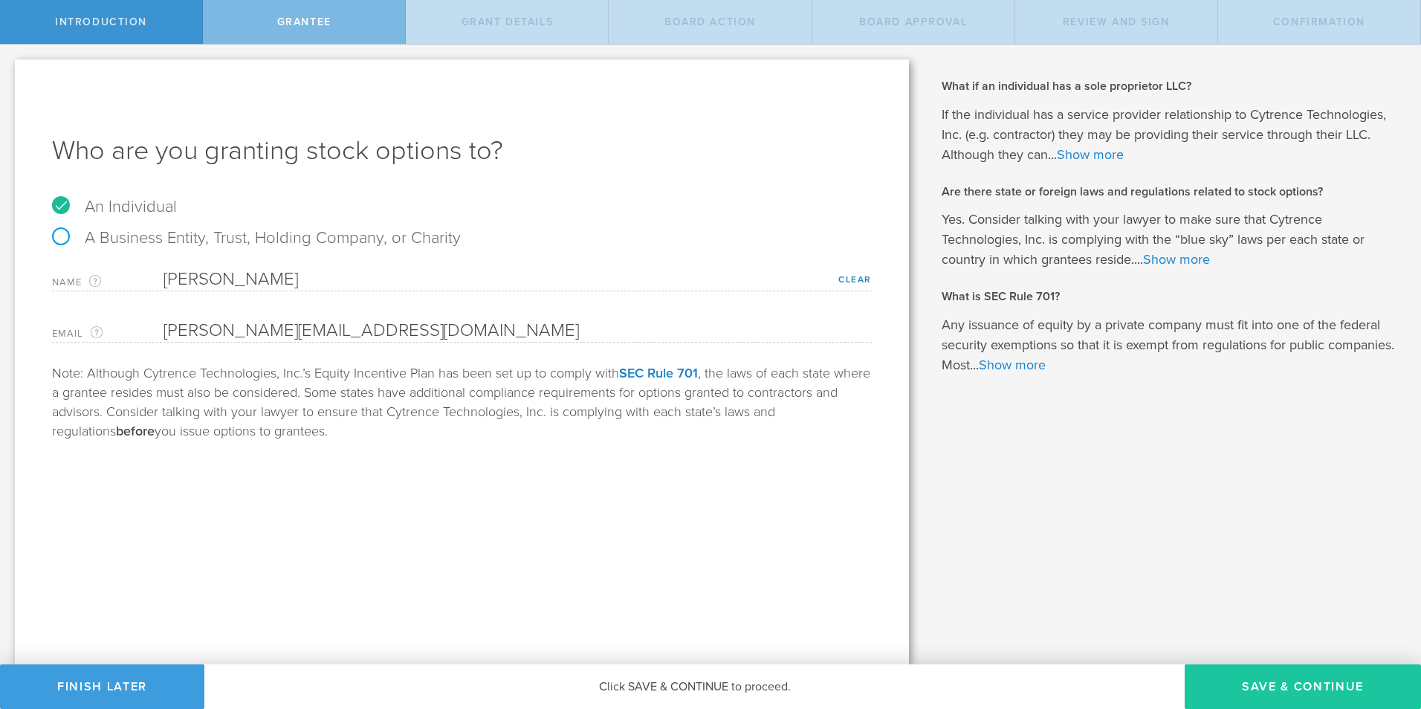
click at [1281, 691] on button "Save & Continue" at bounding box center [1303, 687] width 236 height 45
type input "60,000"
type input "48"
type input "12"
select select "double"
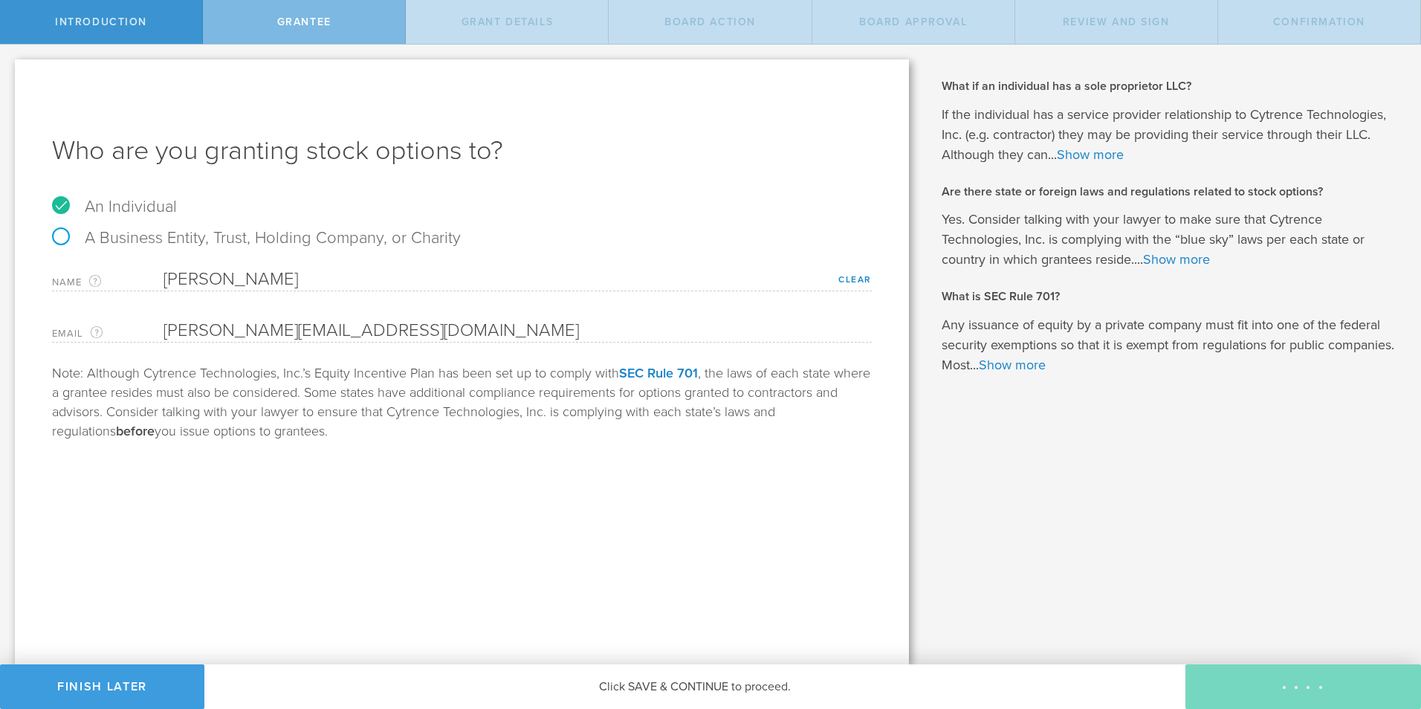
select select "100"
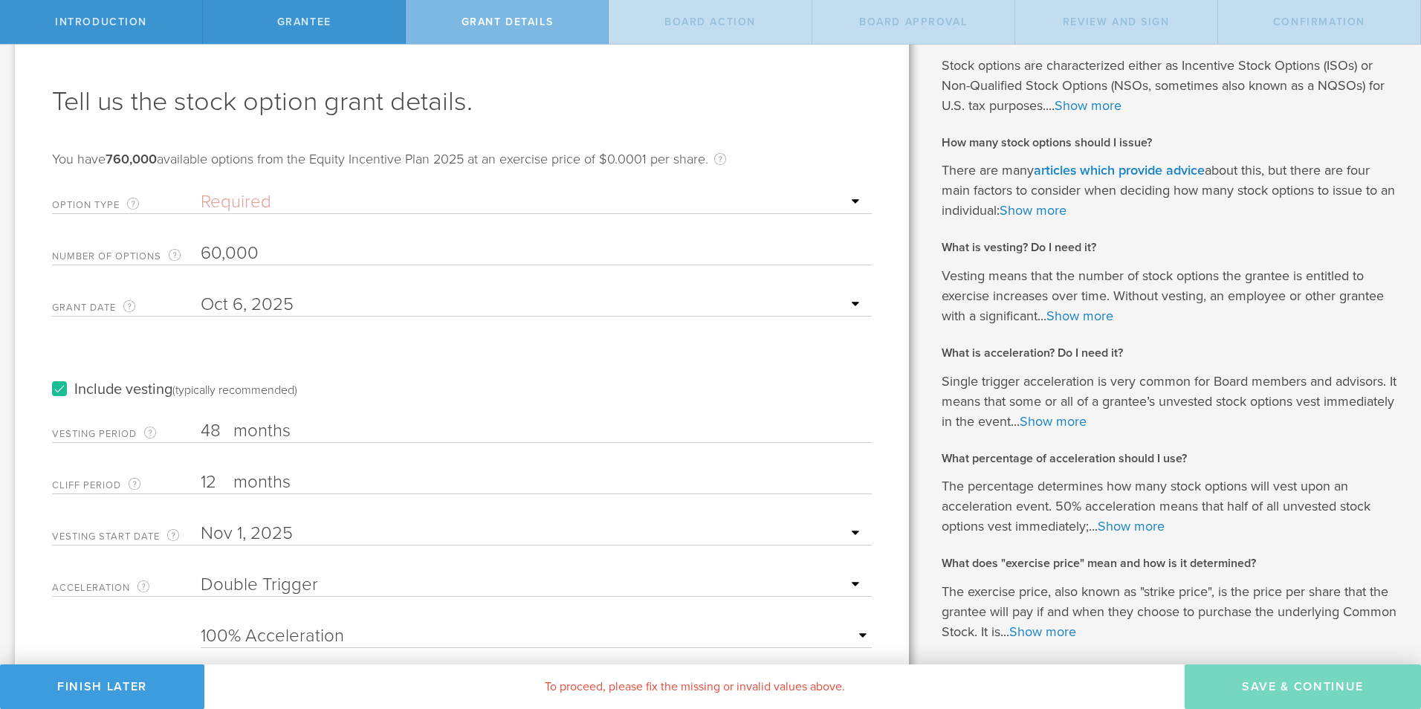
scroll to position [50, 0]
click at [845, 201] on select "Required ISO - Incentive stock option (for employees only) NSO - Non-qualified …" at bounding box center [533, 201] width 664 height 22
select select "iso"
click at [201, 190] on select "Required ISO - Incentive stock option (for employees only) NSO - Non-qualified …" at bounding box center [533, 201] width 664 height 22
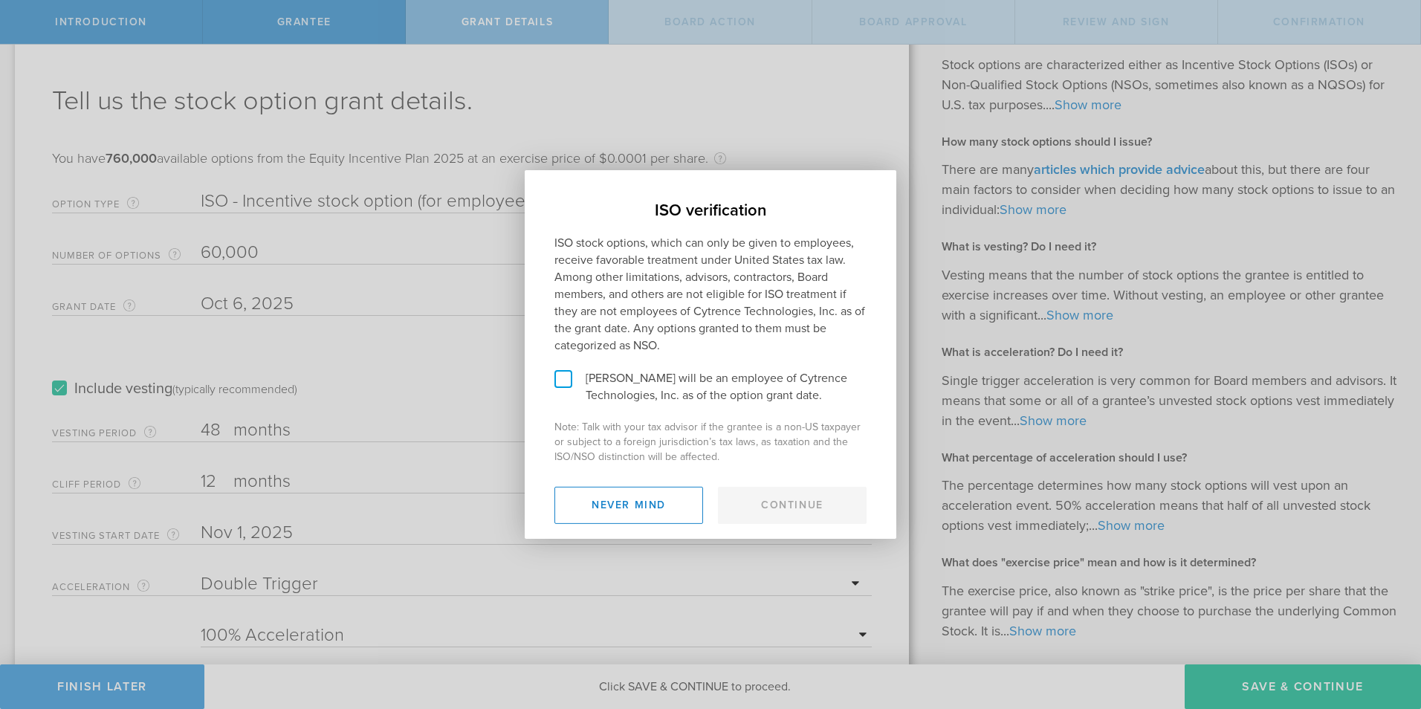
click at [571, 377] on label "Meng Shi will be an employee of Cytrence Technologies, Inc. as of the option gr…" at bounding box center [710, 387] width 312 height 34
click at [534, 194] on input "Meng Shi will be an employee of Cytrence Technologies, Inc. as of the option gr…" at bounding box center [530, 182] width 10 height 24
checkbox input "true"
click at [797, 508] on button "Continue" at bounding box center [792, 505] width 149 height 37
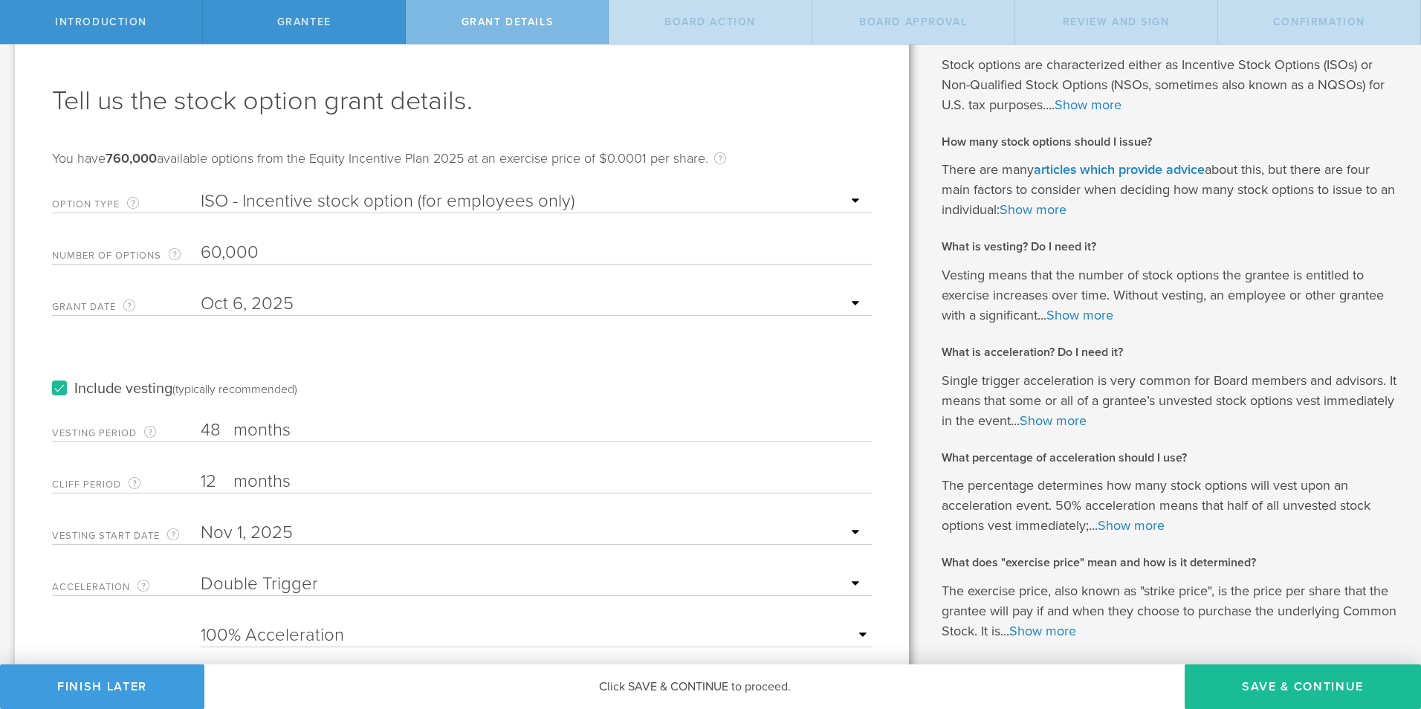
scroll to position [129, 0]
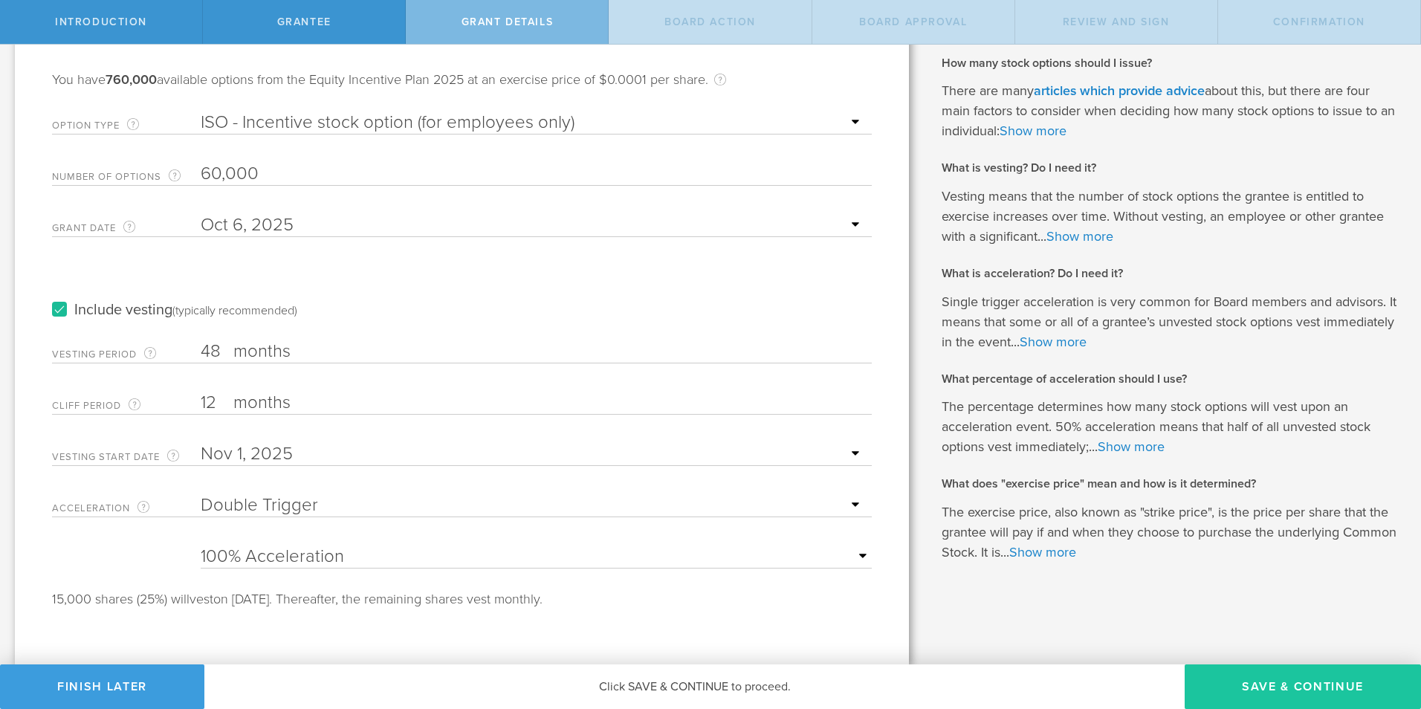
click at [1279, 690] on button "Save & Continue" at bounding box center [1303, 687] width 236 height 45
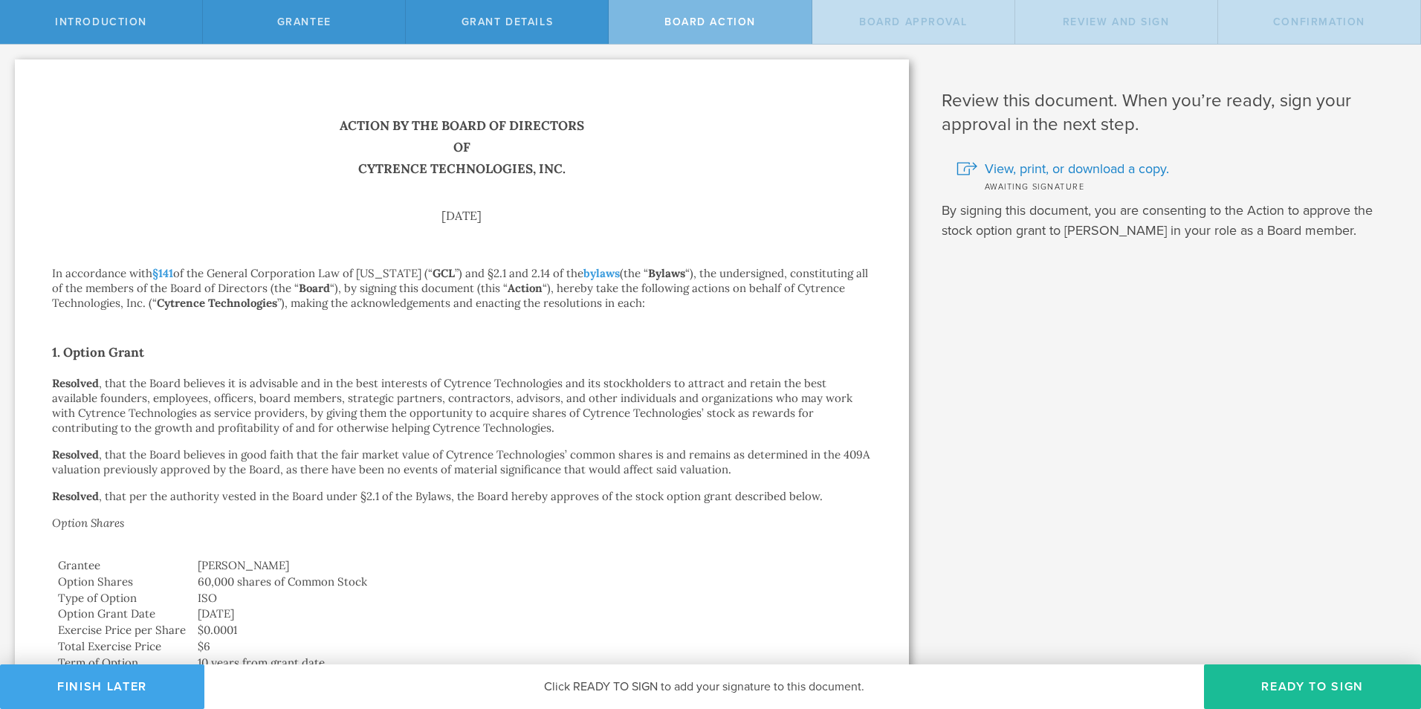
click at [112, 685] on button "Finish Later" at bounding box center [102, 687] width 204 height 45
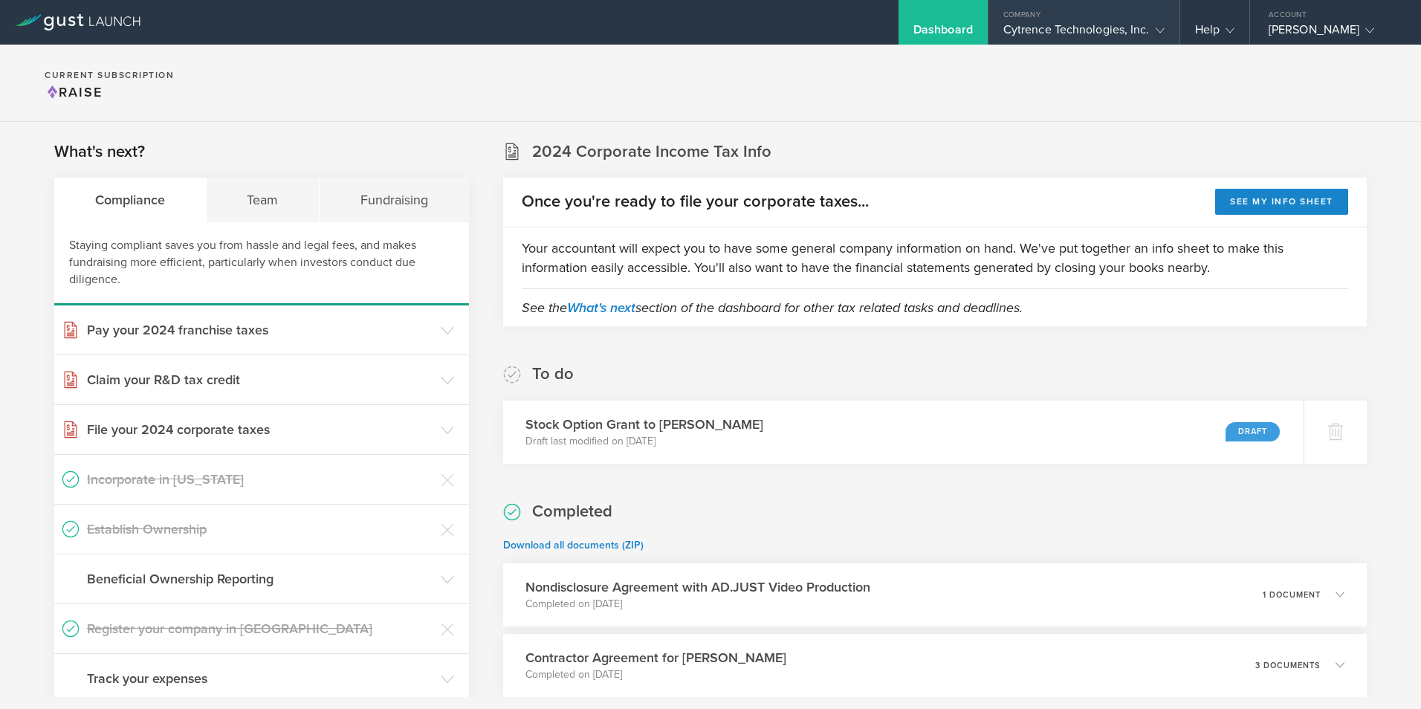
click at [1033, 18] on div "Company" at bounding box center [1084, 11] width 191 height 22
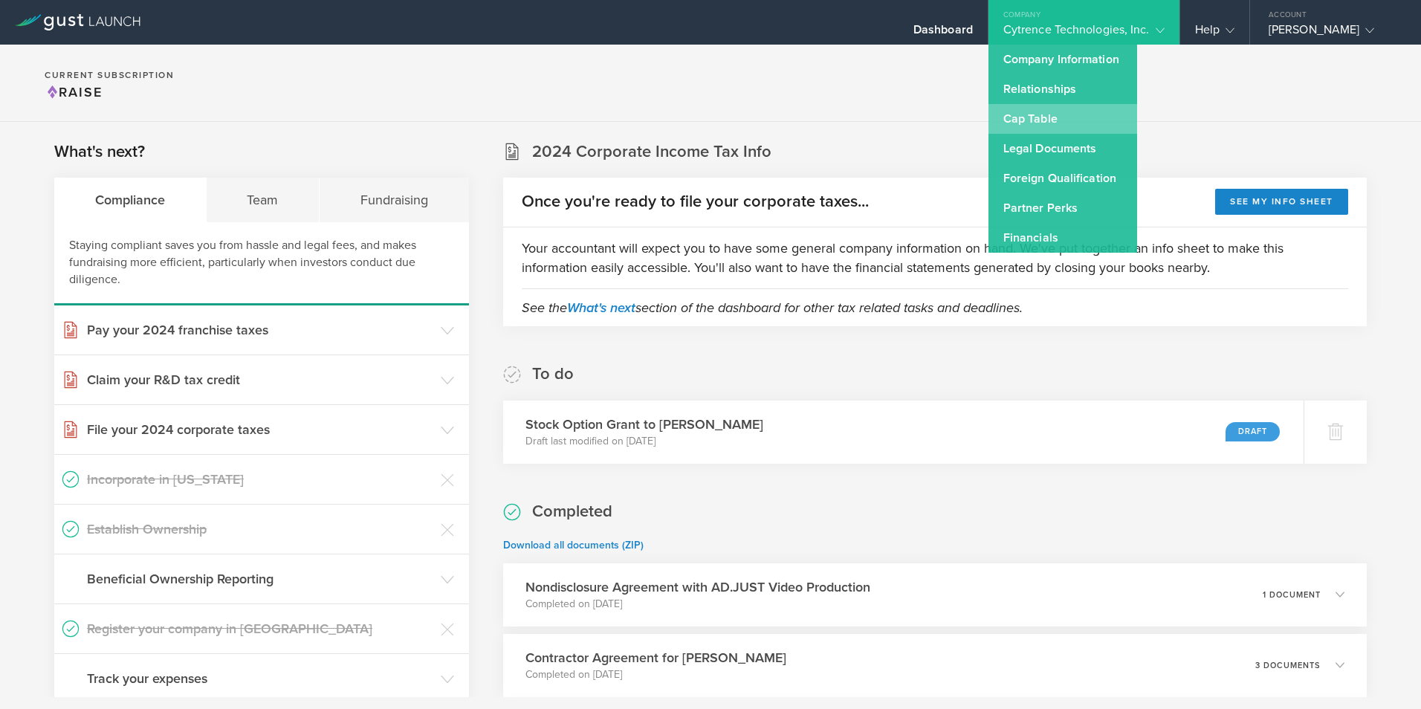
click at [1025, 119] on link "Cap Table" at bounding box center [1063, 119] width 149 height 30
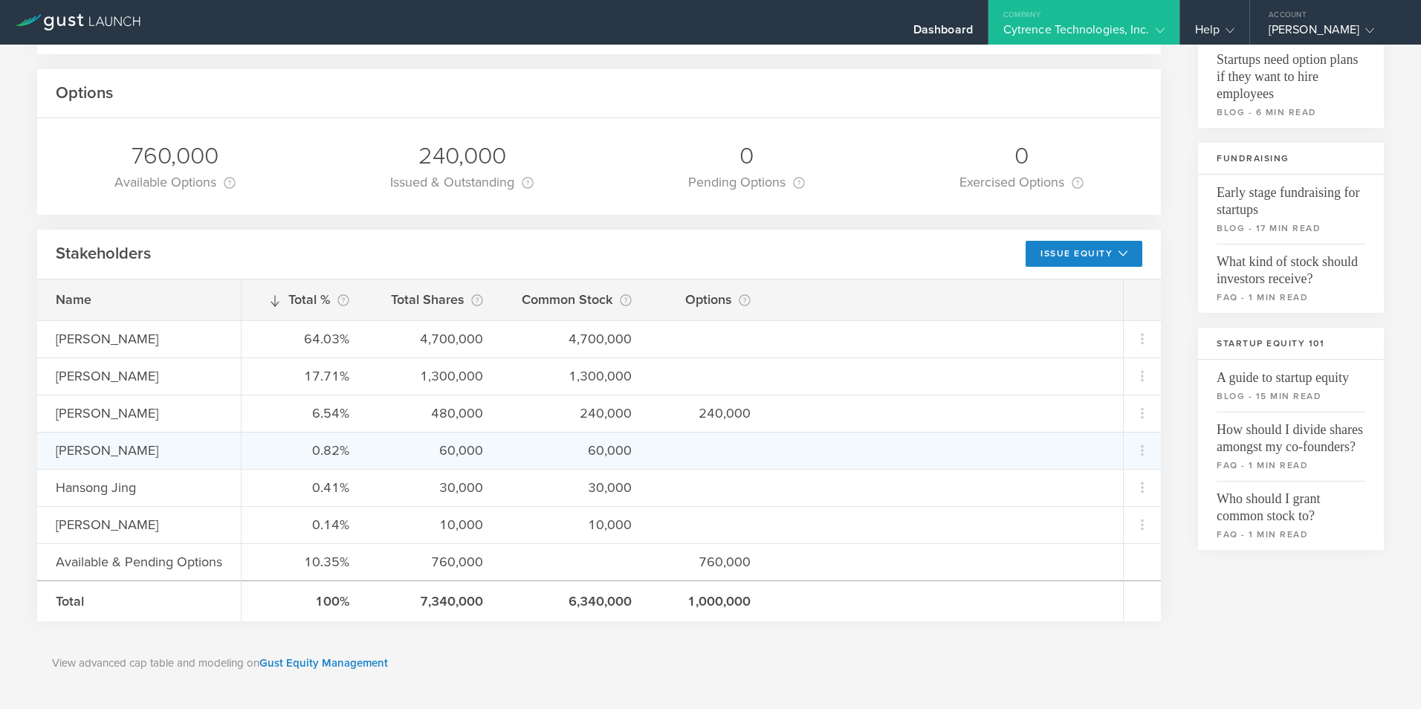
scroll to position [212, 0]
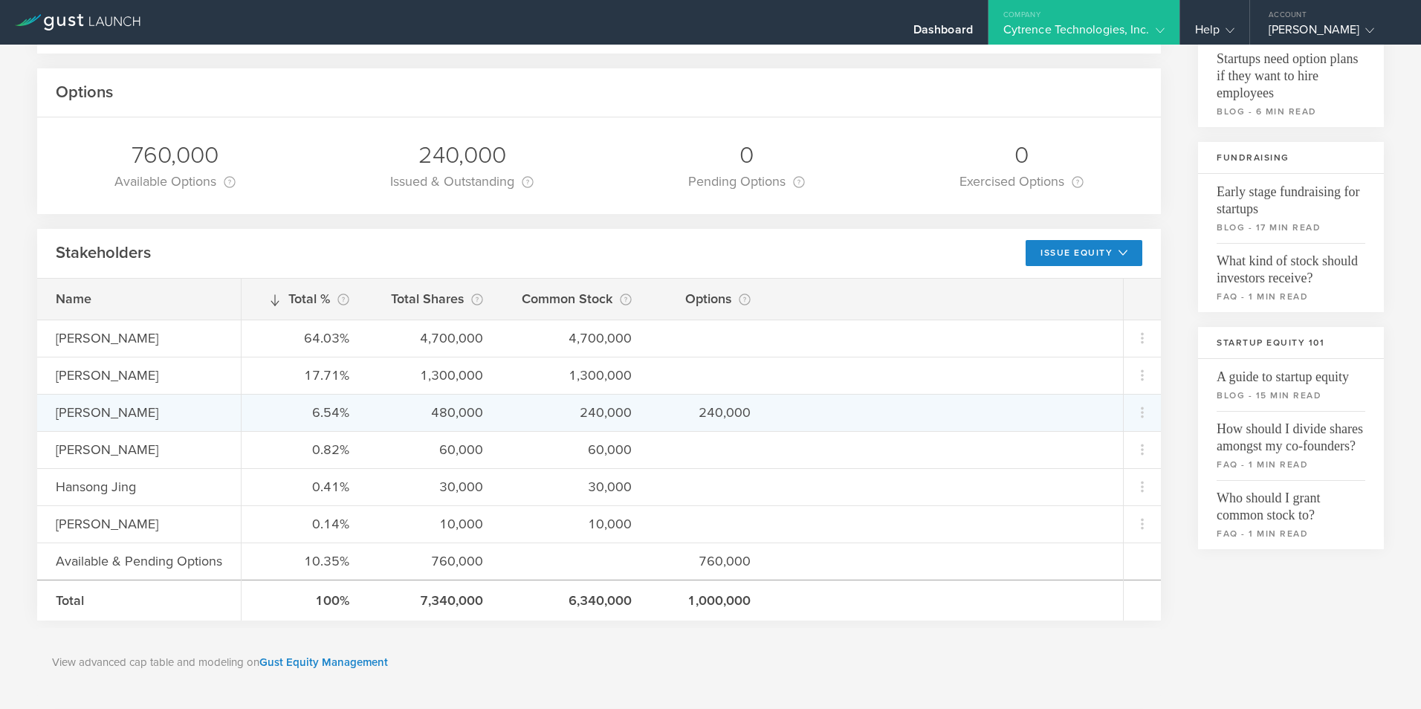
click at [87, 413] on div "[PERSON_NAME]" at bounding box center [158, 412] width 204 height 19
click at [1134, 416] on icon at bounding box center [1143, 413] width 18 height 18
click at [1235, 604] on md-backdrop at bounding box center [710, 354] width 1421 height 709
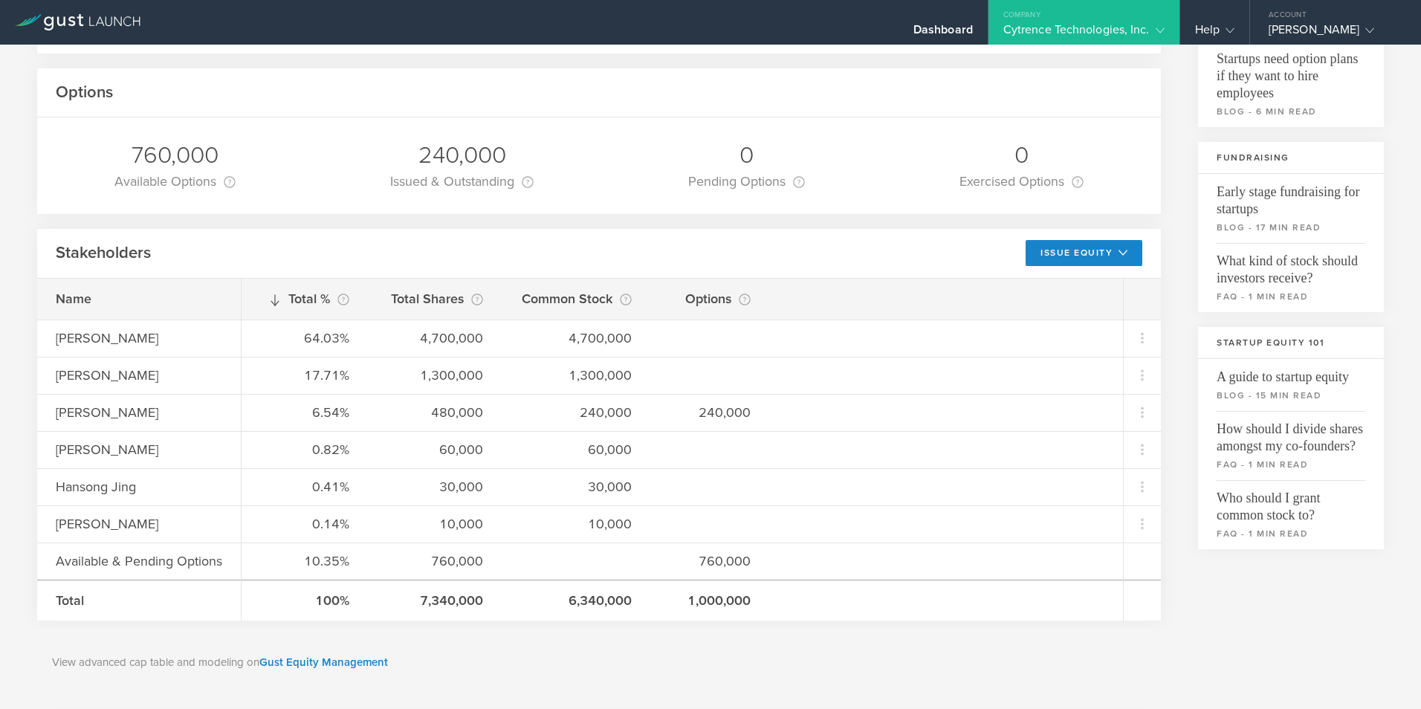
click at [96, 22] on icon at bounding box center [78, 22] width 126 height 16
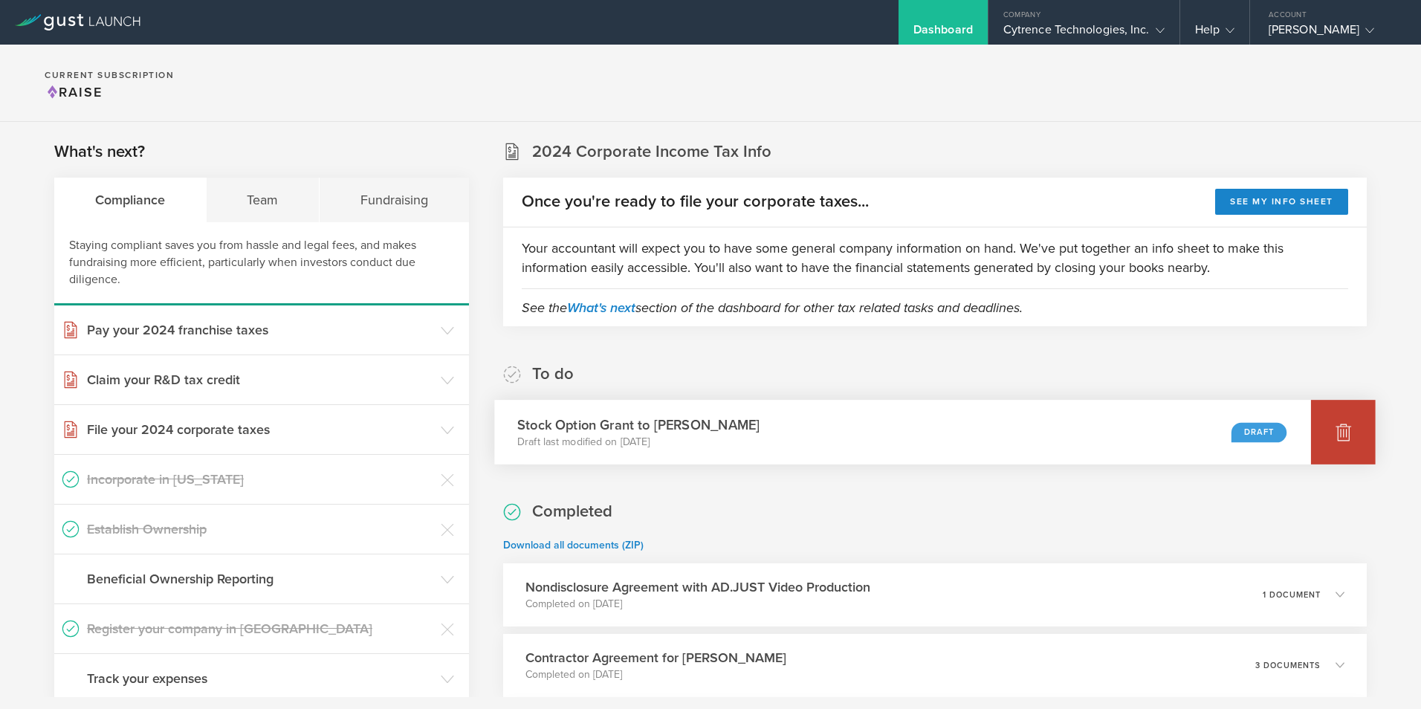
click at [1336, 435] on icon at bounding box center [1344, 433] width 16 height 14
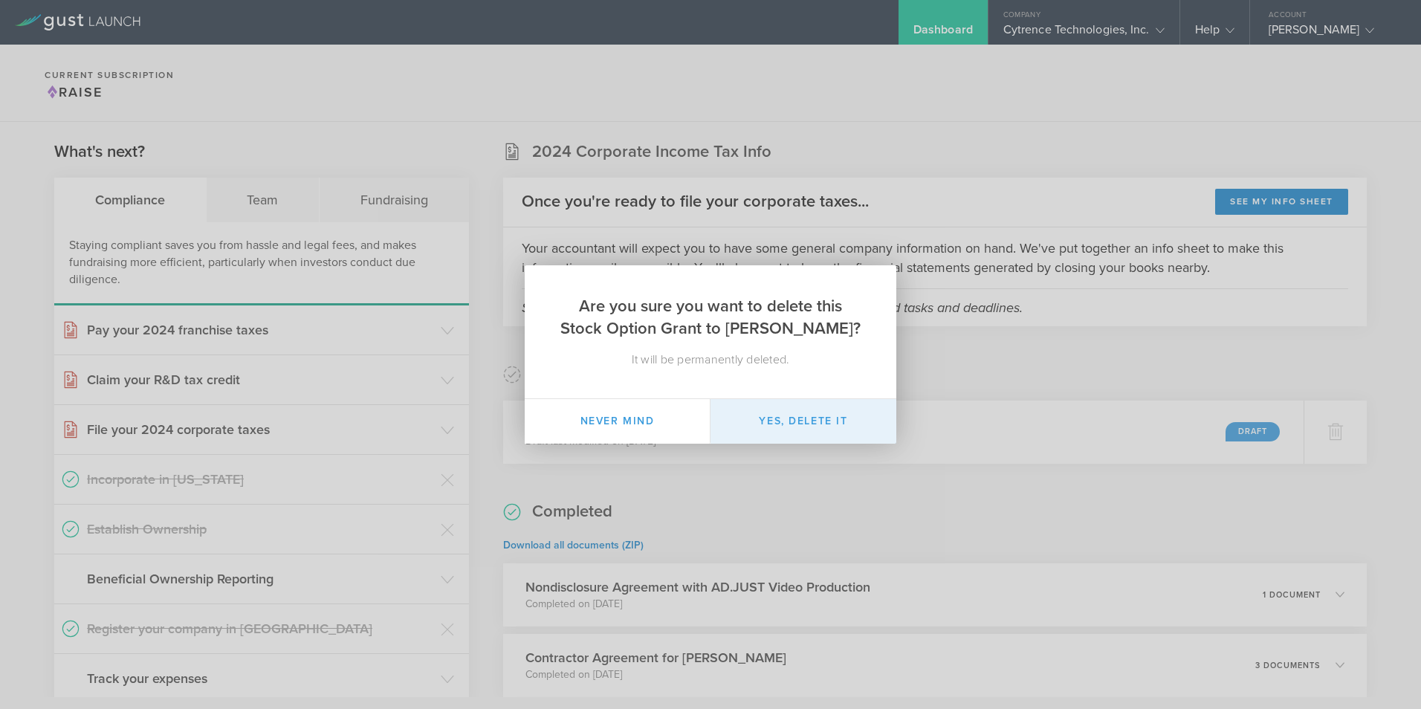
click at [795, 425] on button "Yes, delete it" at bounding box center [804, 421] width 186 height 45
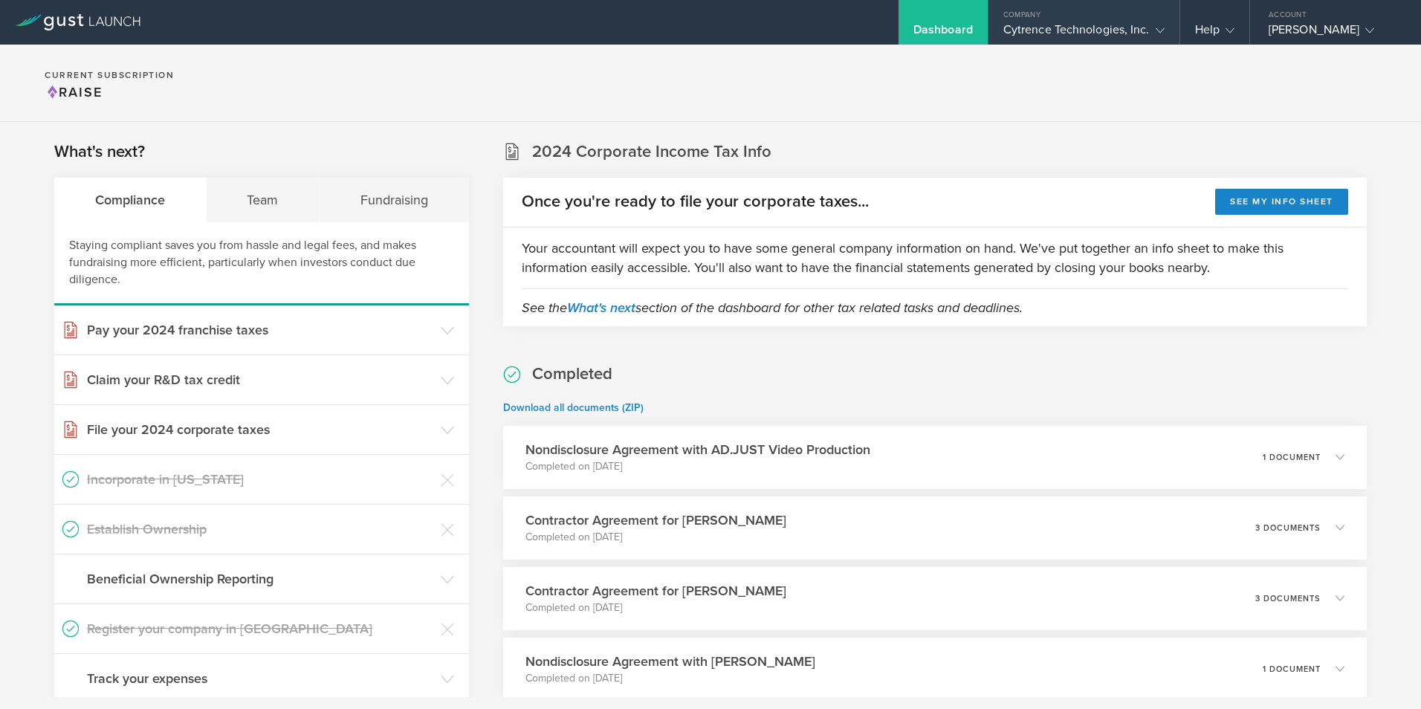
click at [1096, 33] on div "Cytrence Technologies, Inc." at bounding box center [1083, 33] width 161 height 22
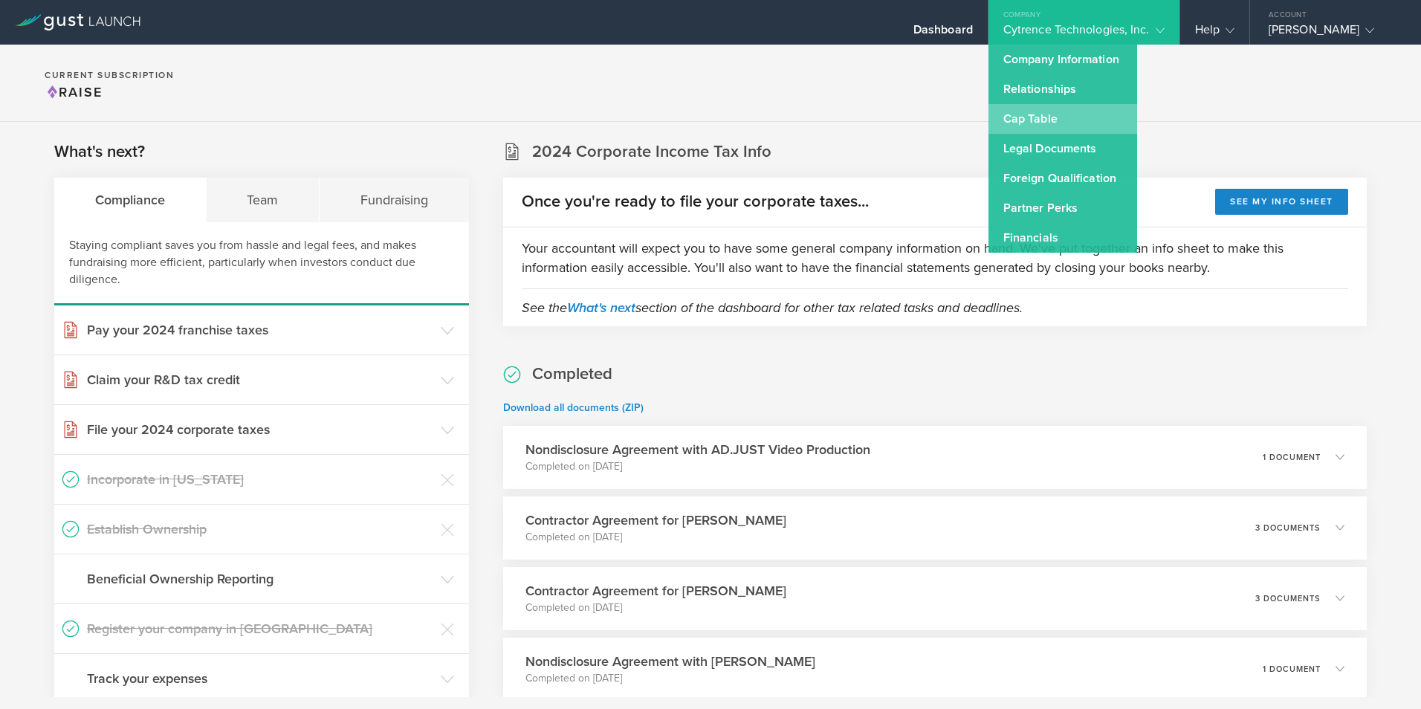
click at [1027, 121] on link "Cap Table" at bounding box center [1063, 119] width 149 height 30
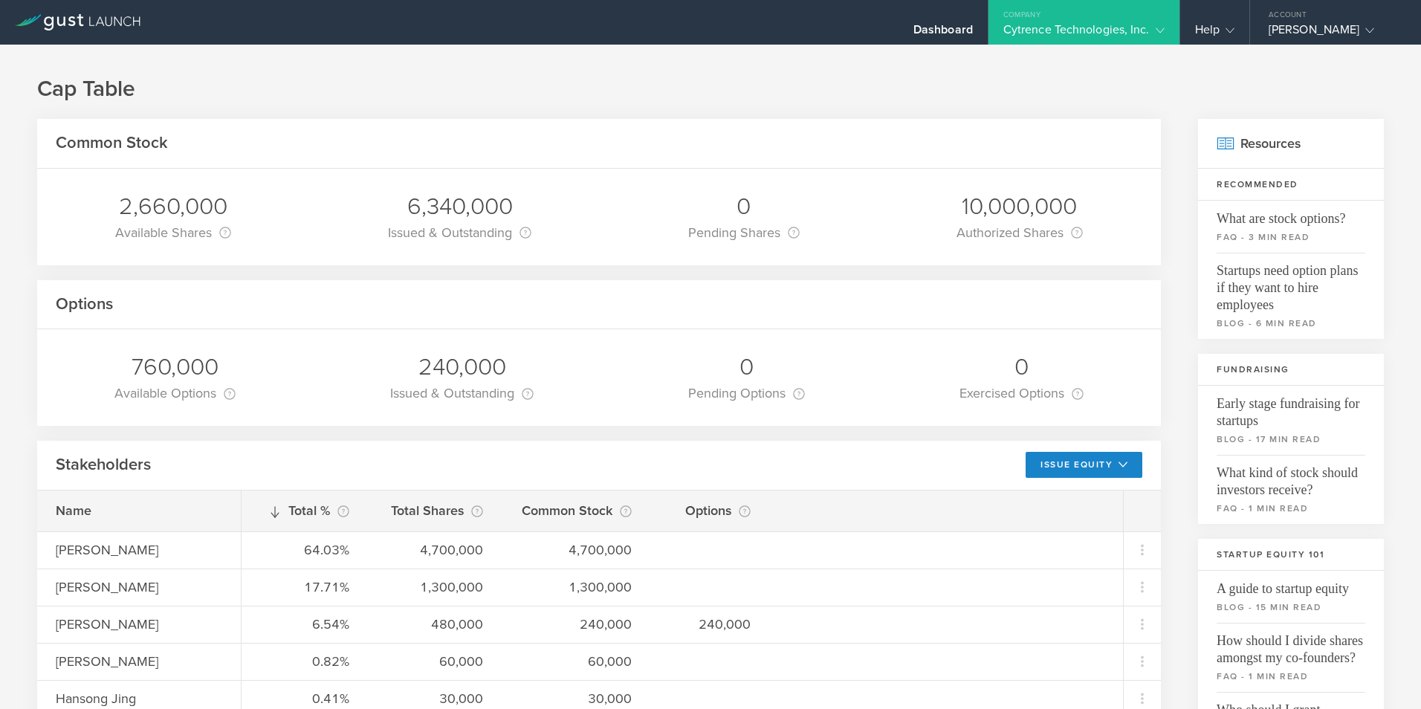
scroll to position [178, 0]
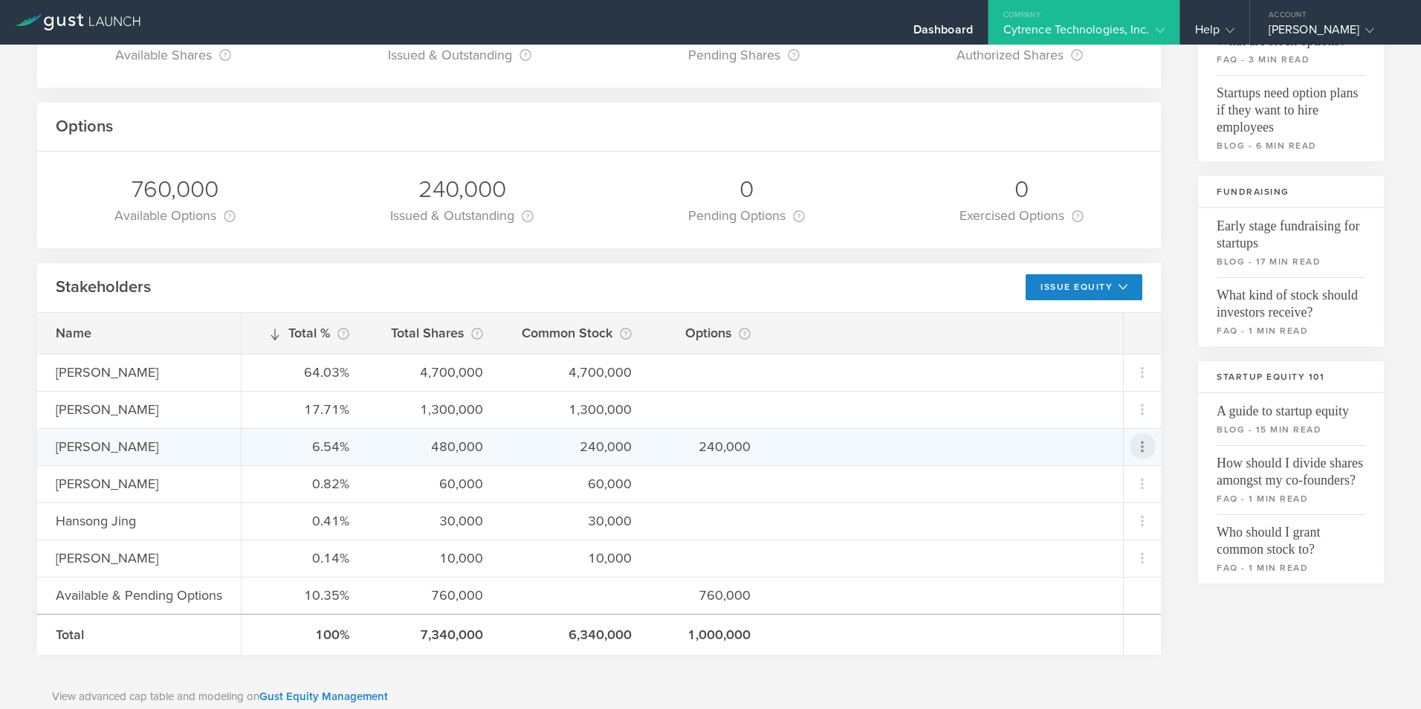
click at [1141, 445] on icon at bounding box center [1142, 446] width 3 height 11
click at [1098, 484] on div "Grant Stock Options" at bounding box center [1084, 484] width 113 height 17
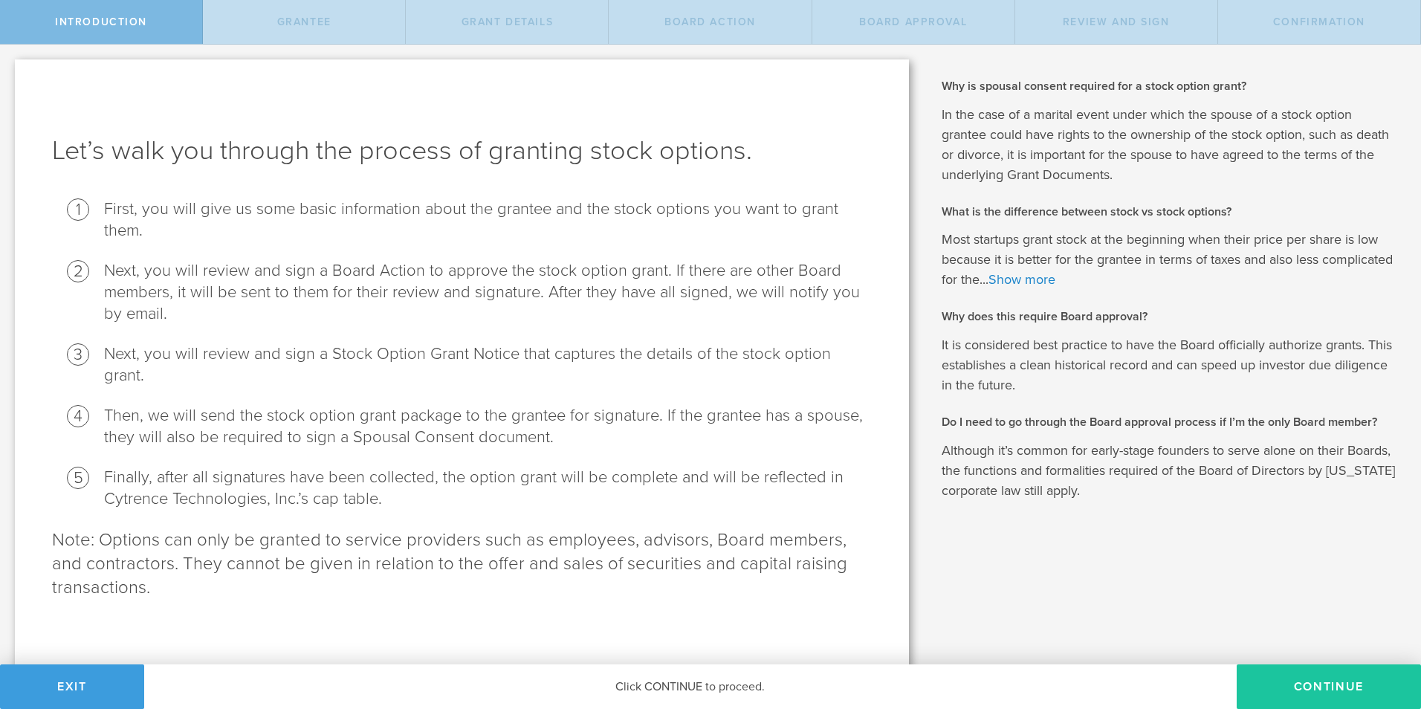
click at [1316, 685] on button "Continue" at bounding box center [1329, 687] width 184 height 45
radio input "true"
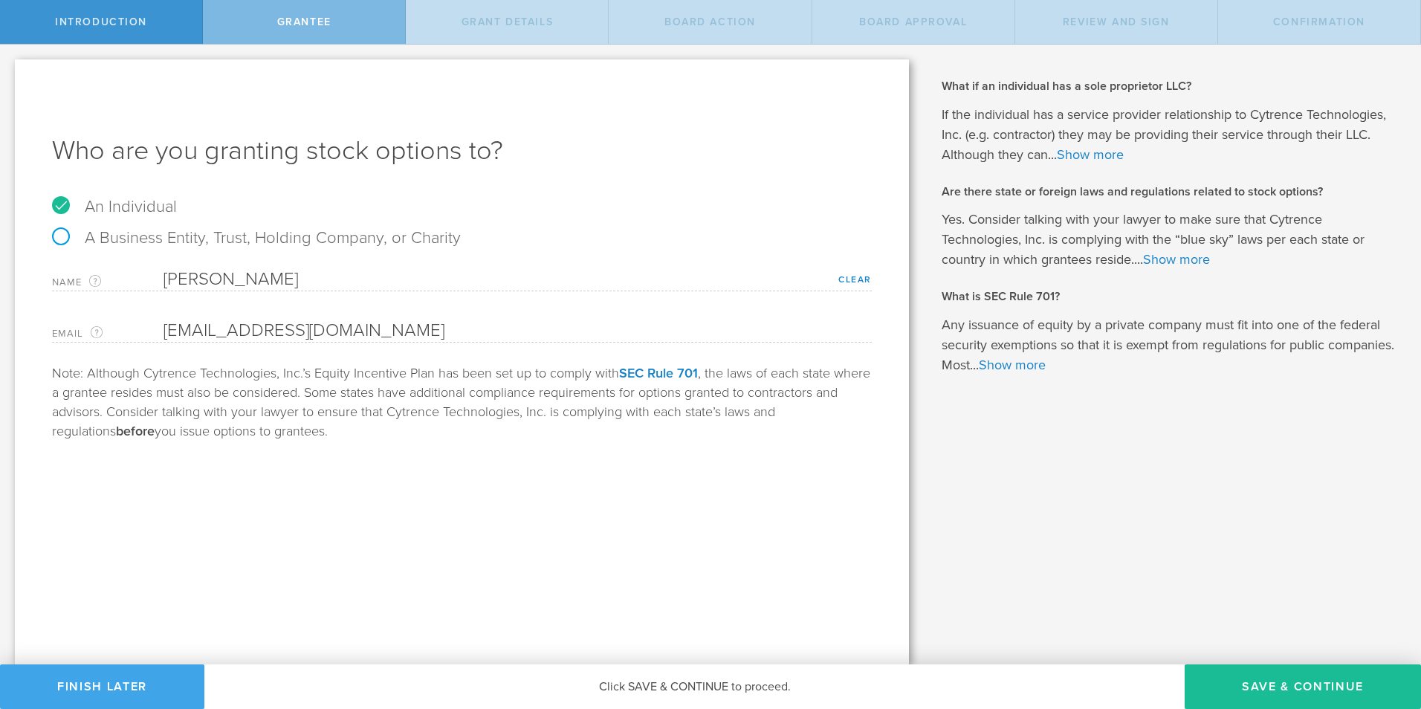
click at [116, 688] on button "Finish Later" at bounding box center [102, 687] width 204 height 45
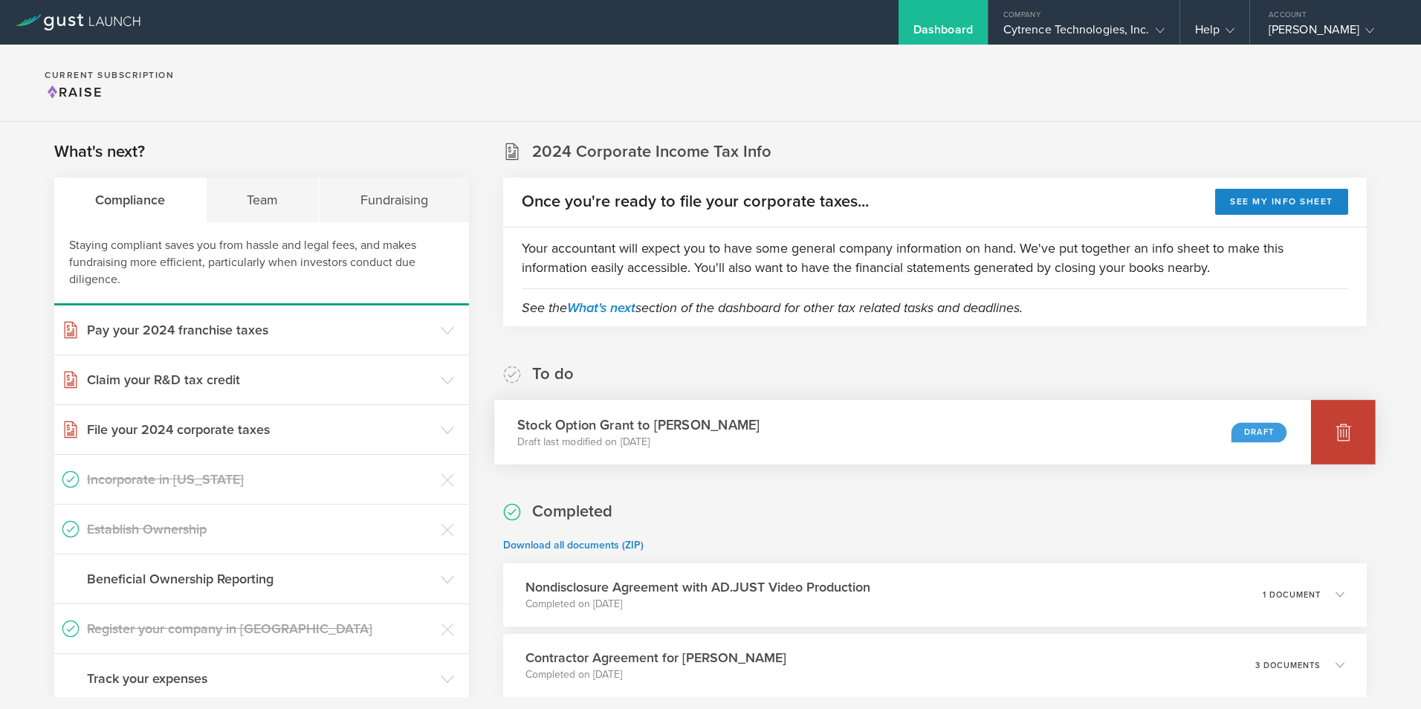
click at [1335, 441] on icon at bounding box center [1344, 432] width 18 height 18
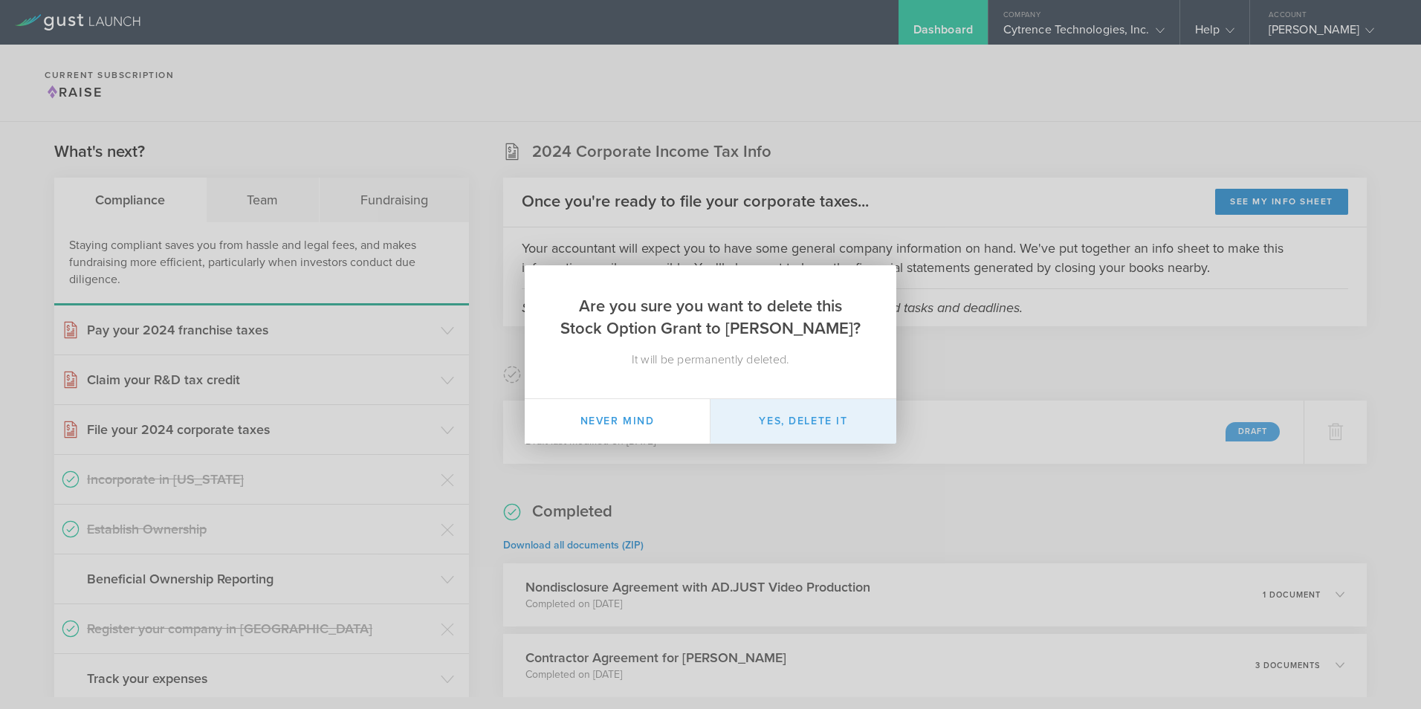
click at [805, 424] on button "Yes, delete it" at bounding box center [804, 421] width 186 height 45
